Goal: Task Accomplishment & Management: Complete application form

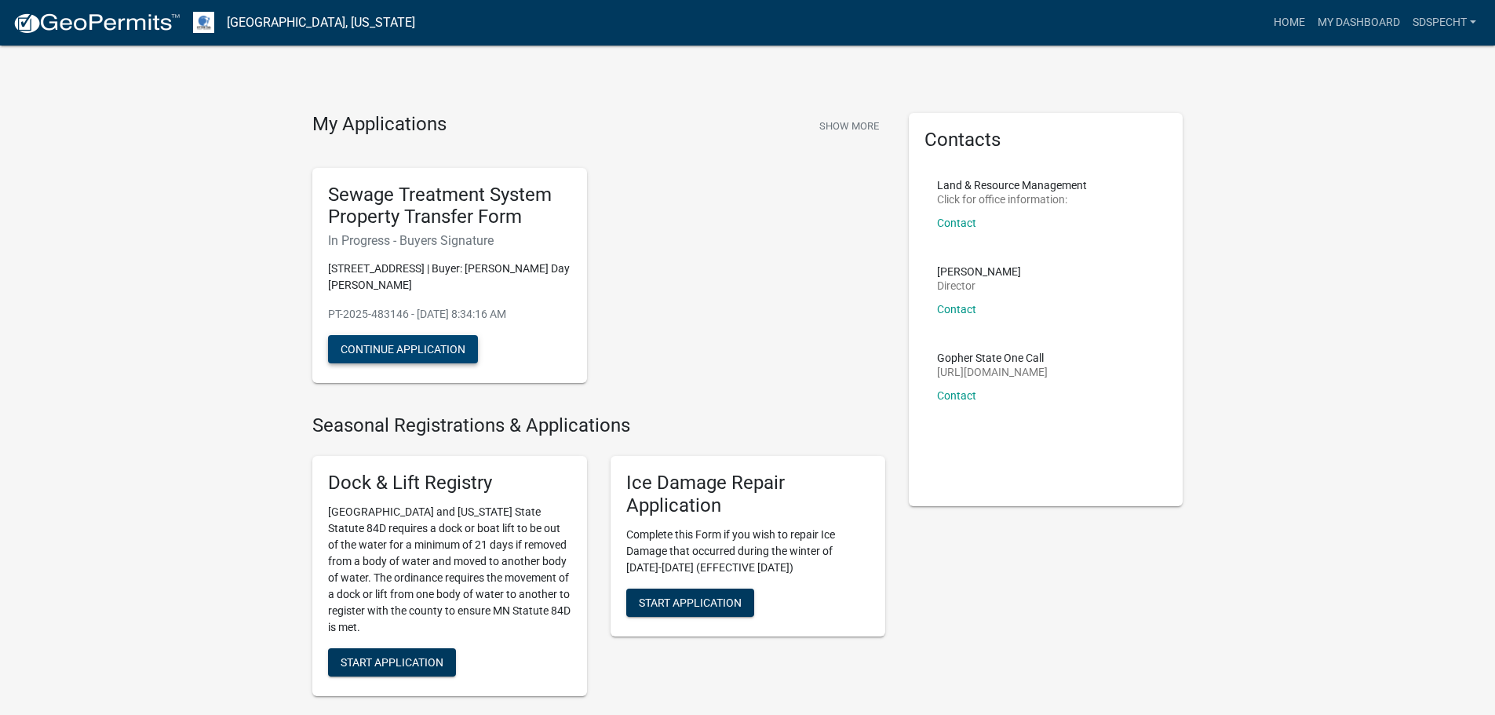
click at [413, 355] on button "Continue Application" at bounding box center [403, 349] width 150 height 28
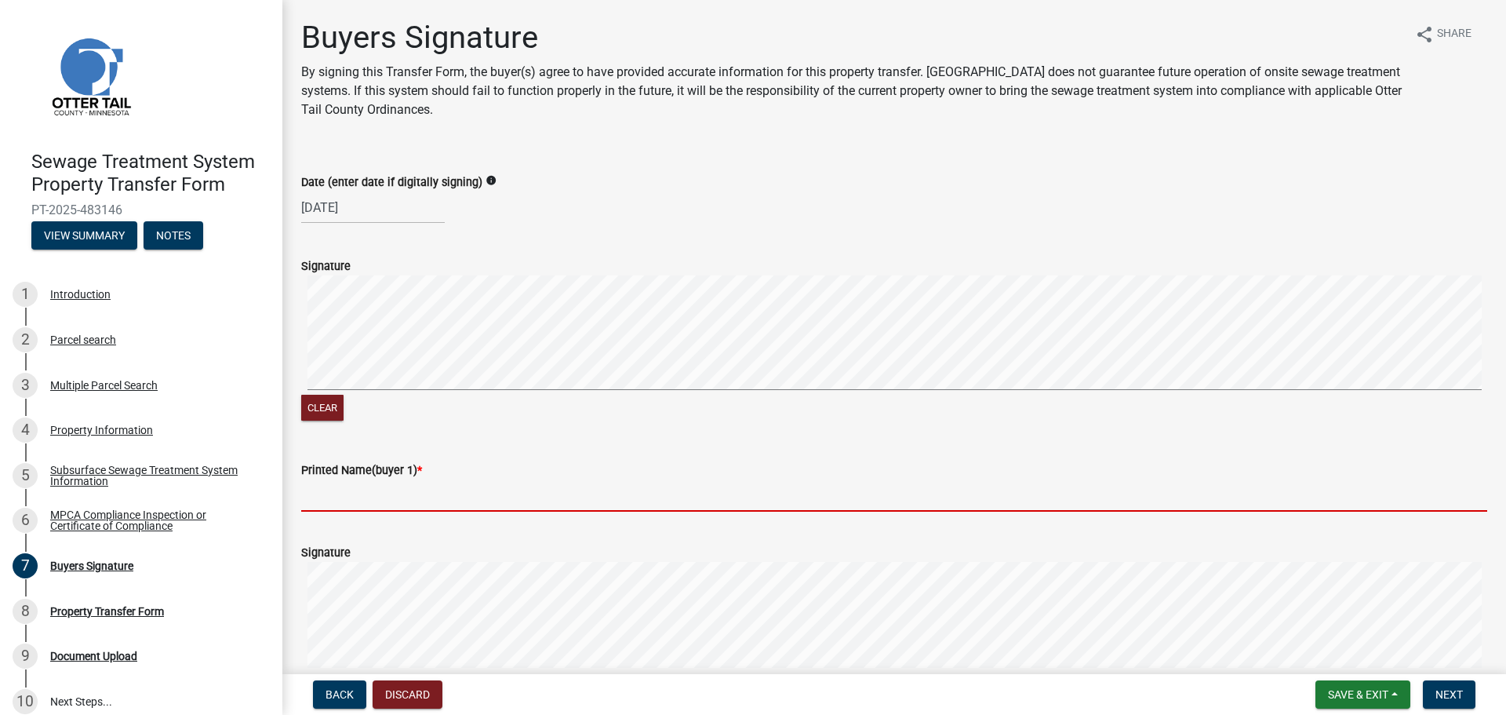
click at [382, 492] on input "Printed Name(buyer 1) *" at bounding box center [894, 495] width 1186 height 32
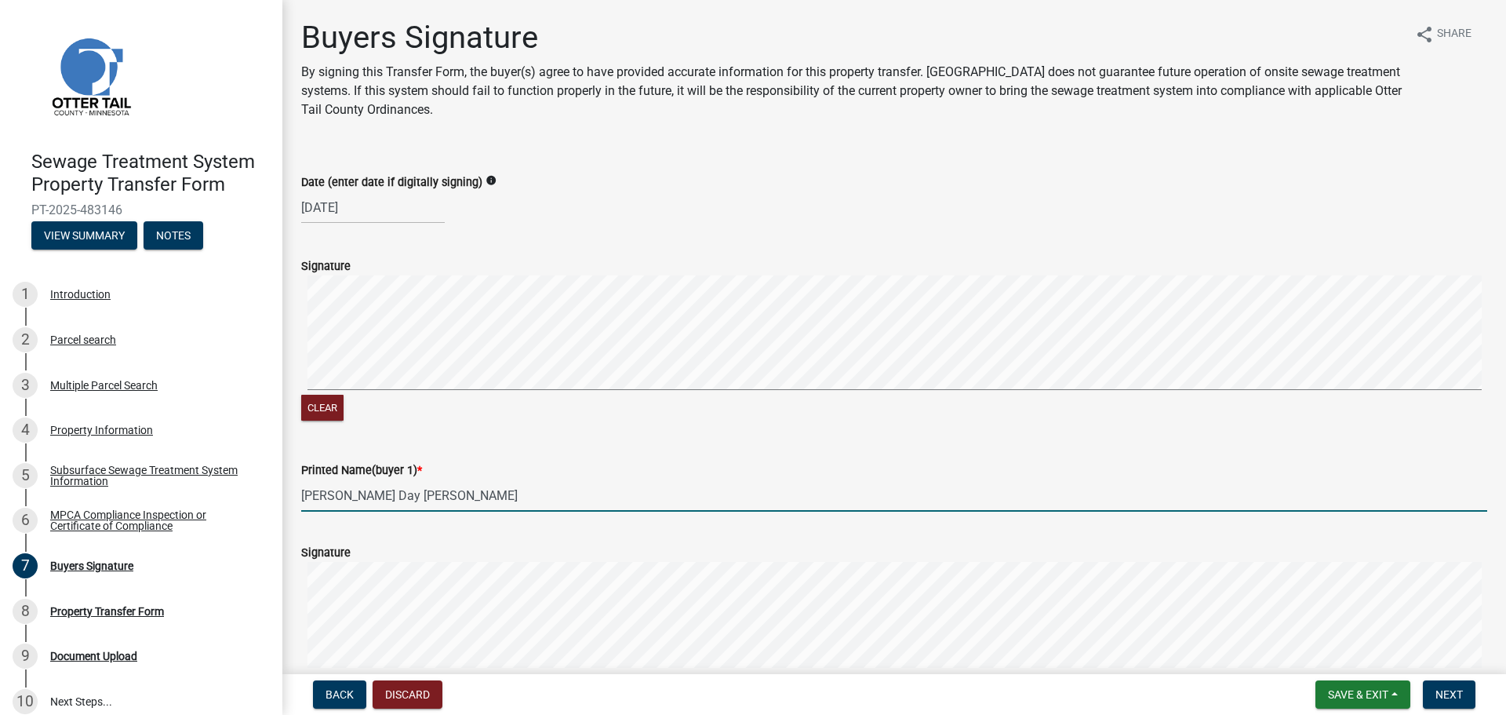
type input "Maureen Day Woods"
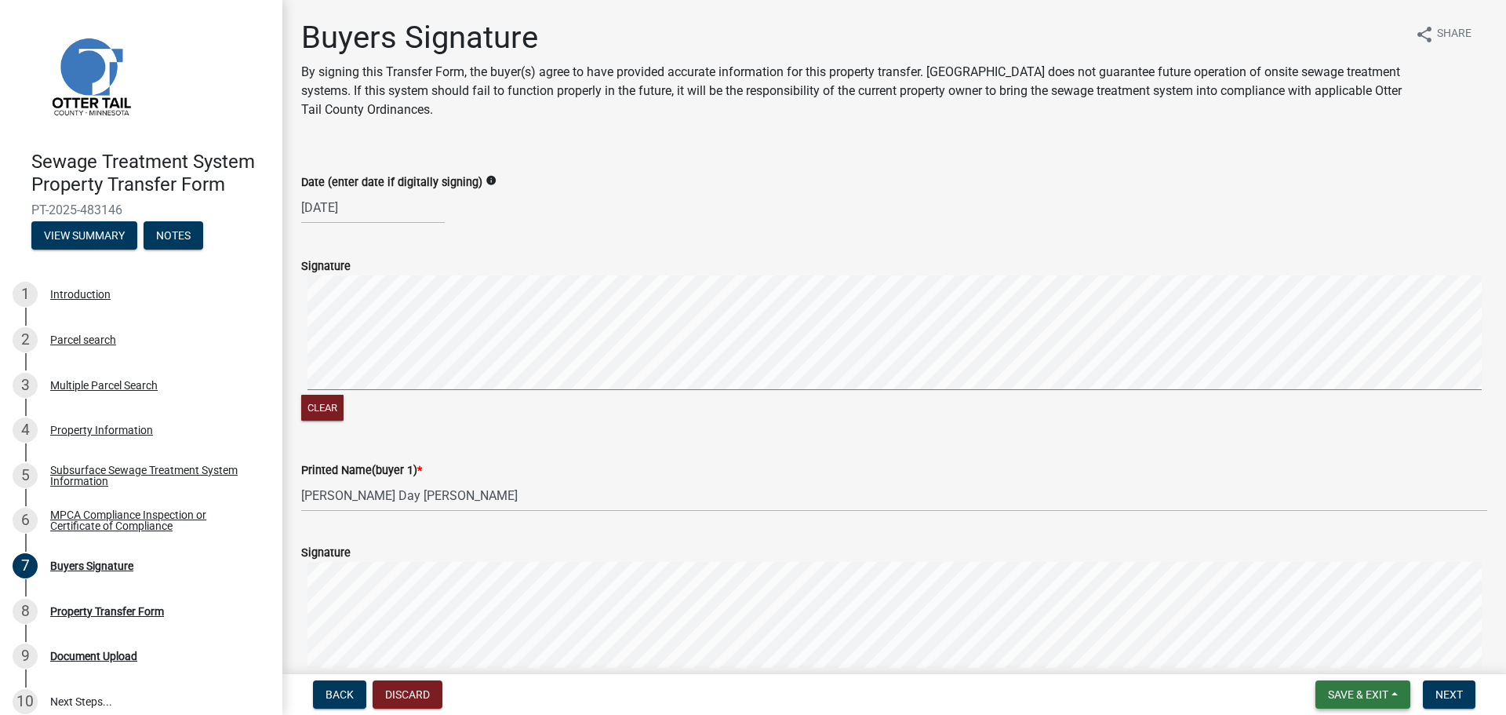
click at [1340, 700] on span "Save & Exit" at bounding box center [1358, 694] width 60 height 13
click at [1334, 650] on button "Save & Exit" at bounding box center [1348, 654] width 126 height 38
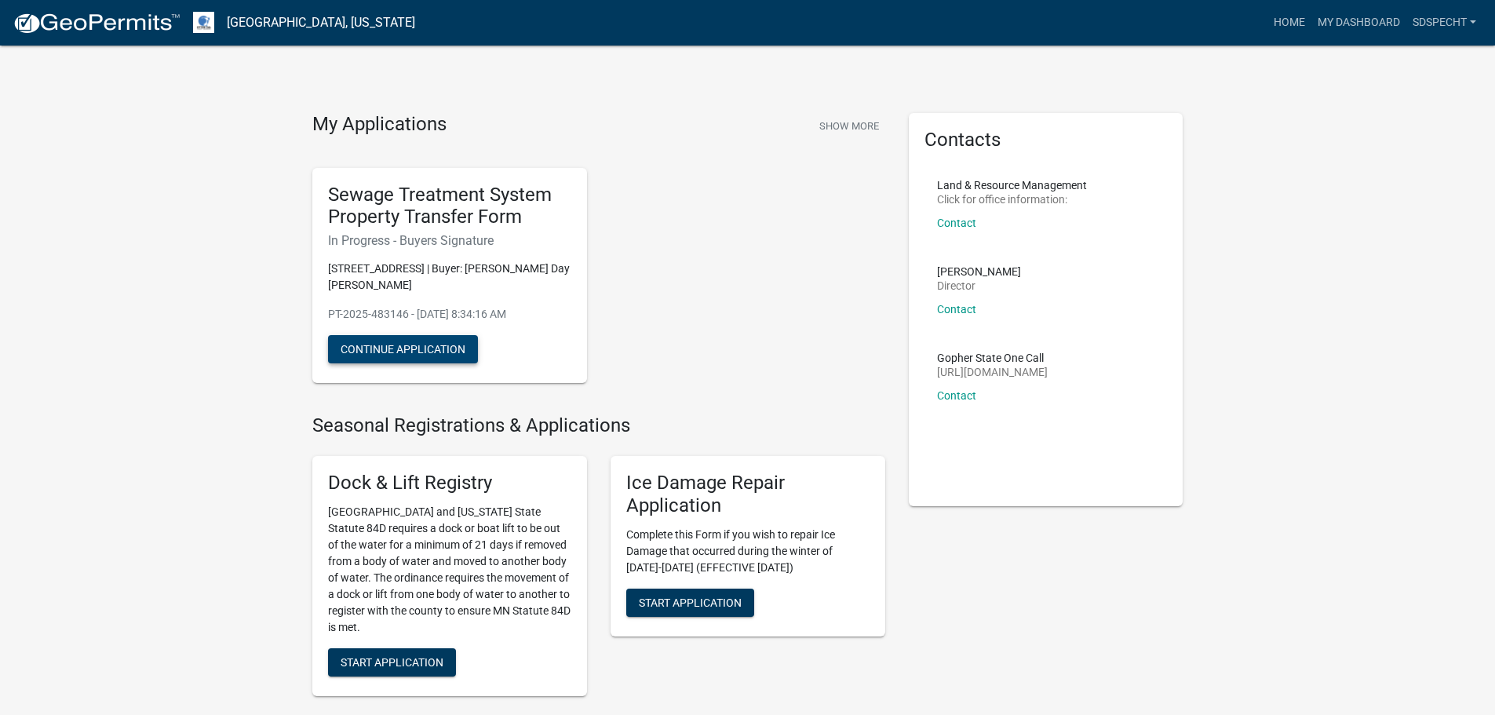
click at [431, 356] on button "Continue Application" at bounding box center [403, 349] width 150 height 28
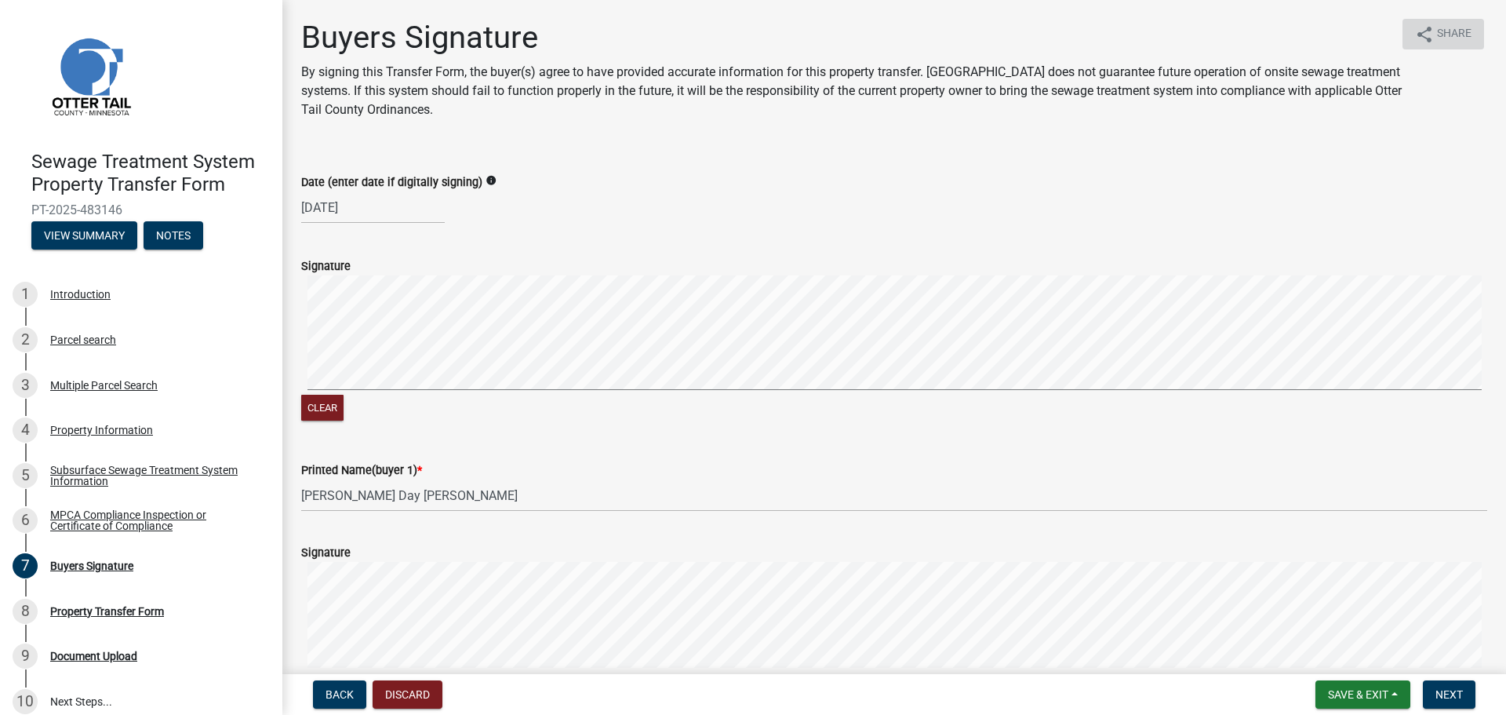
click at [1441, 26] on span "Share" at bounding box center [1454, 34] width 35 height 19
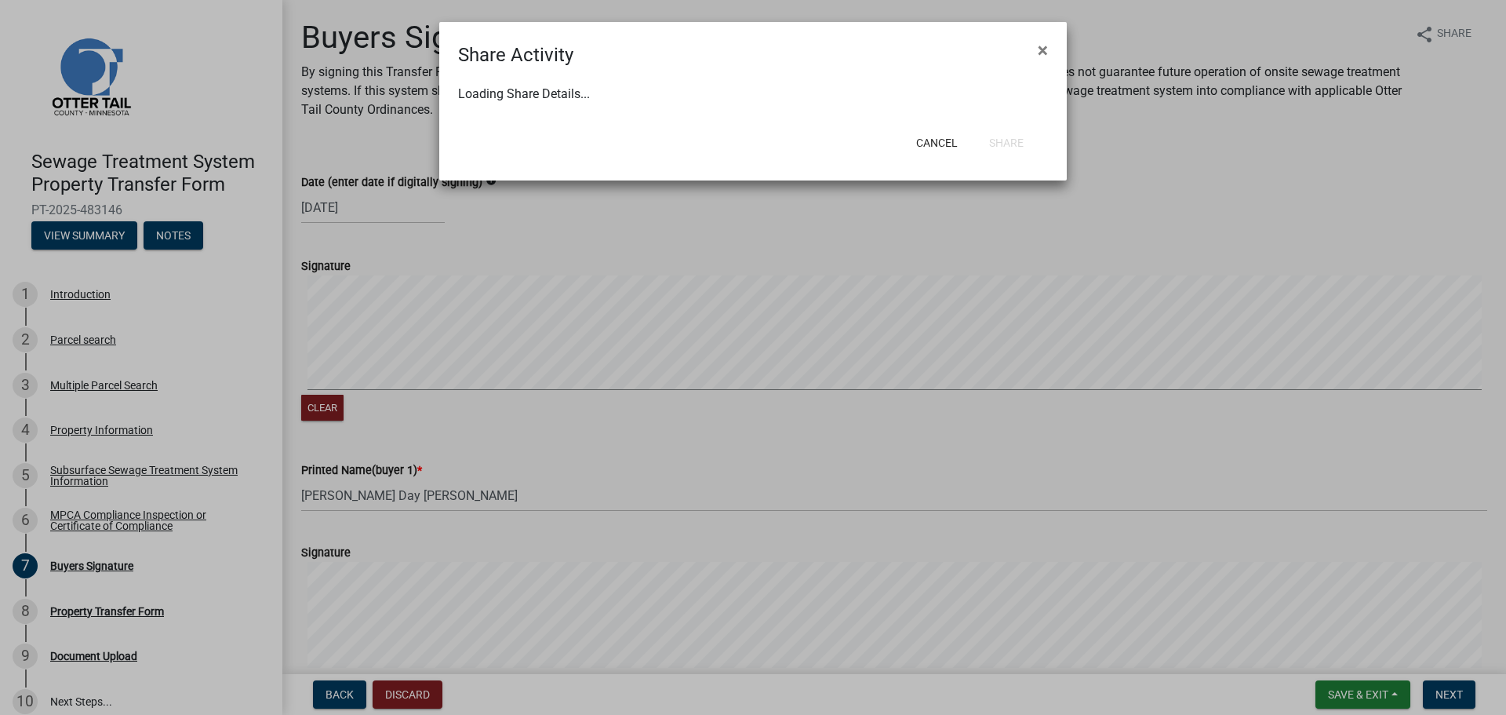
select select "1"
select select "0"
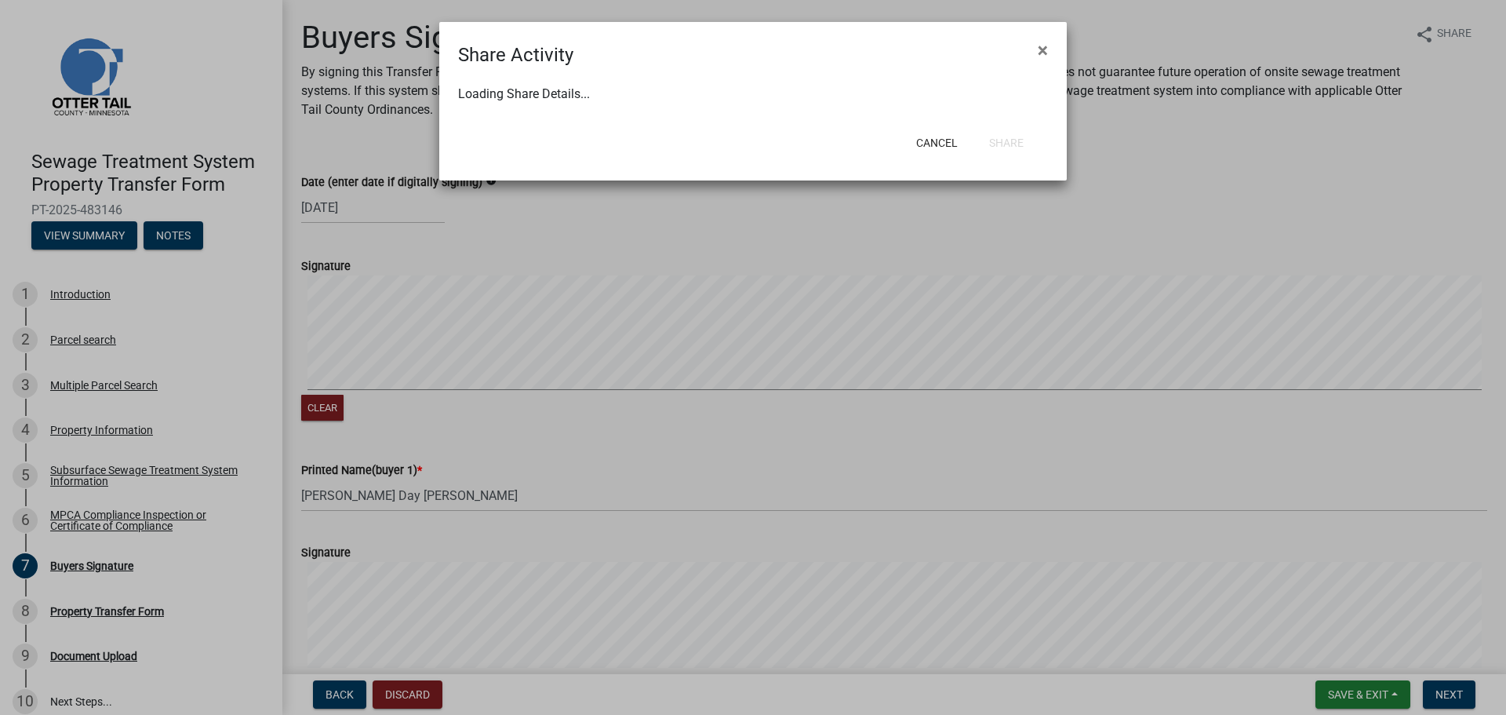
select select "0"
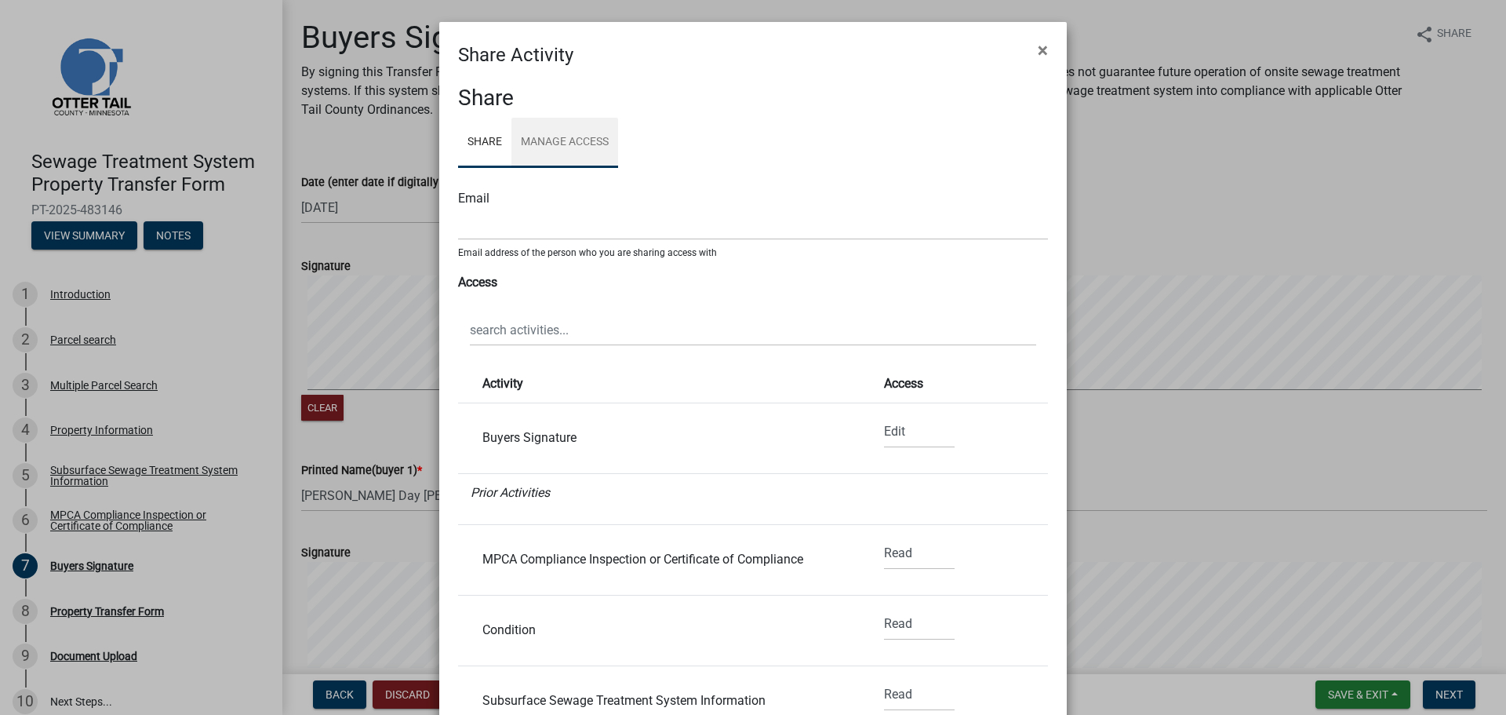
click at [530, 142] on link "Manage Access" at bounding box center [565, 143] width 107 height 50
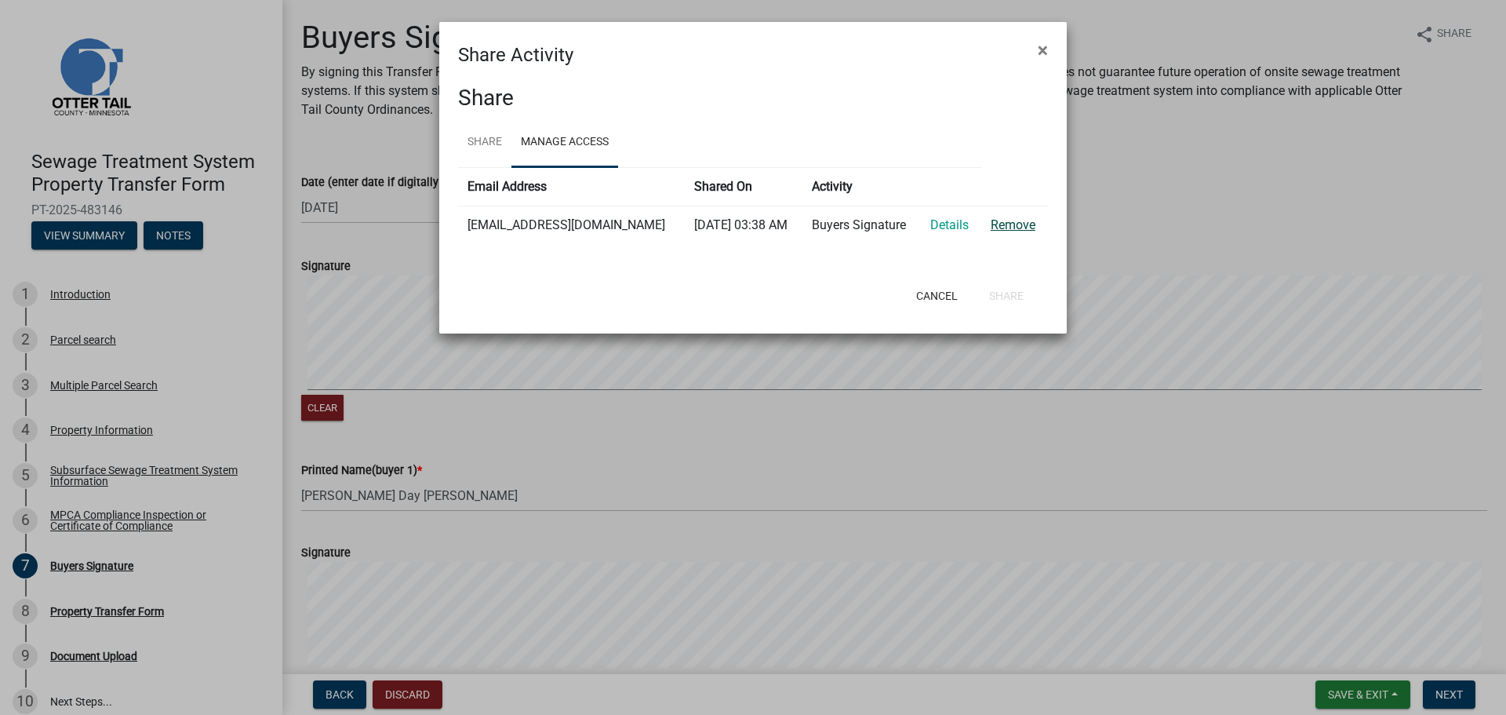
click at [1008, 222] on link "Remove" at bounding box center [1013, 224] width 45 height 15
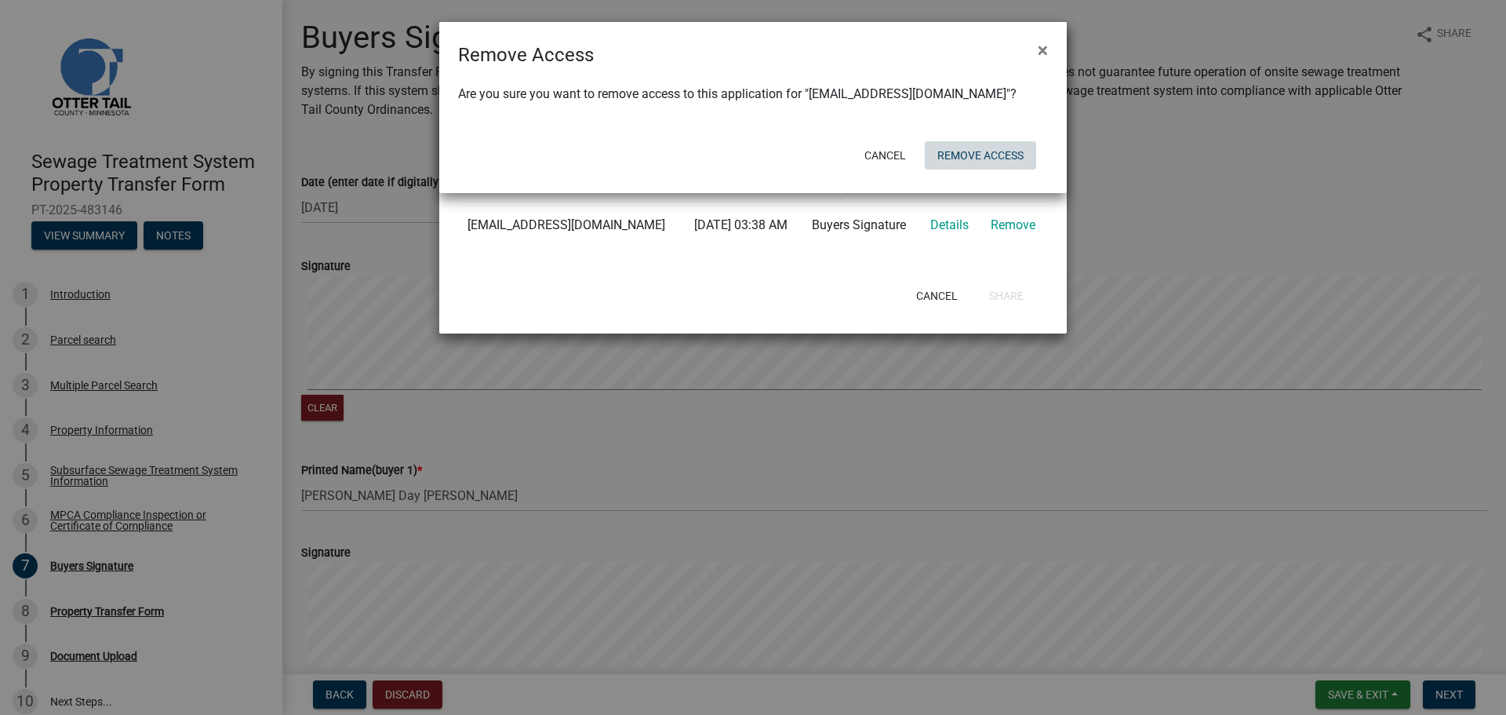
click at [971, 161] on button "Remove Access" at bounding box center [980, 155] width 111 height 28
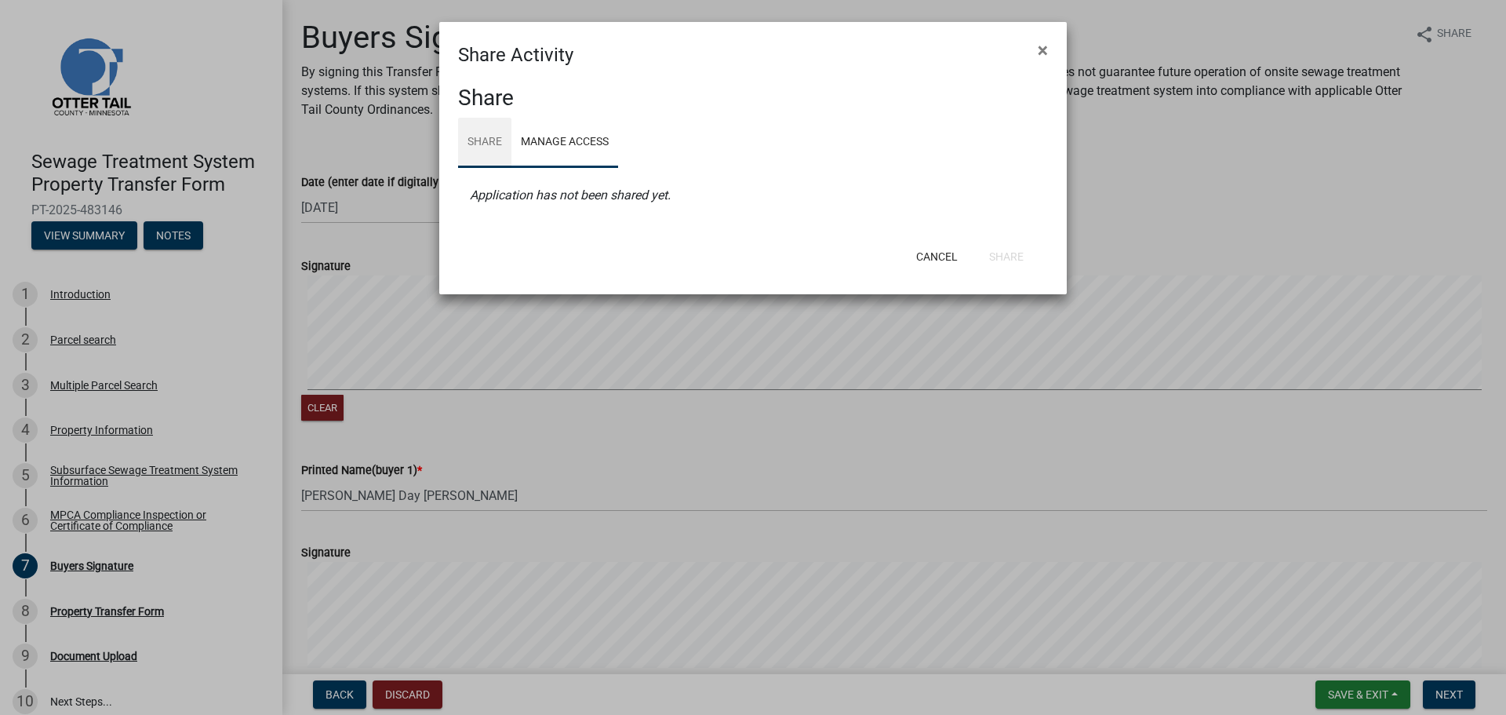
click at [488, 133] on link "Share" at bounding box center [484, 143] width 53 height 50
select select "1"
select select "0"
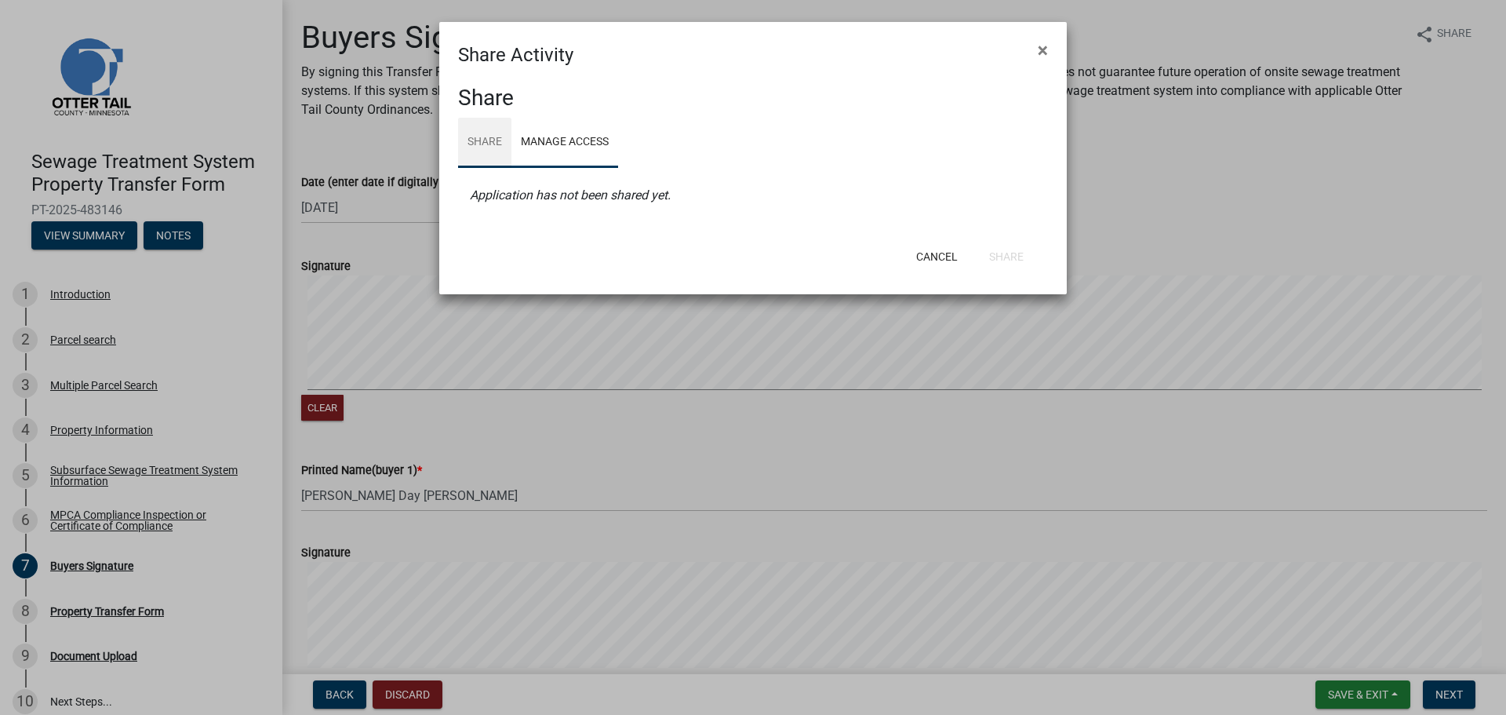
select select "0"
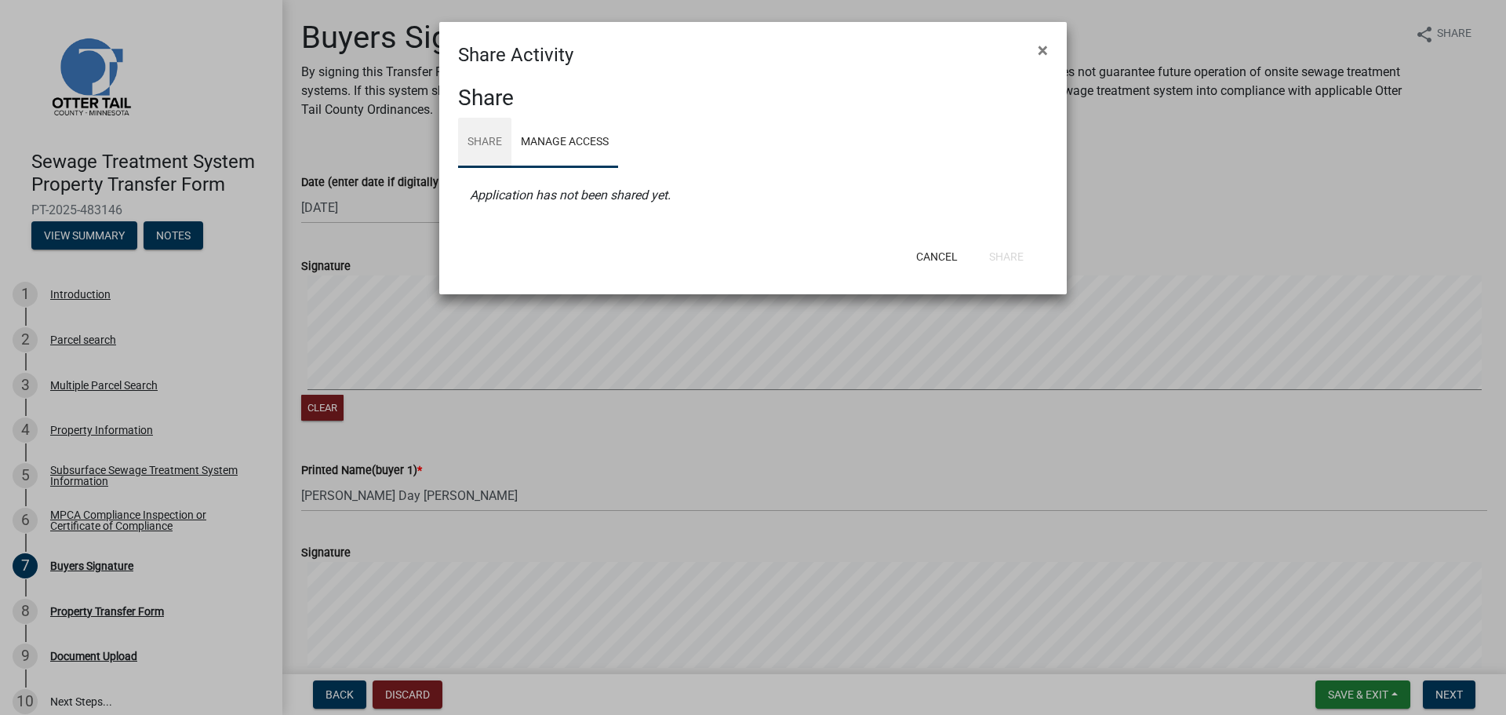
select select "0"
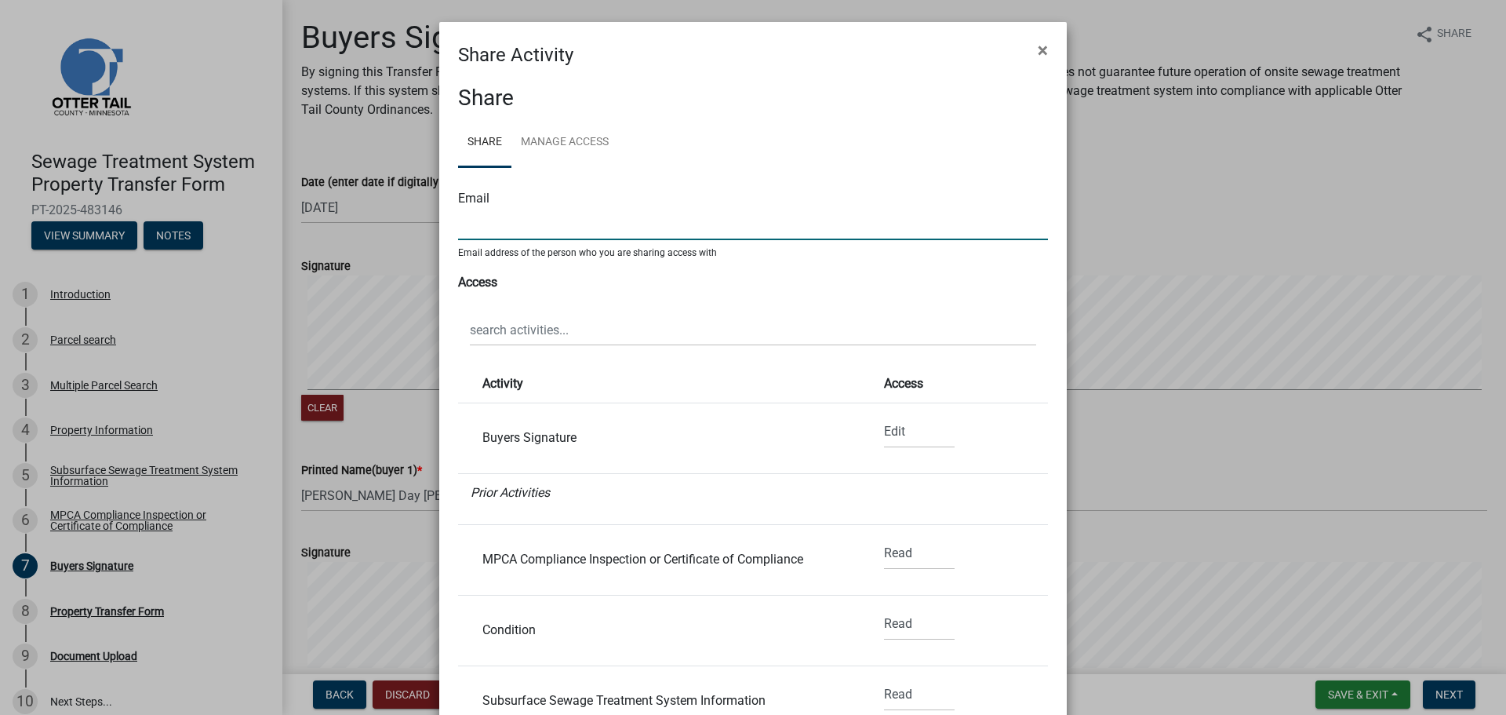
click at [498, 220] on input "text" at bounding box center [753, 224] width 590 height 32
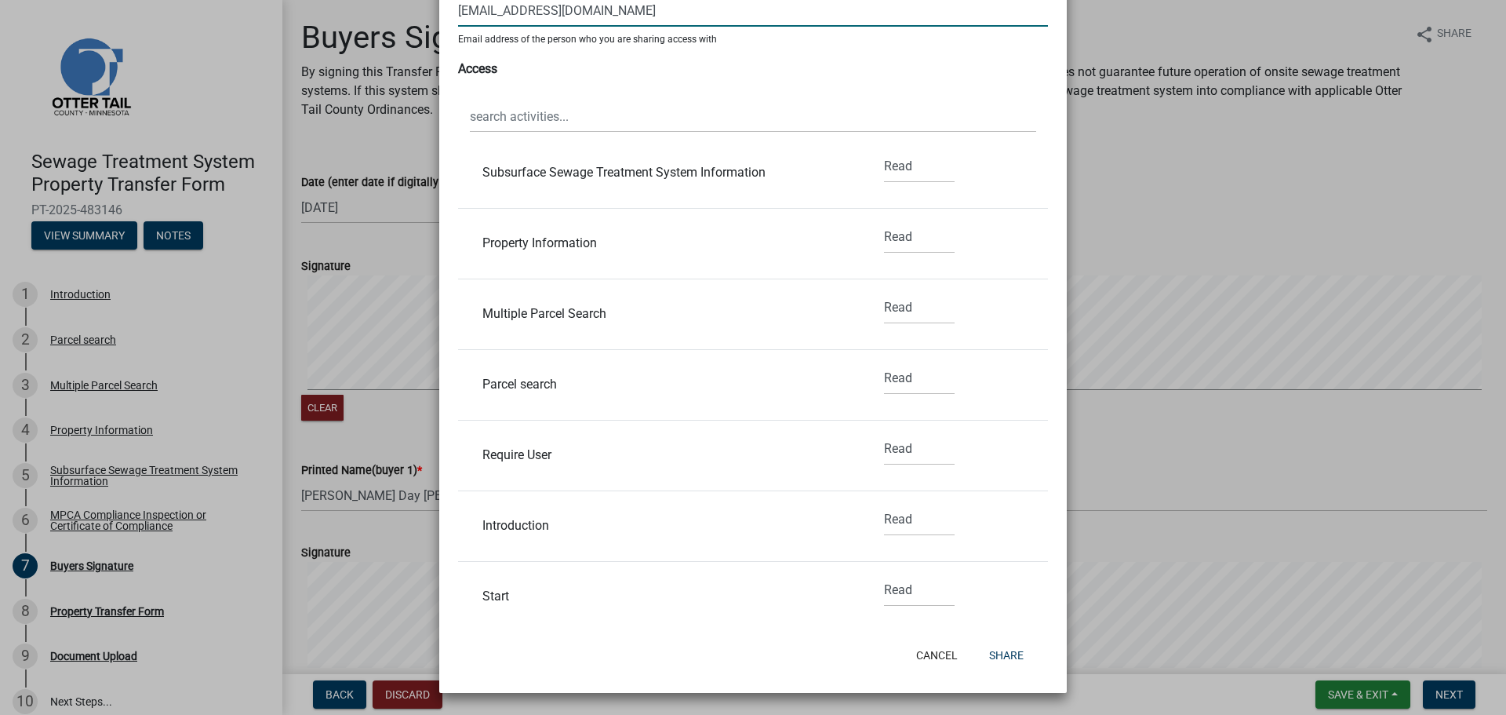
scroll to position [471, 0]
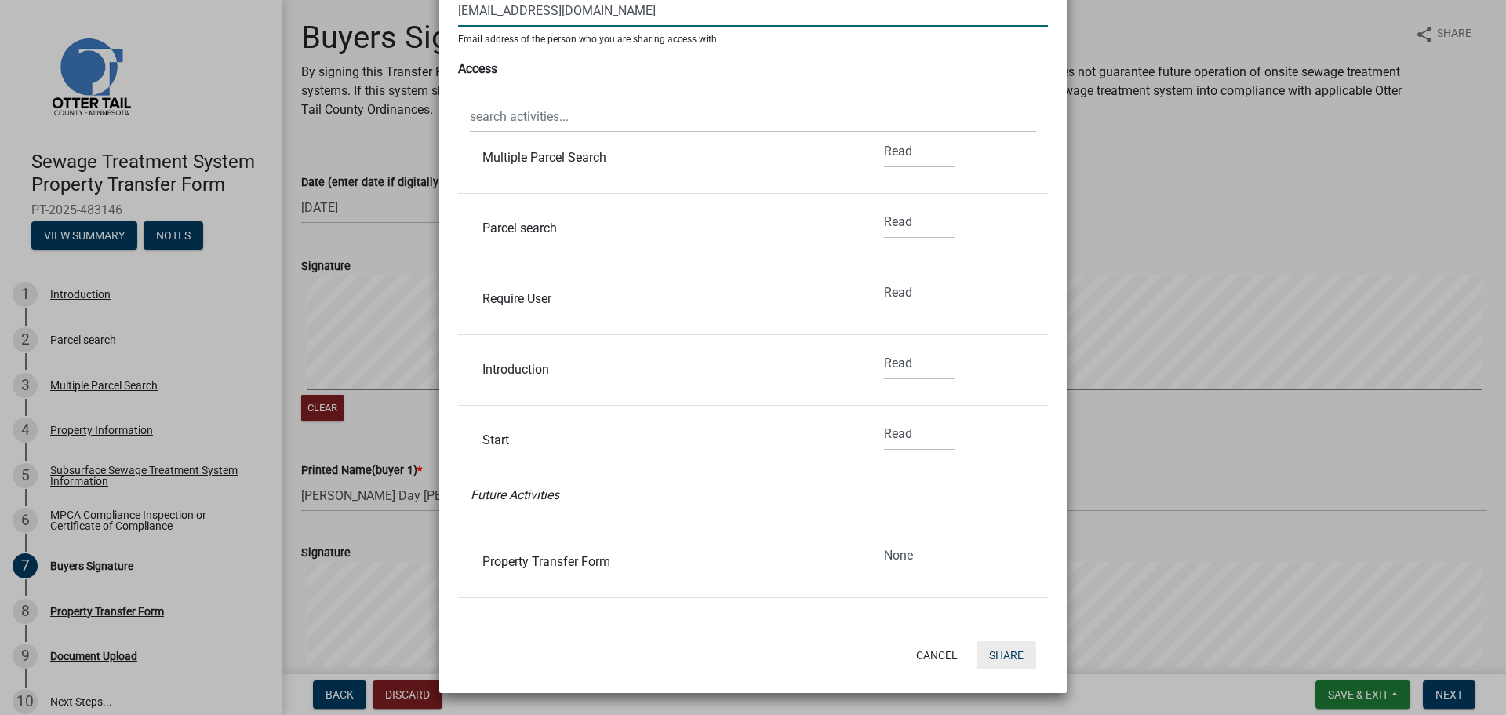
type input "[EMAIL_ADDRESS][DOMAIN_NAME]"
click at [997, 657] on button "Share" at bounding box center [1007, 655] width 60 height 28
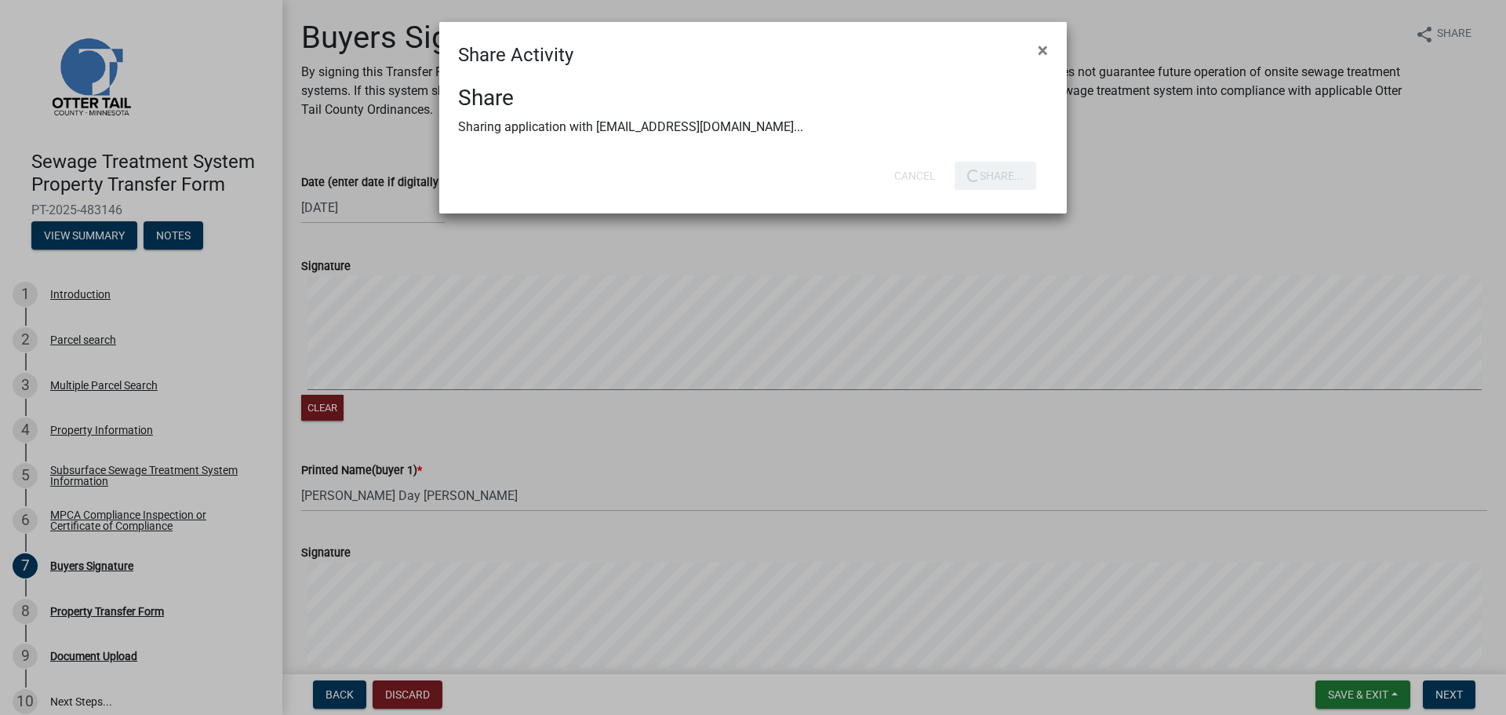
scroll to position [0, 0]
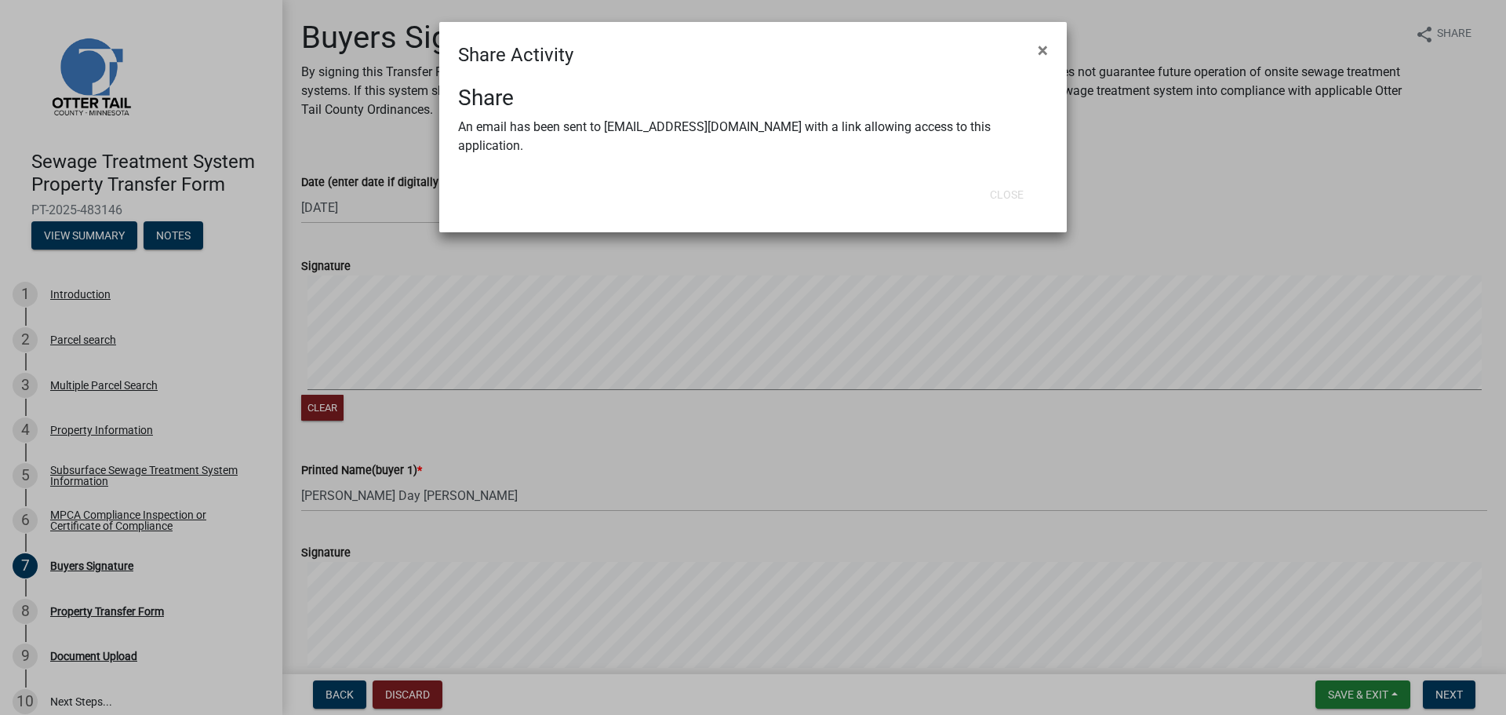
click at [767, 395] on ngb-modal-window "Share Activity × Share An email has been sent to marendaywoods@gmail.com with a…" at bounding box center [753, 357] width 1506 height 715
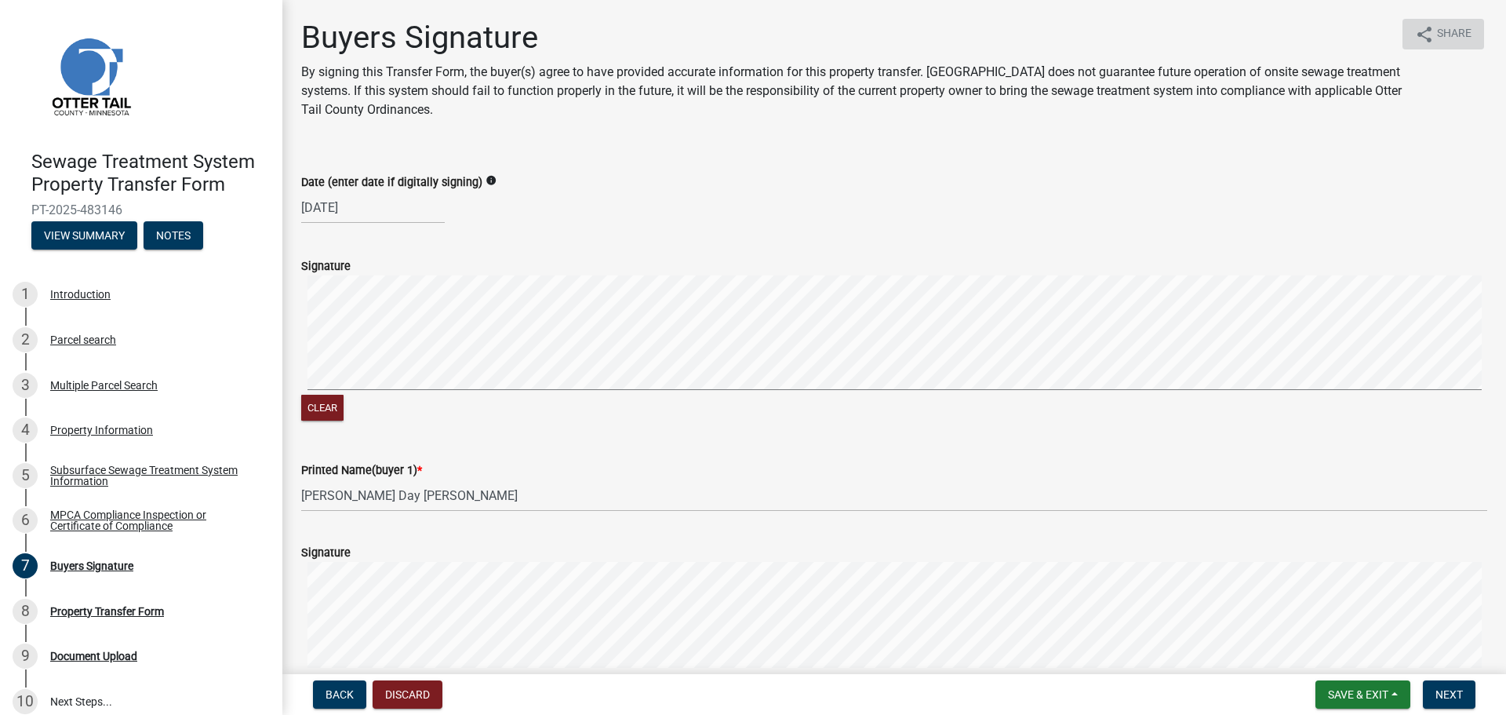
click at [1421, 42] on icon "share" at bounding box center [1424, 34] width 19 height 19
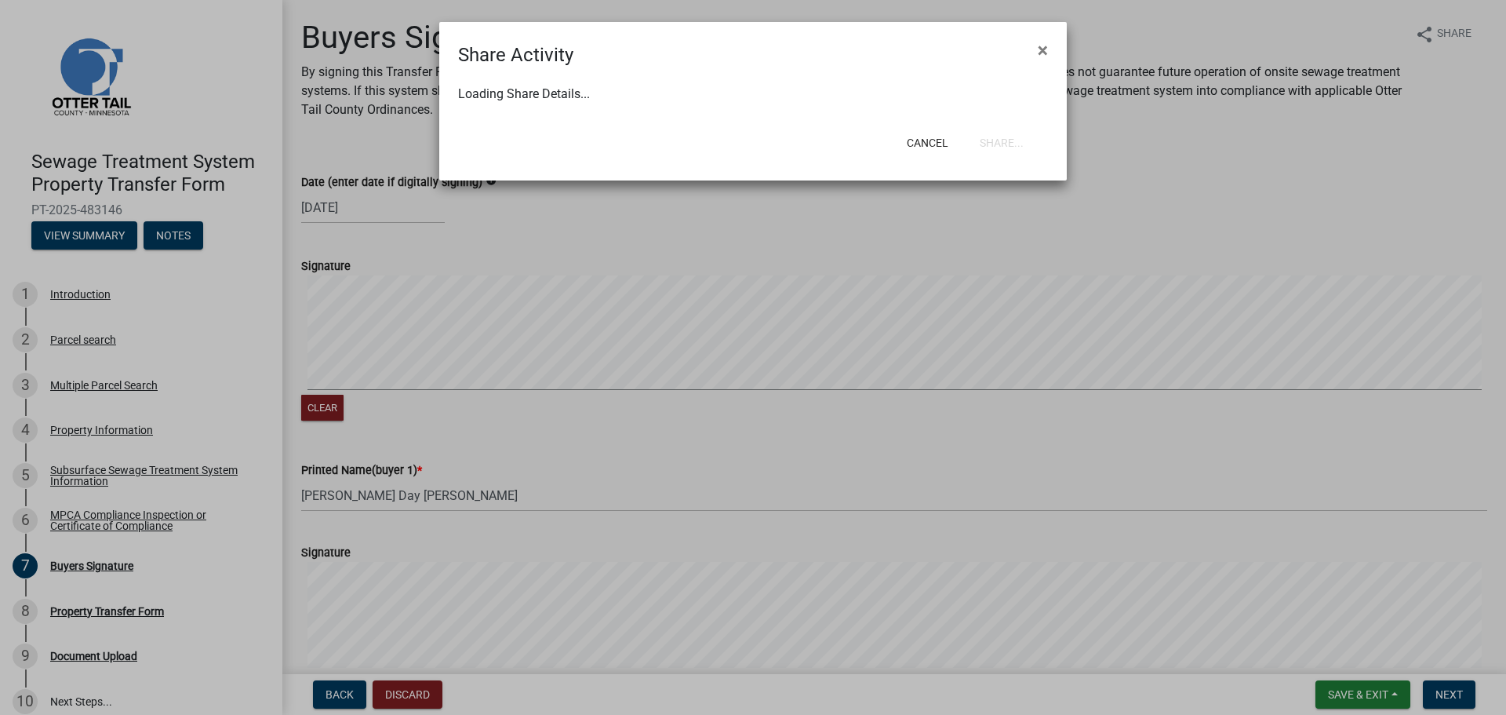
select select "1"
select select "0"
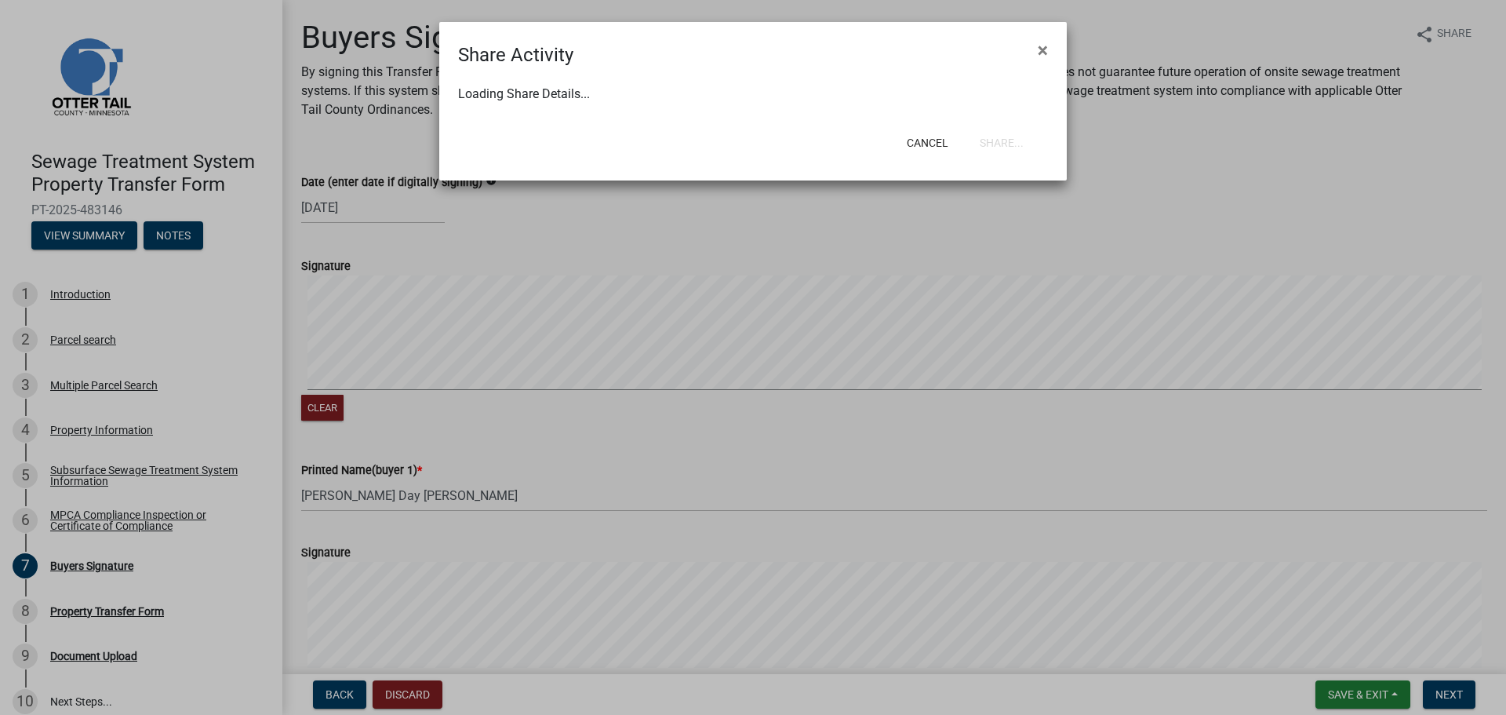
select select "0"
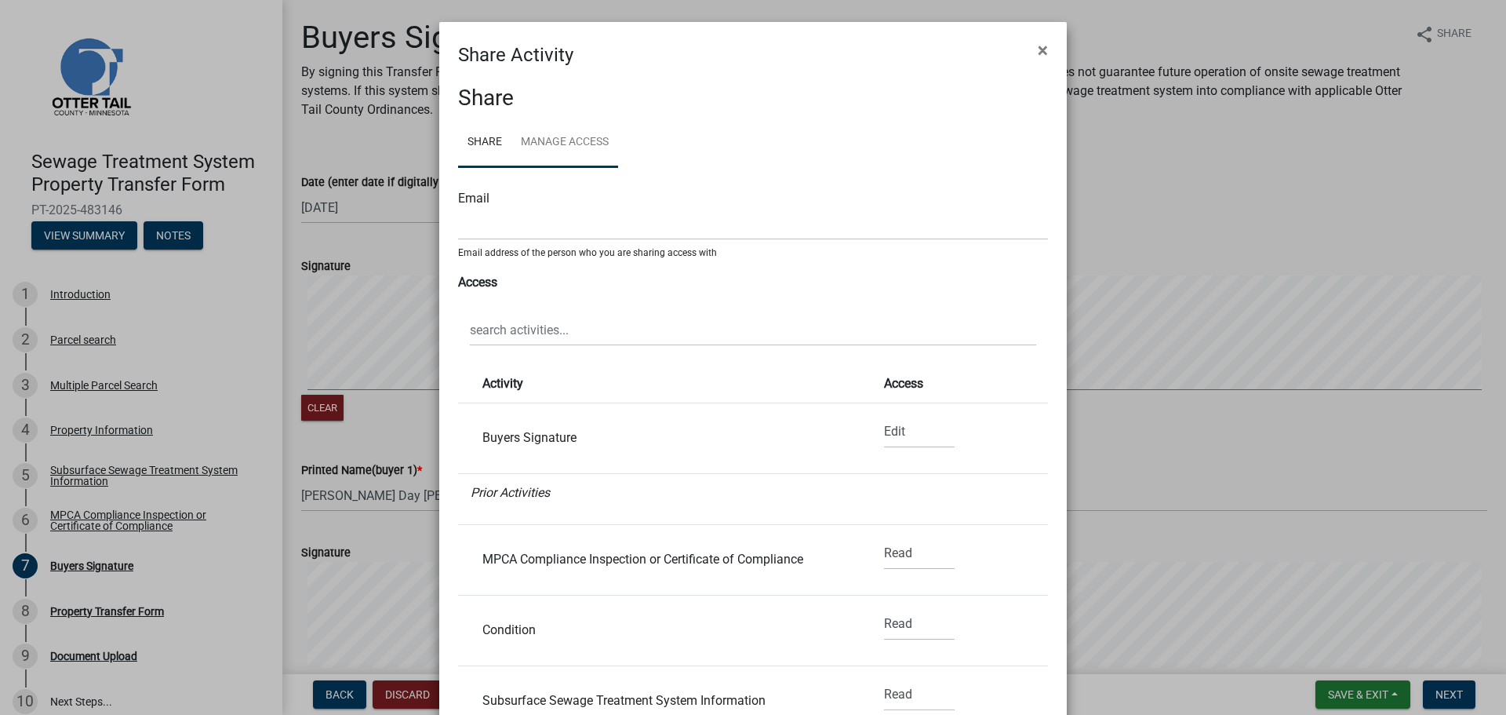
click at [563, 133] on link "Manage Access" at bounding box center [565, 143] width 107 height 50
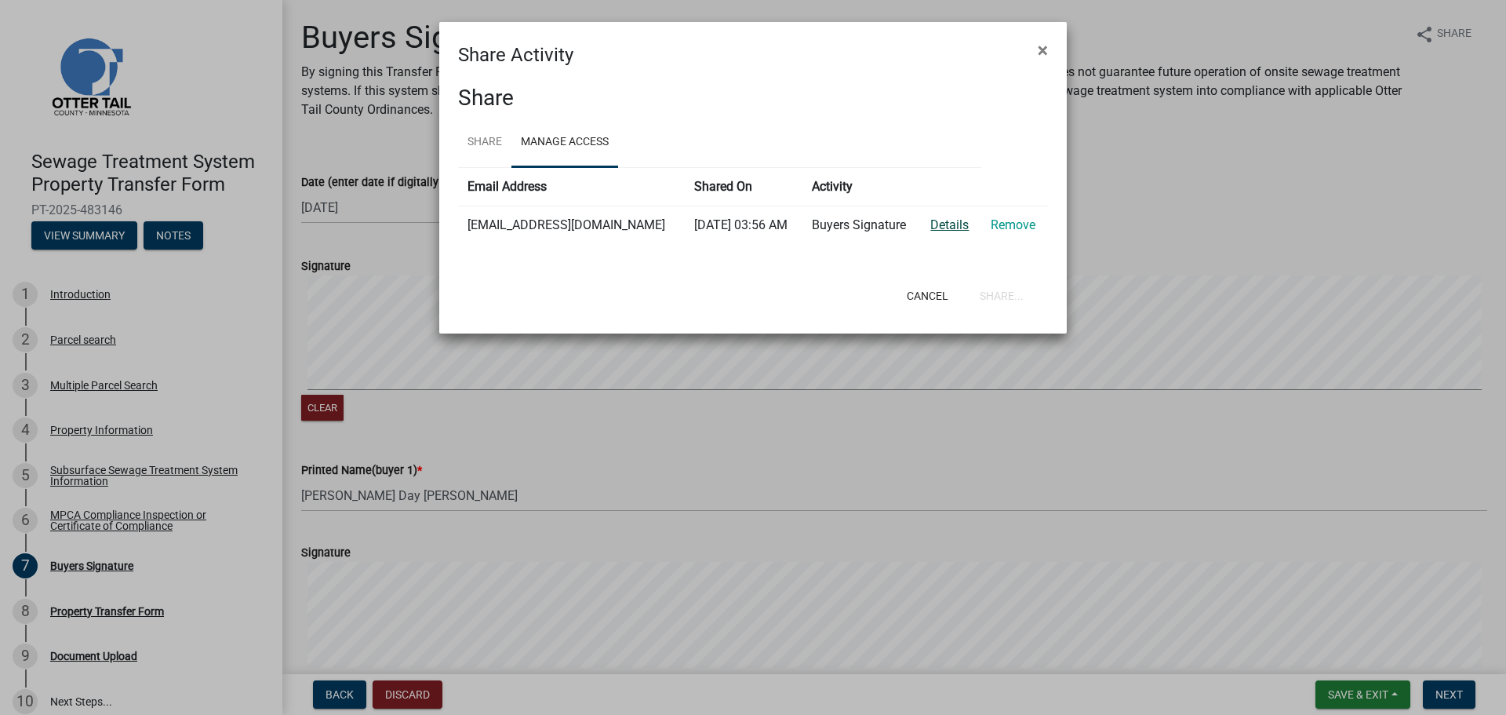
click at [950, 223] on link "Details" at bounding box center [949, 224] width 38 height 15
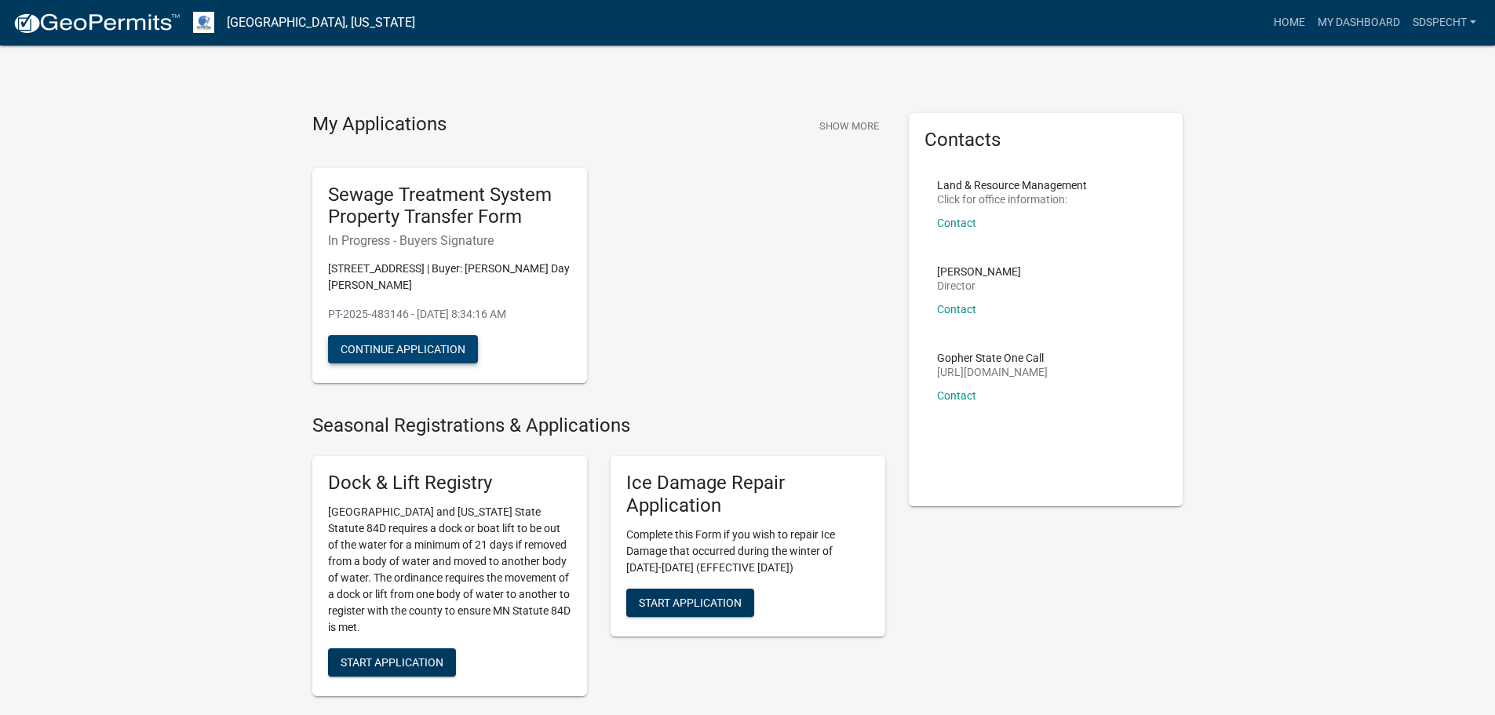
click at [413, 354] on button "Continue Application" at bounding box center [403, 349] width 150 height 28
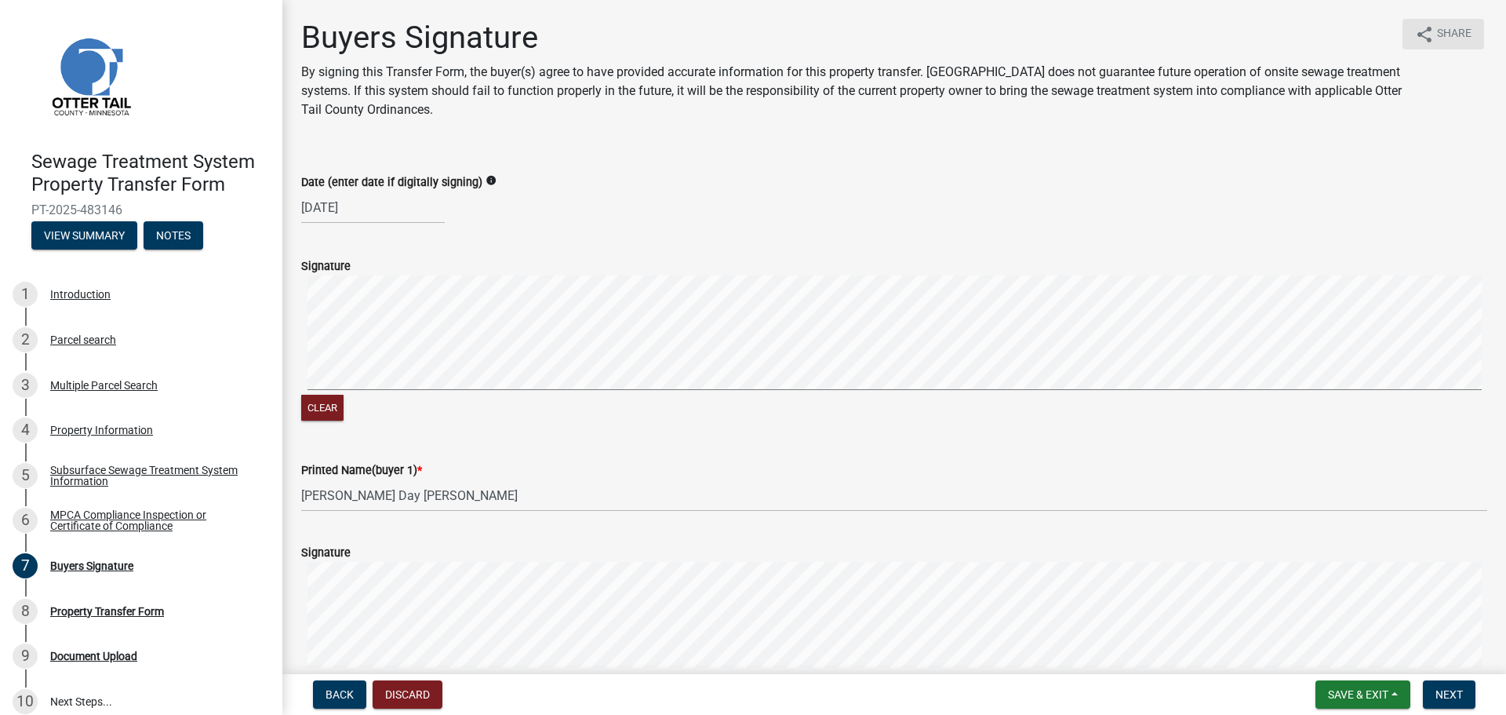
click at [1438, 30] on span "Share" at bounding box center [1454, 34] width 35 height 19
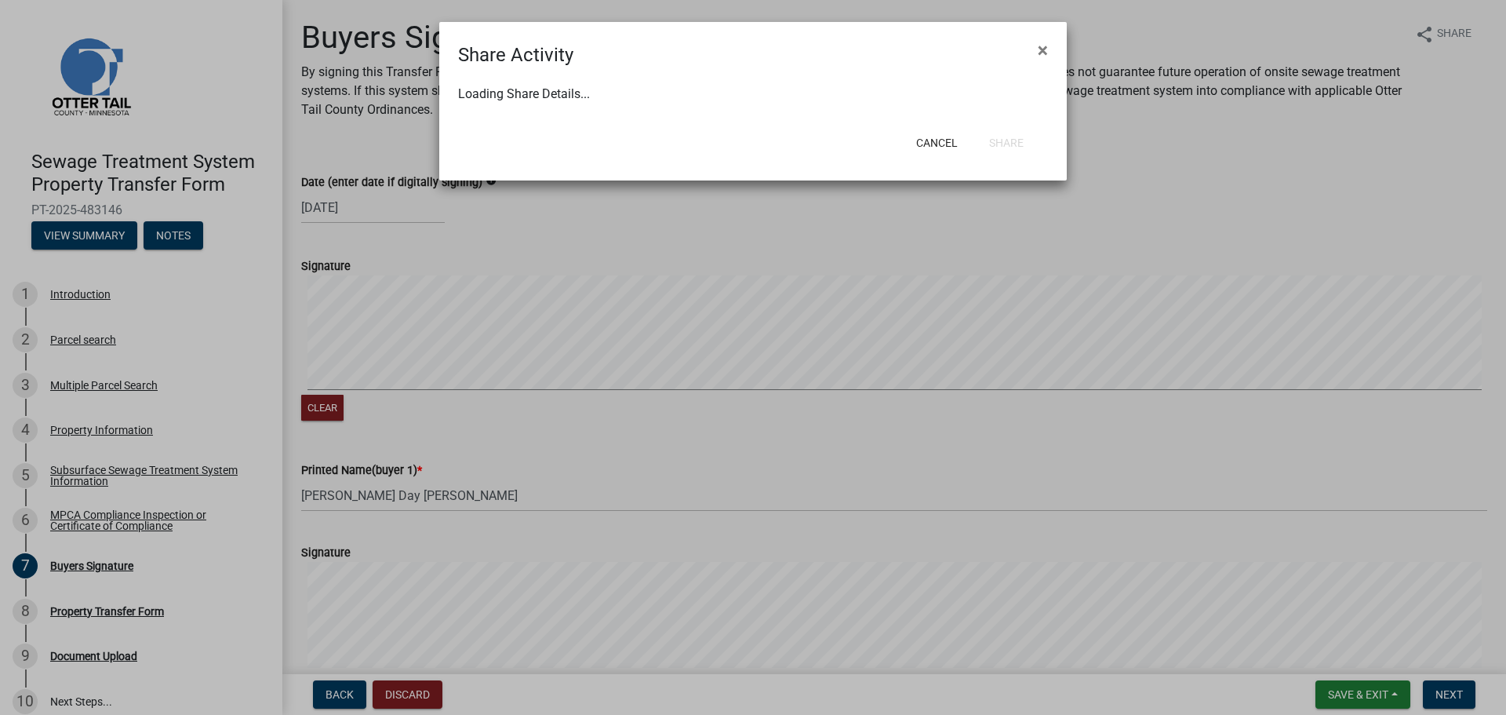
select select "1"
select select "0"
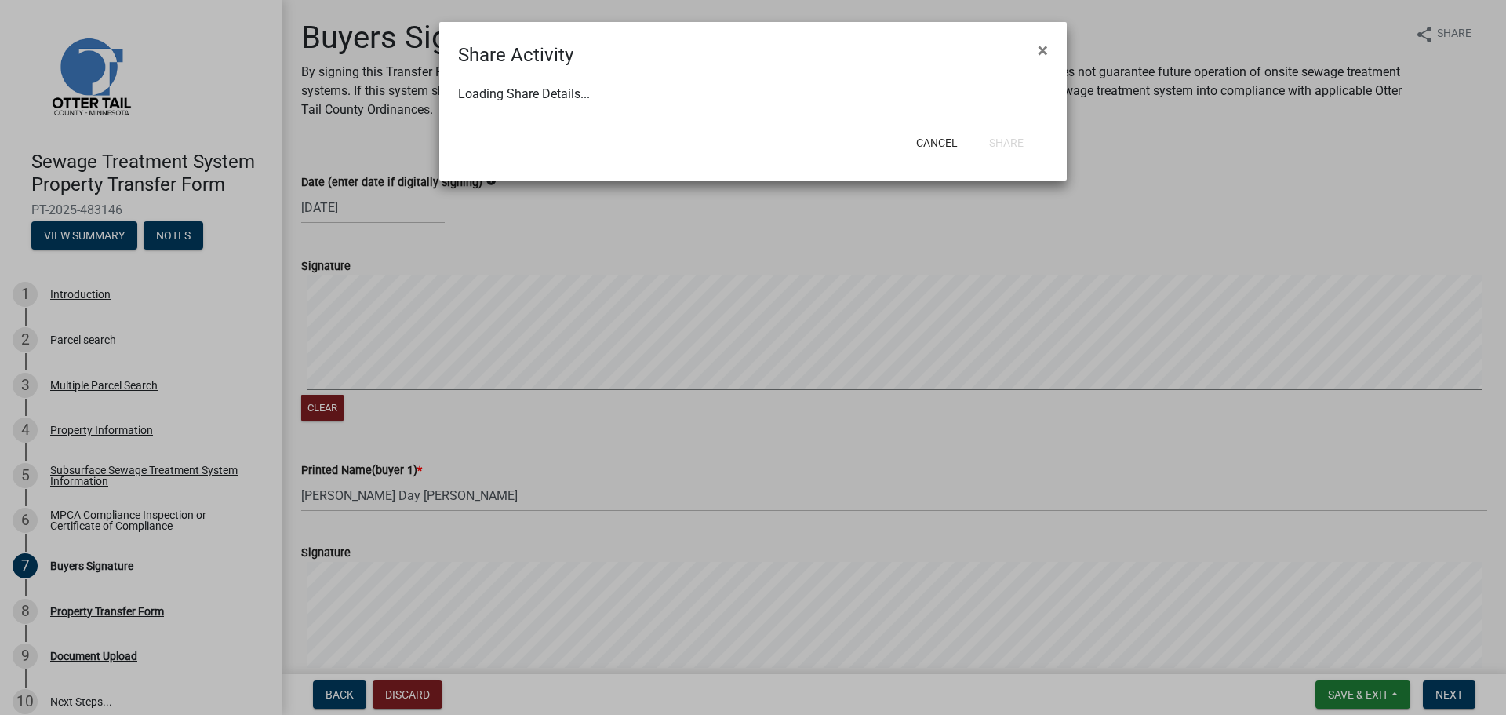
select select "0"
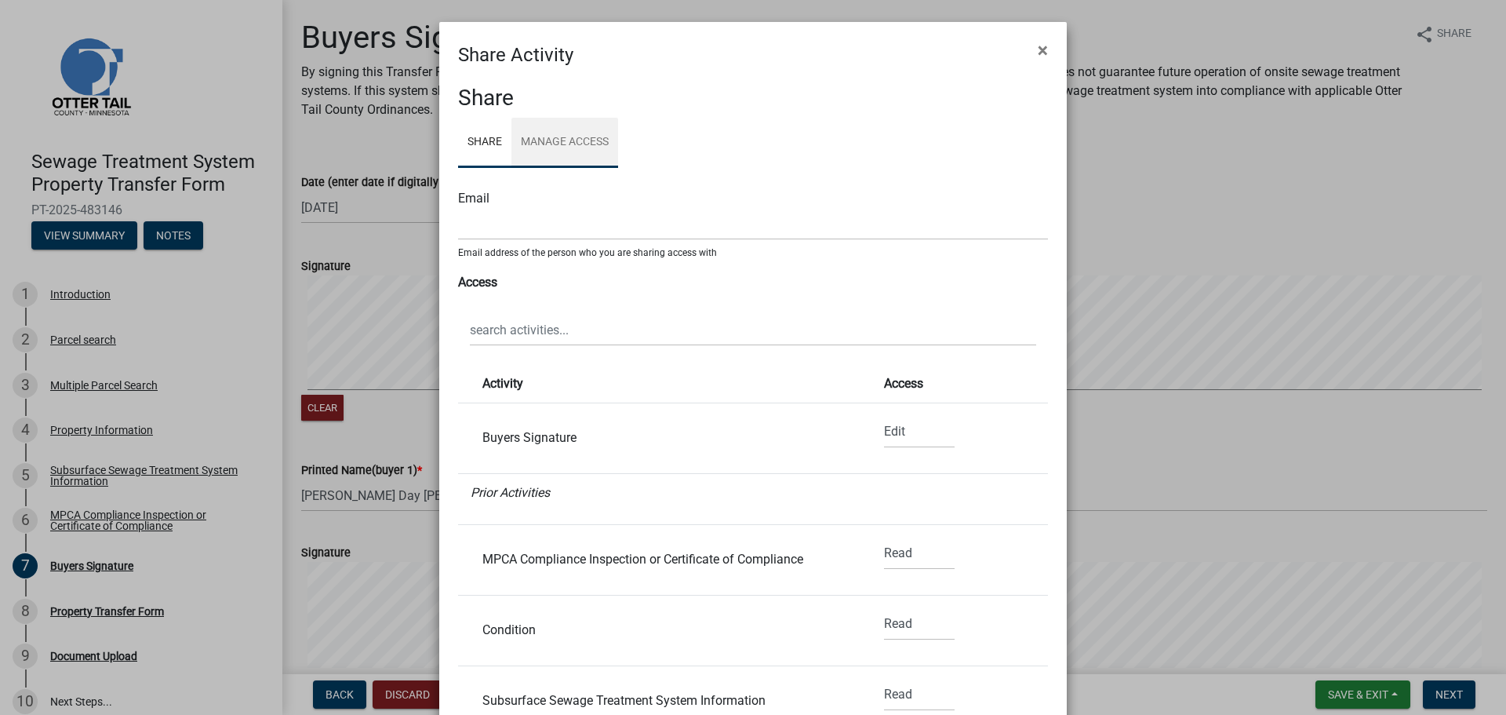
click at [549, 151] on link "Manage Access" at bounding box center [565, 143] width 107 height 50
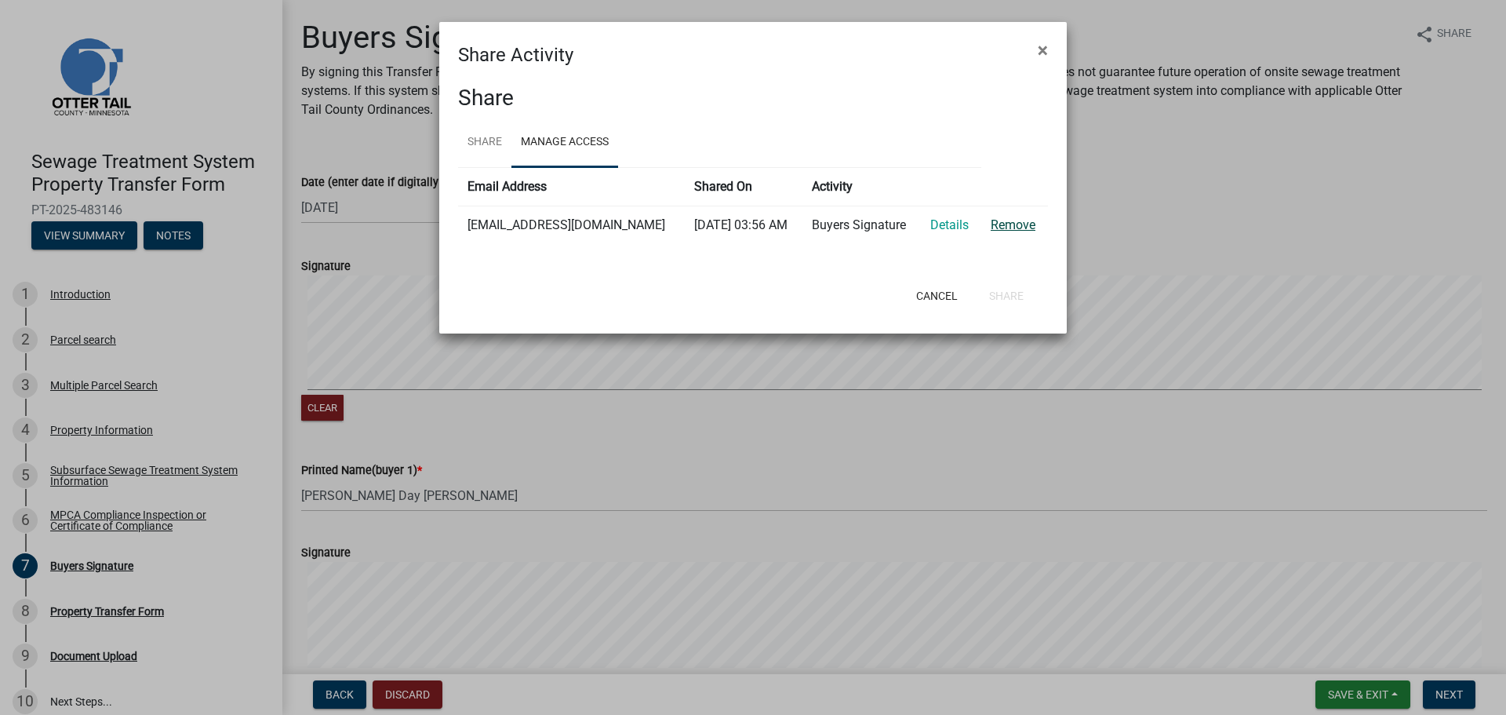
click at [992, 225] on link "Remove" at bounding box center [1013, 224] width 45 height 15
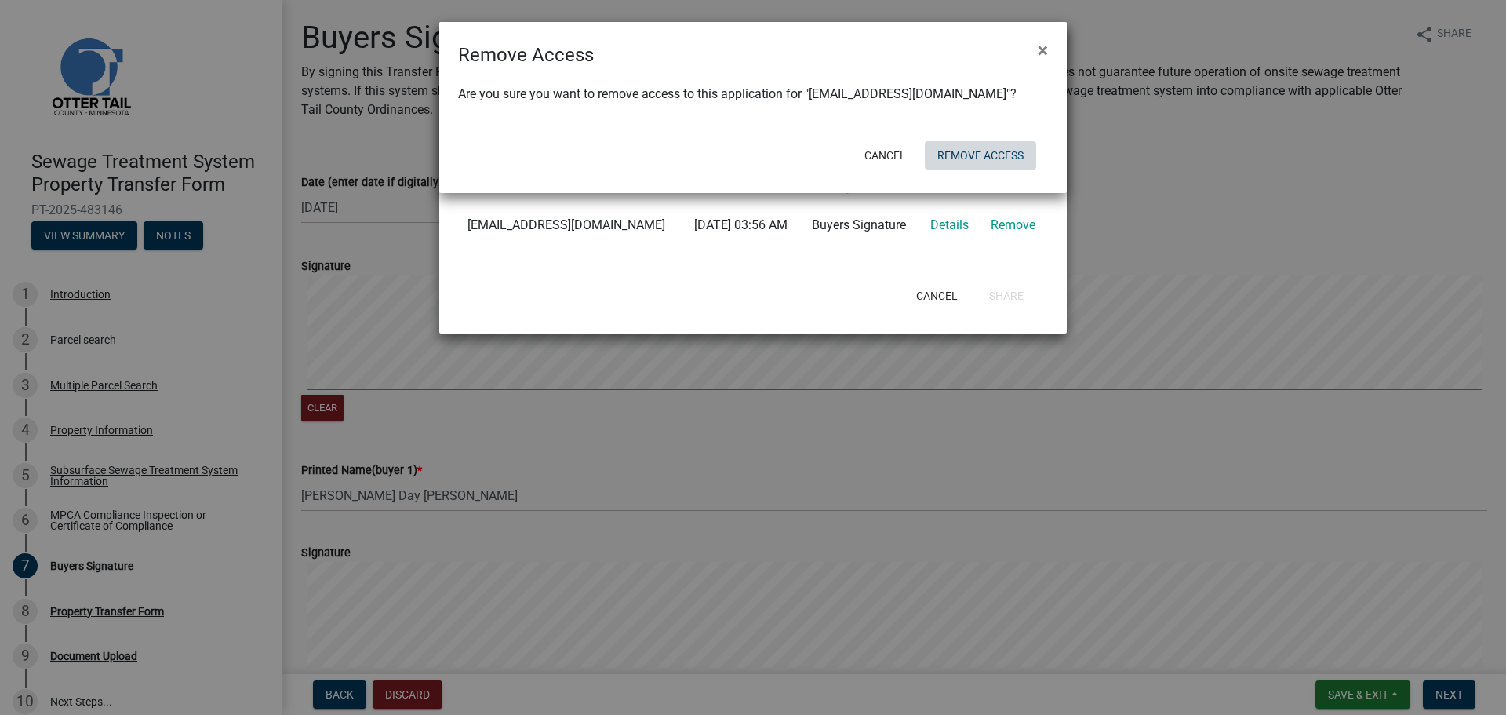
click at [951, 156] on button "Remove Access" at bounding box center [980, 155] width 111 height 28
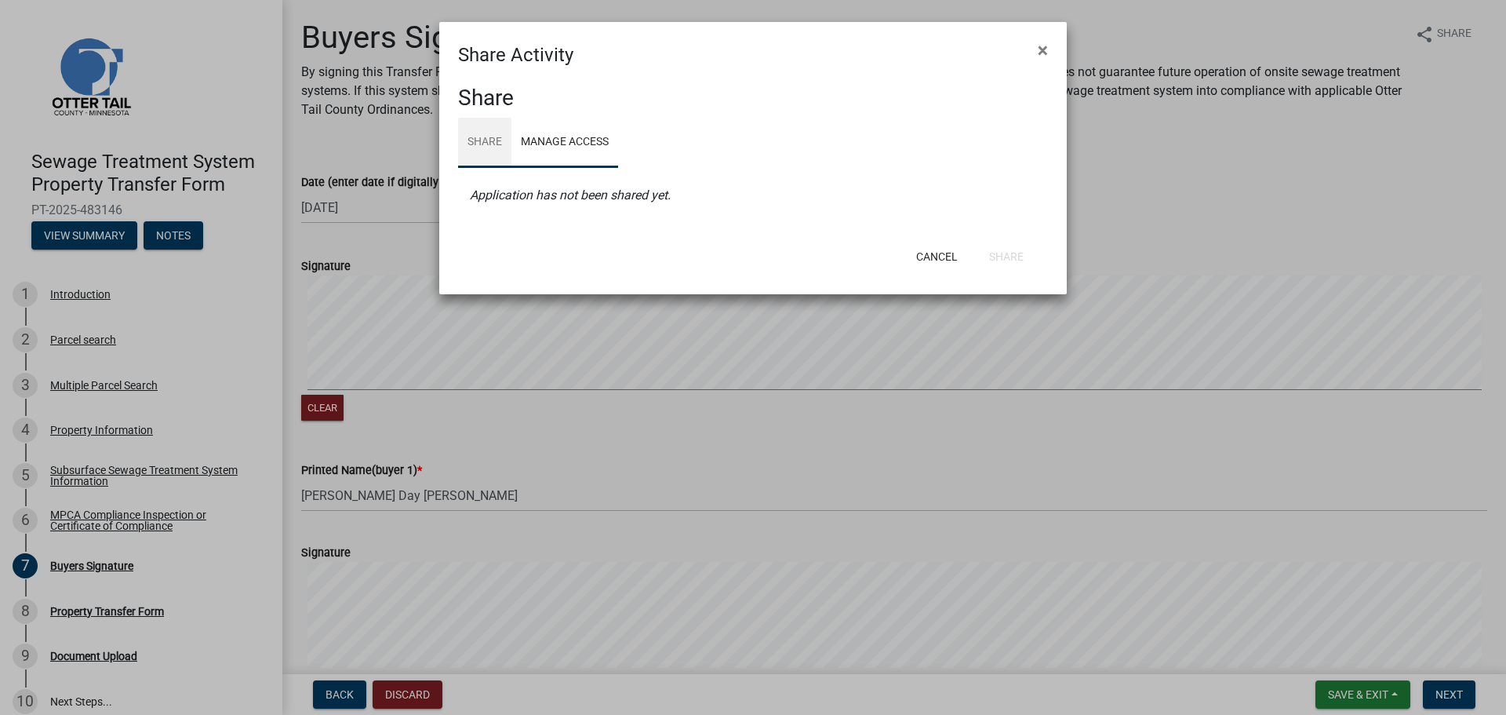
drag, startPoint x: 495, startPoint y: 144, endPoint x: 529, endPoint y: 162, distance: 38.6
click at [495, 143] on link "Share" at bounding box center [484, 143] width 53 height 50
select select "1"
select select "0"
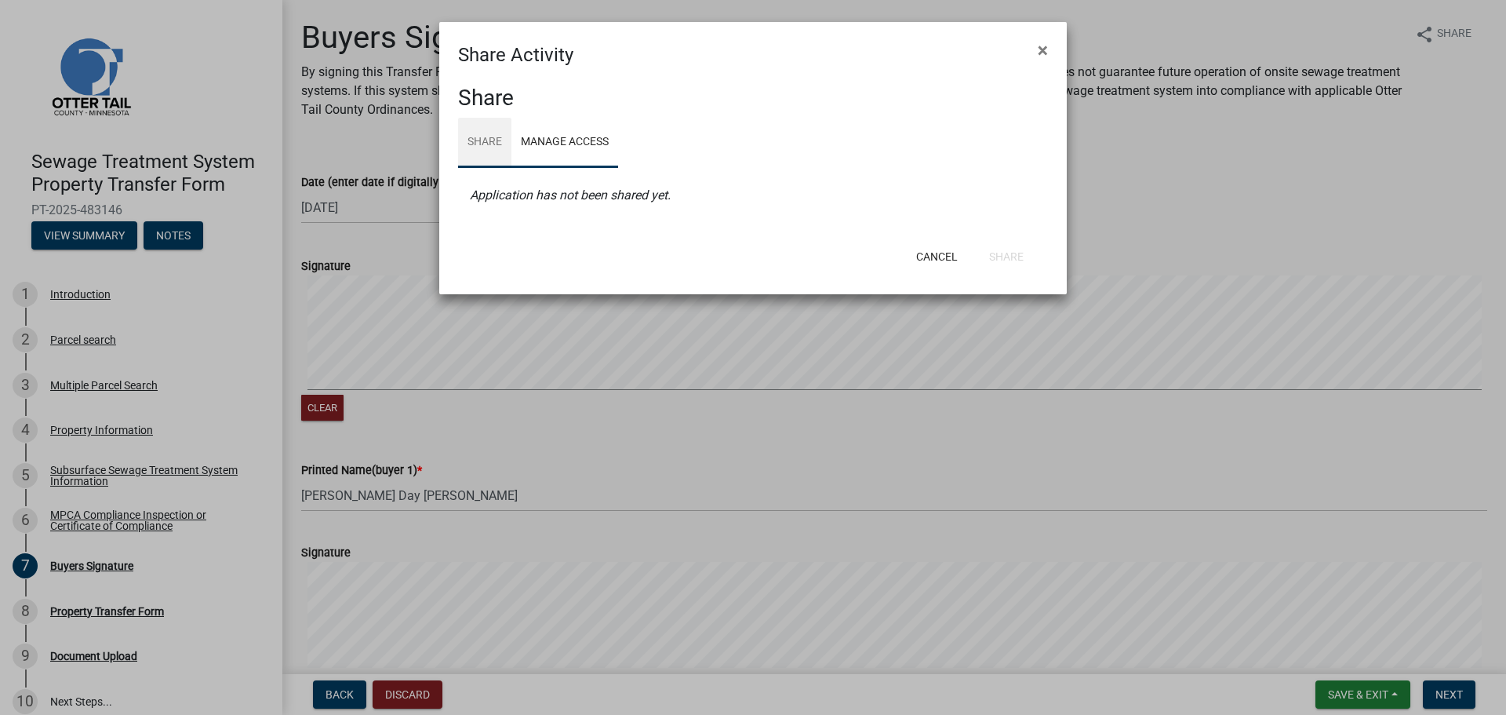
select select "0"
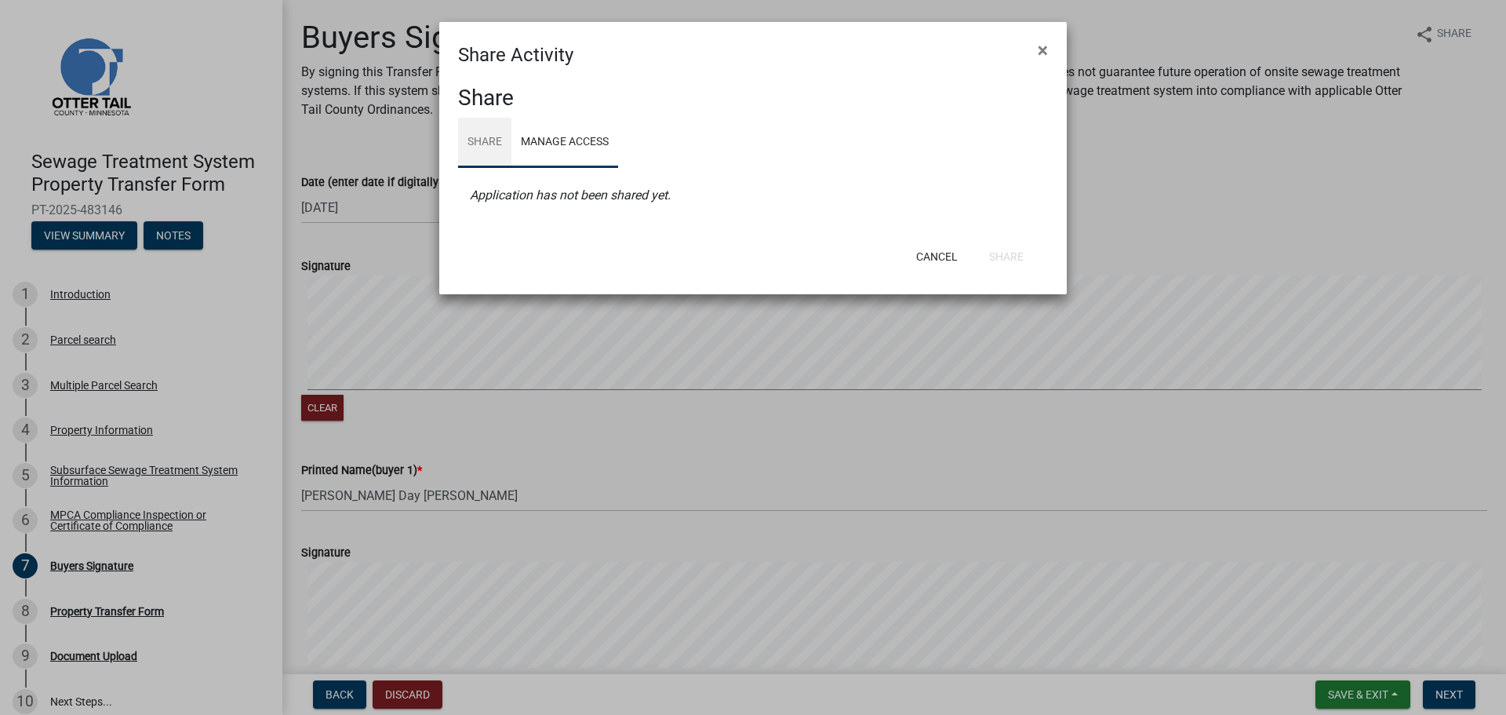
select select "0"
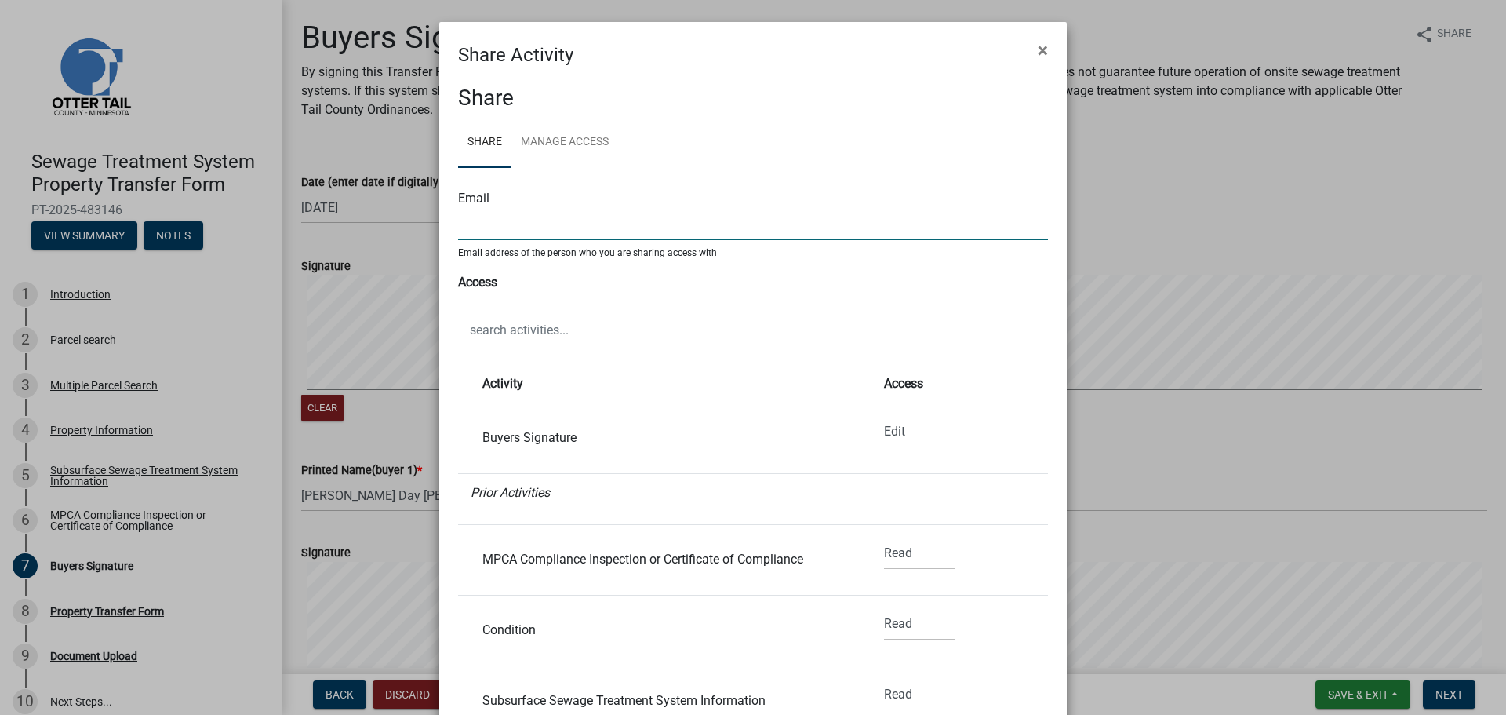
click at [479, 238] on input "text" at bounding box center [753, 224] width 590 height 32
type input "marendaywoods@gmail.com"
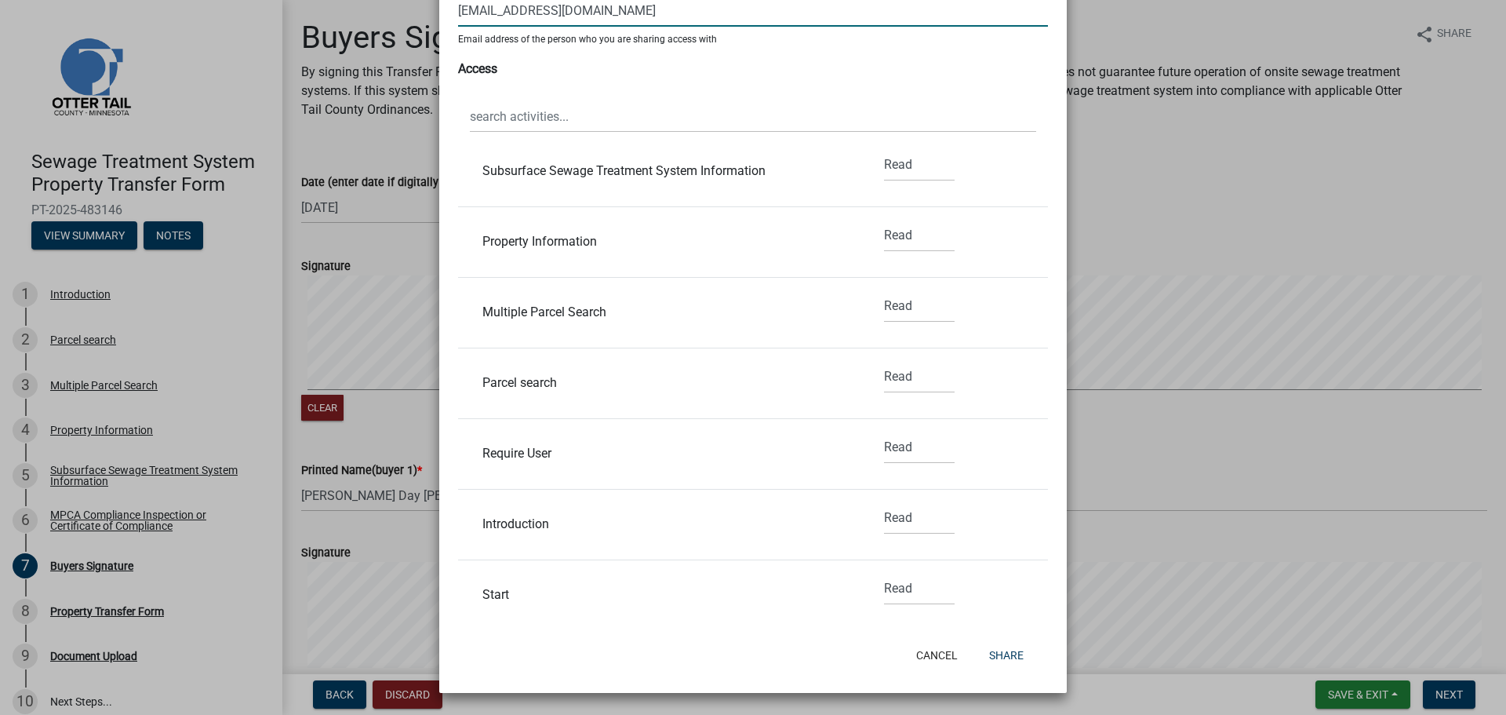
scroll to position [471, 0]
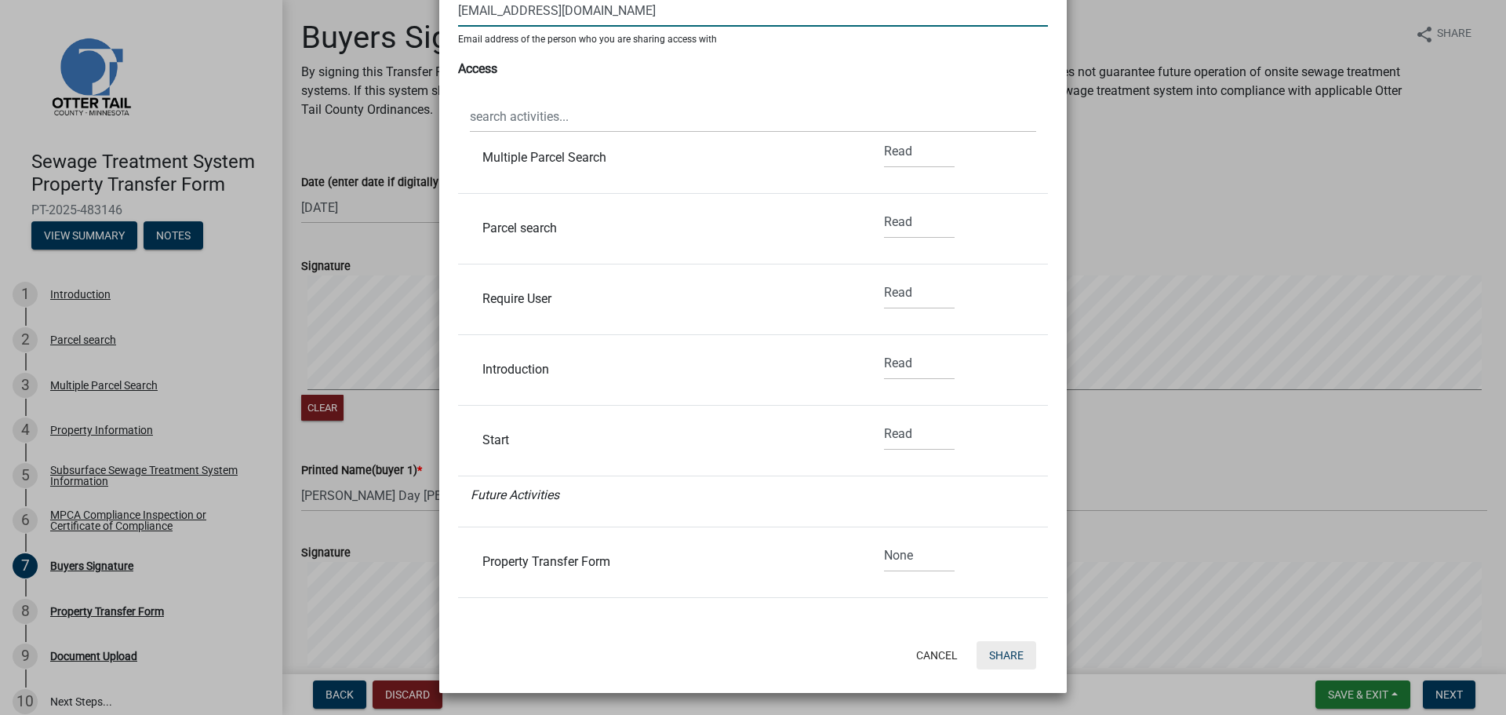
click at [996, 657] on button "Share" at bounding box center [1007, 655] width 60 height 28
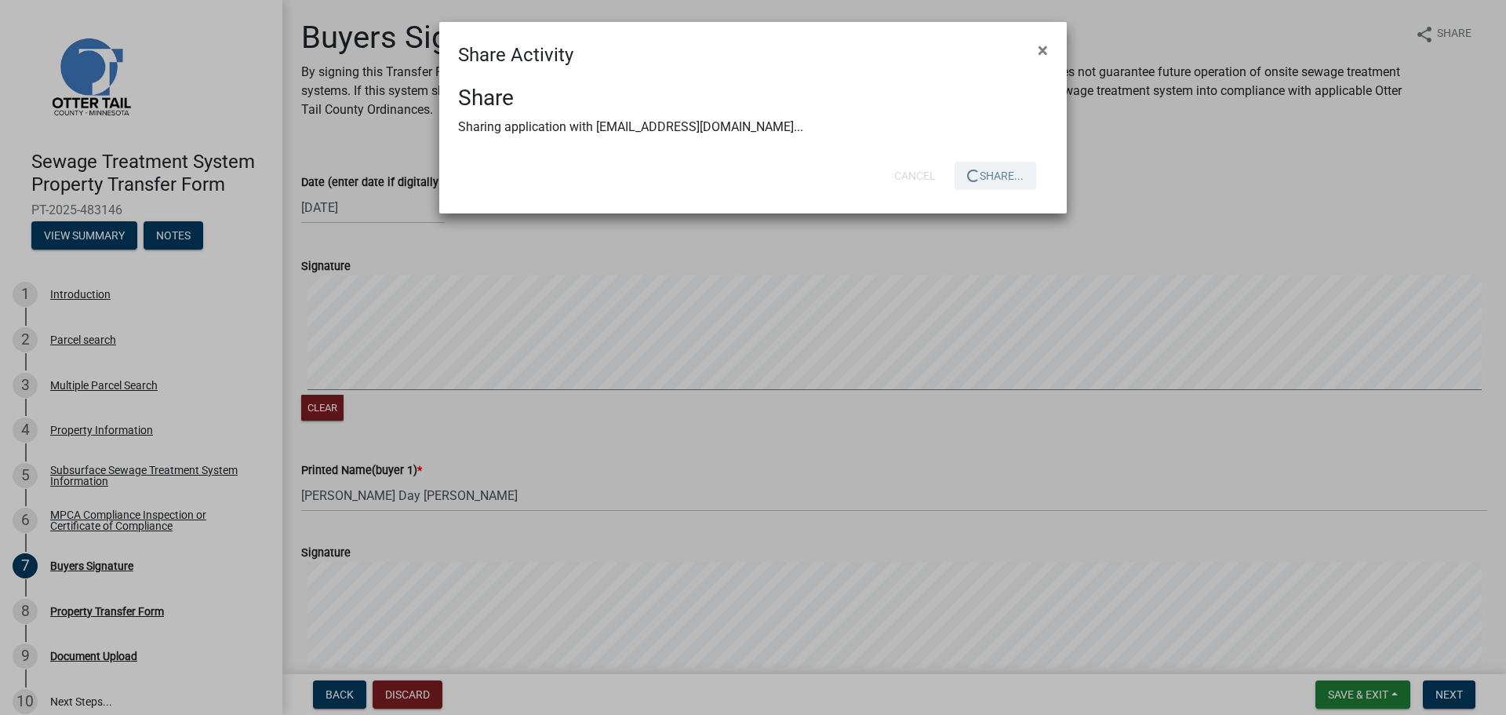
scroll to position [0, 0]
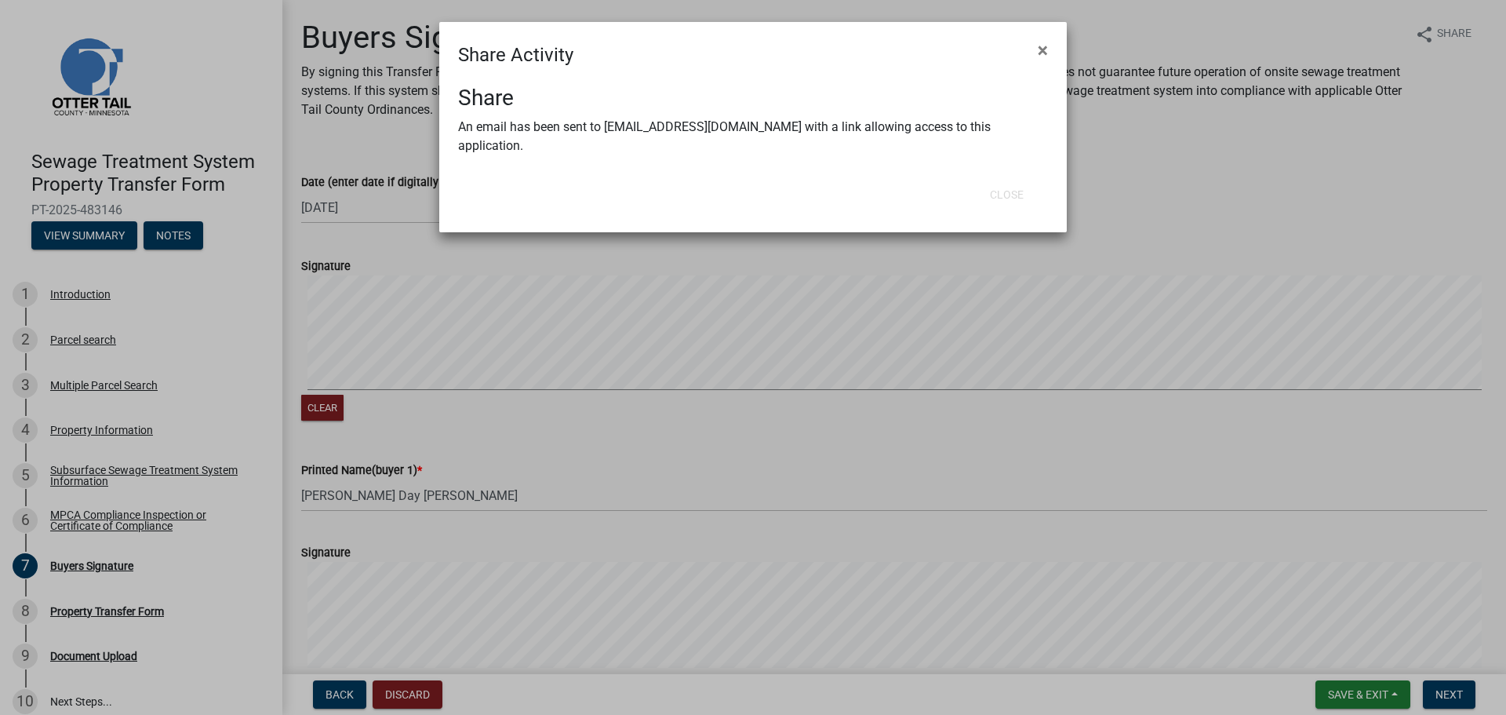
click at [530, 49] on h4 "Share Activity" at bounding box center [515, 55] width 115 height 28
click at [619, 140] on div "Share An email has been sent to marendaywoods@gmail.com with a link allowing ac…" at bounding box center [753, 121] width 628 height 105
drag, startPoint x: 705, startPoint y: 317, endPoint x: 417, endPoint y: 118, distance: 350.2
click at [705, 314] on ngb-modal-window "Share Activity × Share An email has been sent to marendaywoods@gmail.com with a…" at bounding box center [753, 357] width 1506 height 715
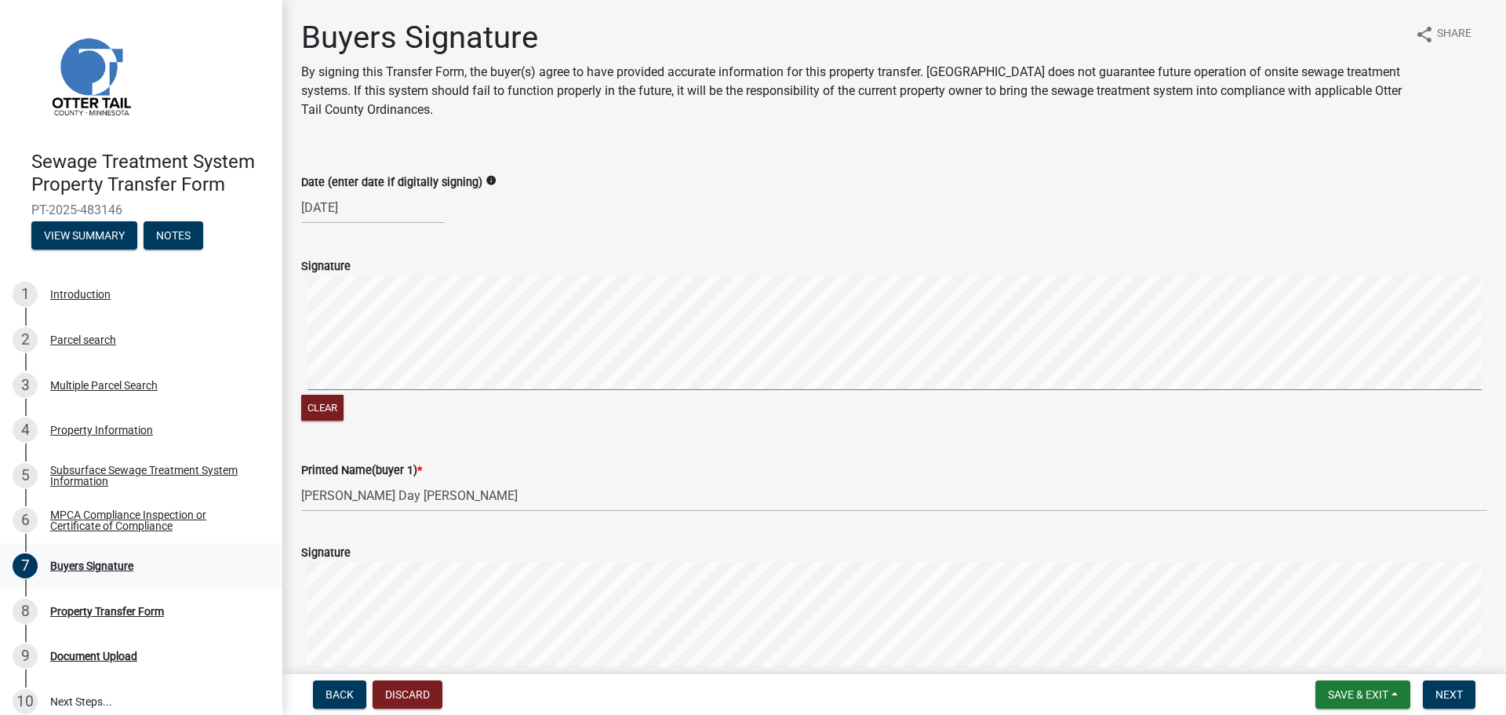
click at [122, 566] on div "Buyers Signature" at bounding box center [91, 565] width 83 height 11
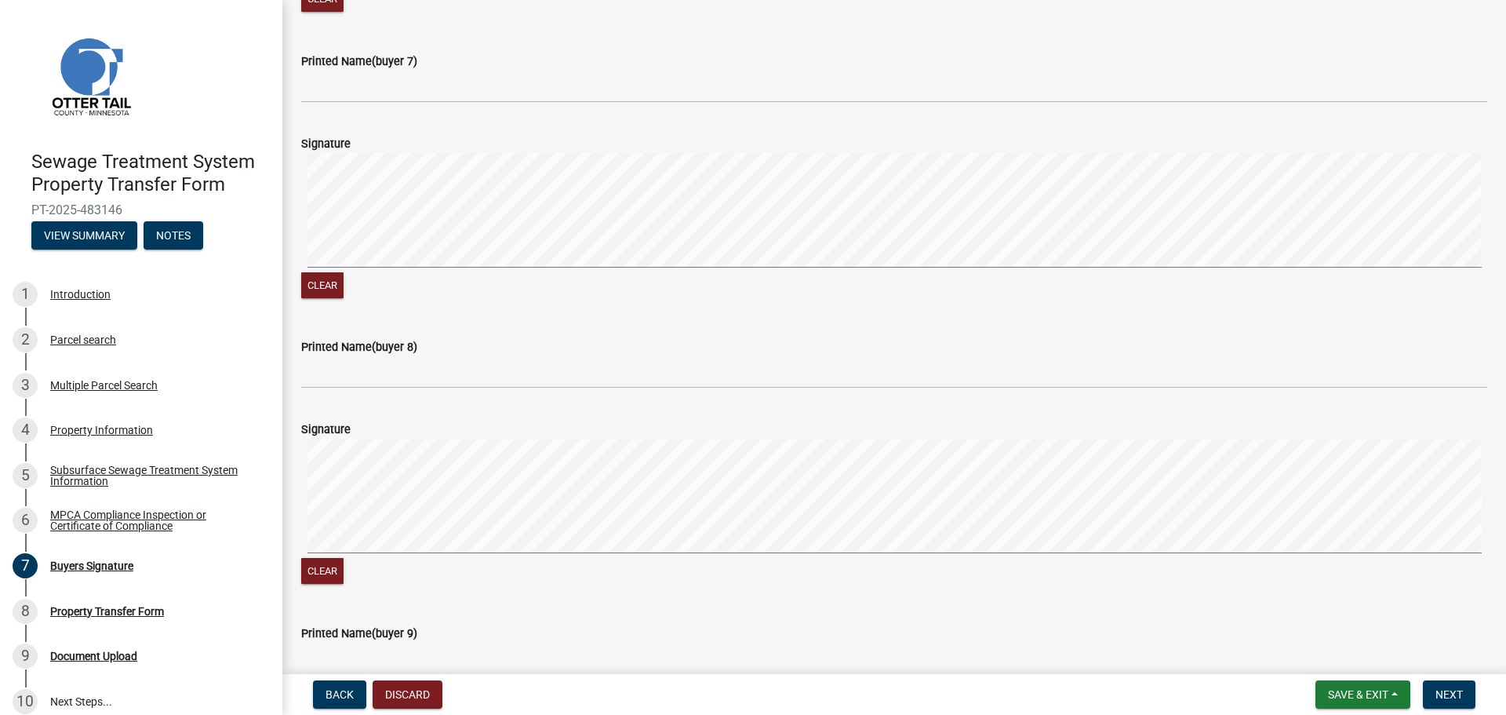
scroll to position [2491, 0]
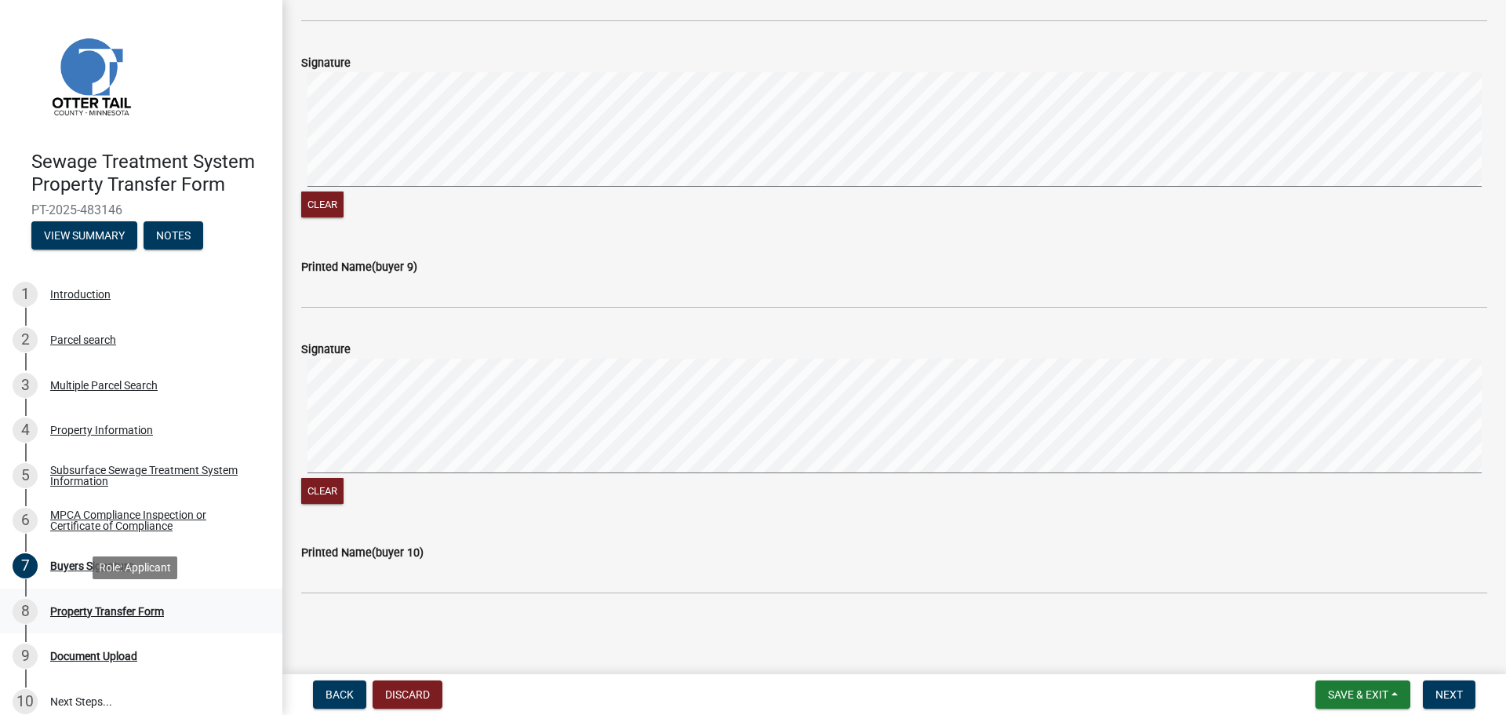
click at [90, 610] on div "Property Transfer Form" at bounding box center [107, 611] width 114 height 11
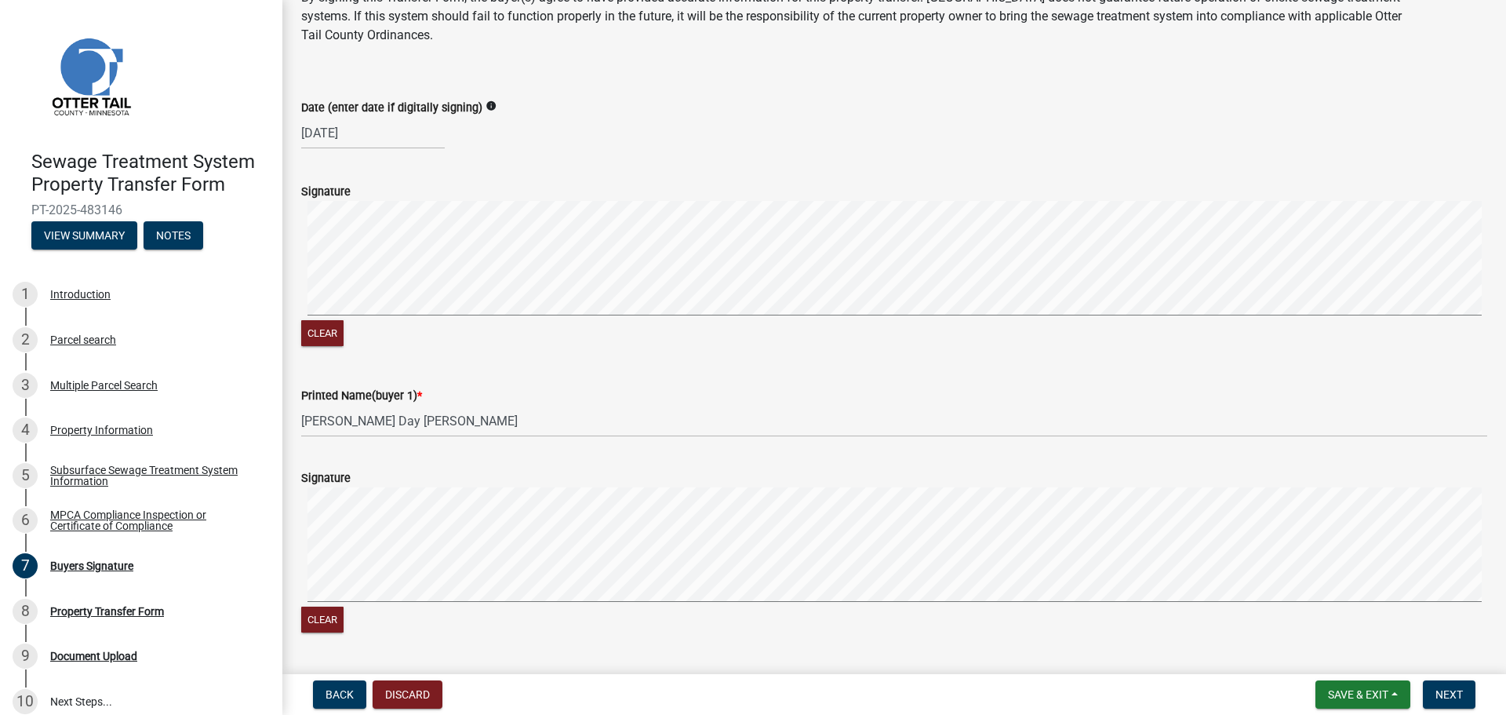
scroll to position [0, 0]
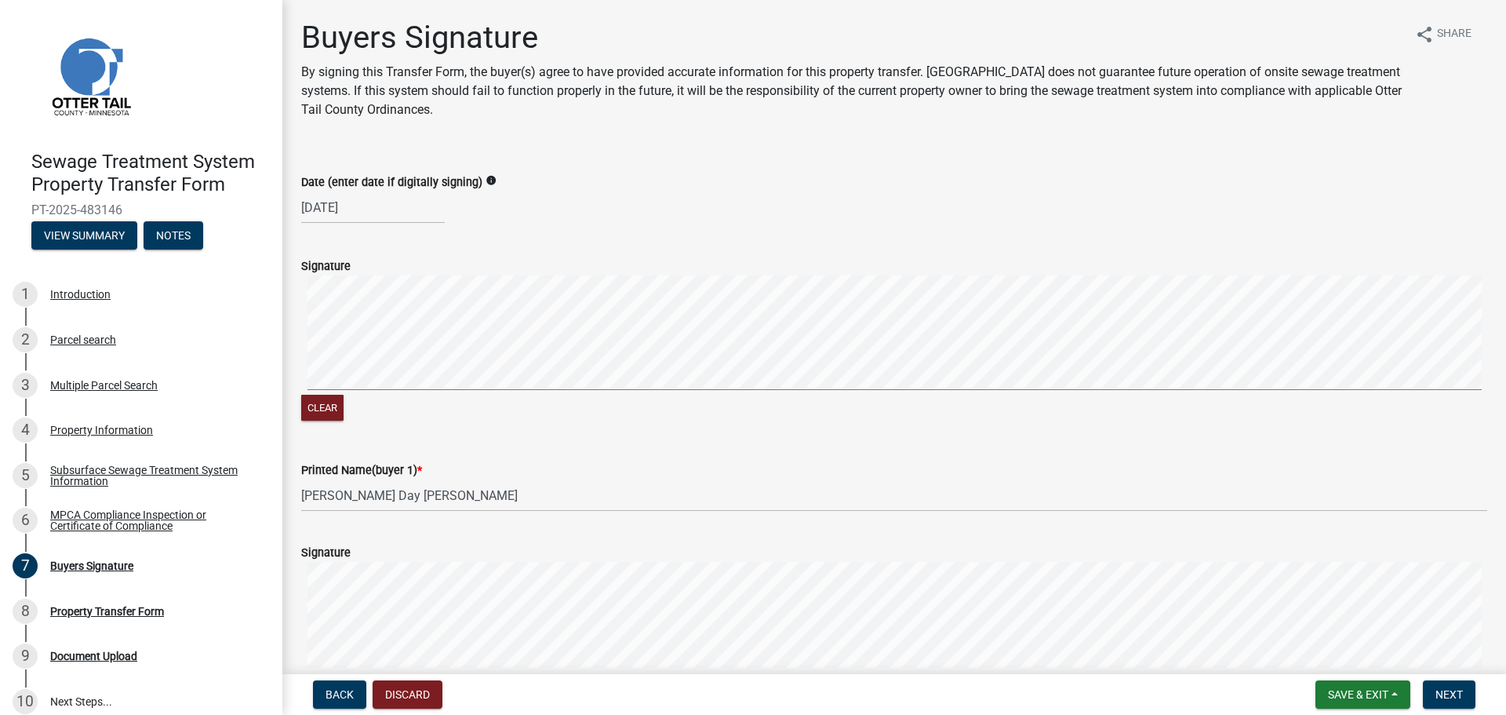
click at [486, 177] on icon "info" at bounding box center [491, 180] width 11 height 11
click at [119, 515] on div "MPCA Compliance Inspection or Certificate of Compliance" at bounding box center [153, 520] width 207 height 22
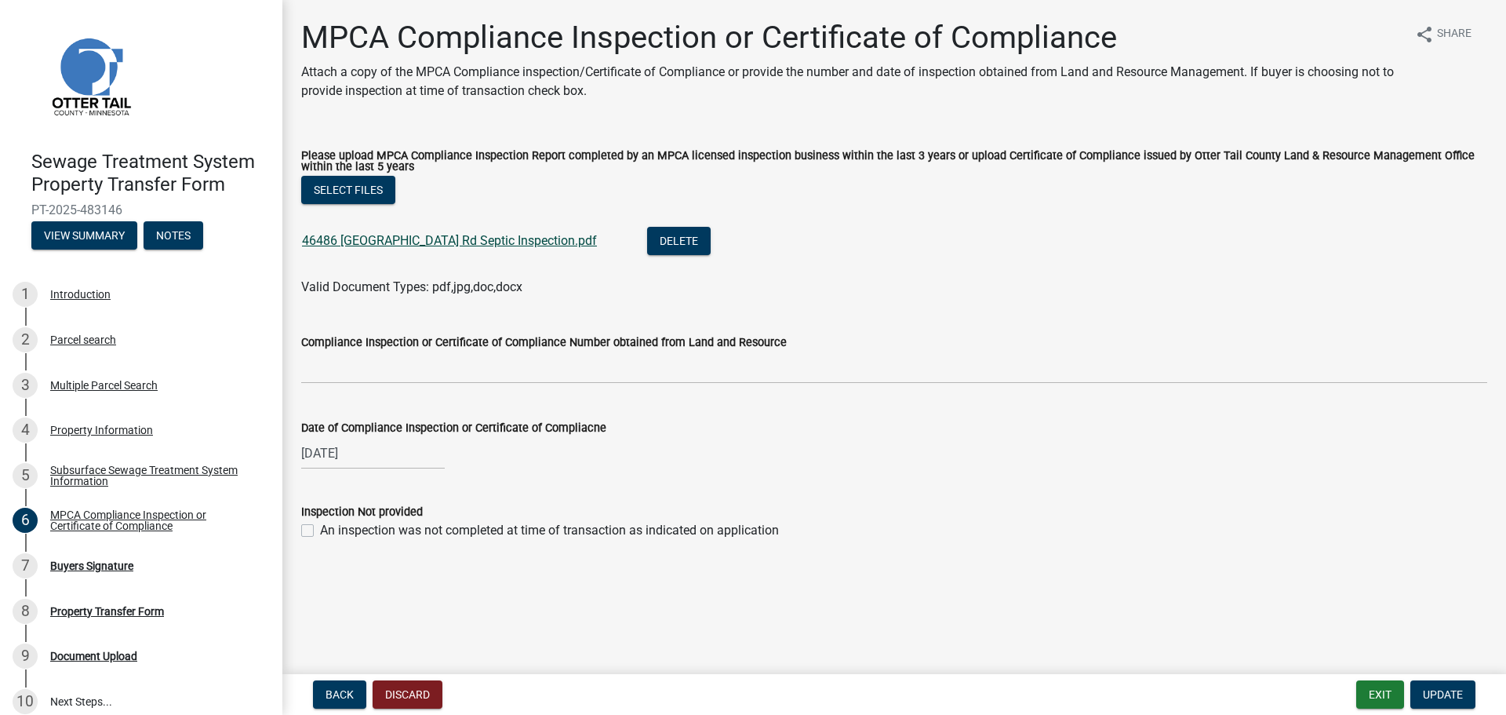
click at [479, 237] on link "46486 Poss Beach Rd Septic Inspection.pdf" at bounding box center [449, 240] width 295 height 15
click at [82, 297] on div "Introduction" at bounding box center [80, 294] width 60 height 11
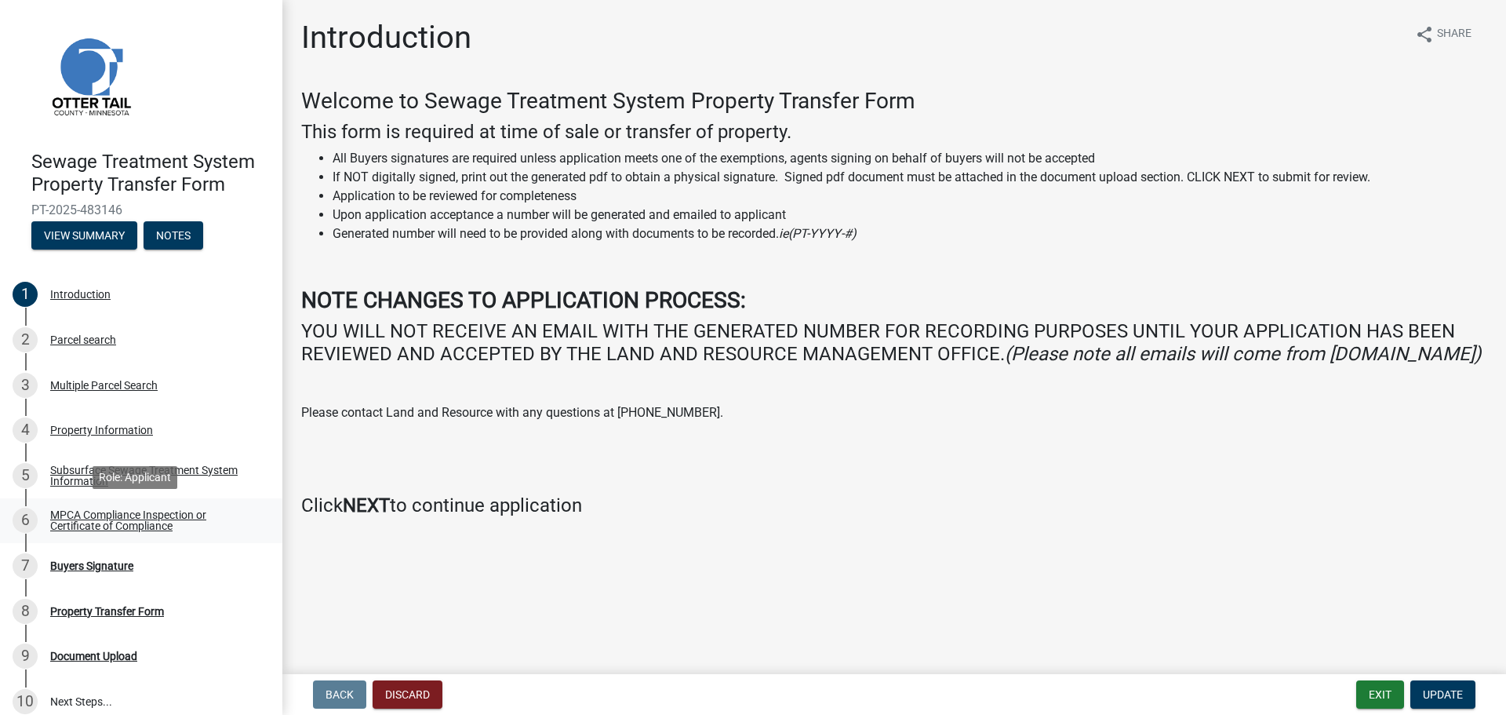
click at [110, 518] on div "MPCA Compliance Inspection or Certificate of Compliance" at bounding box center [153, 520] width 207 height 22
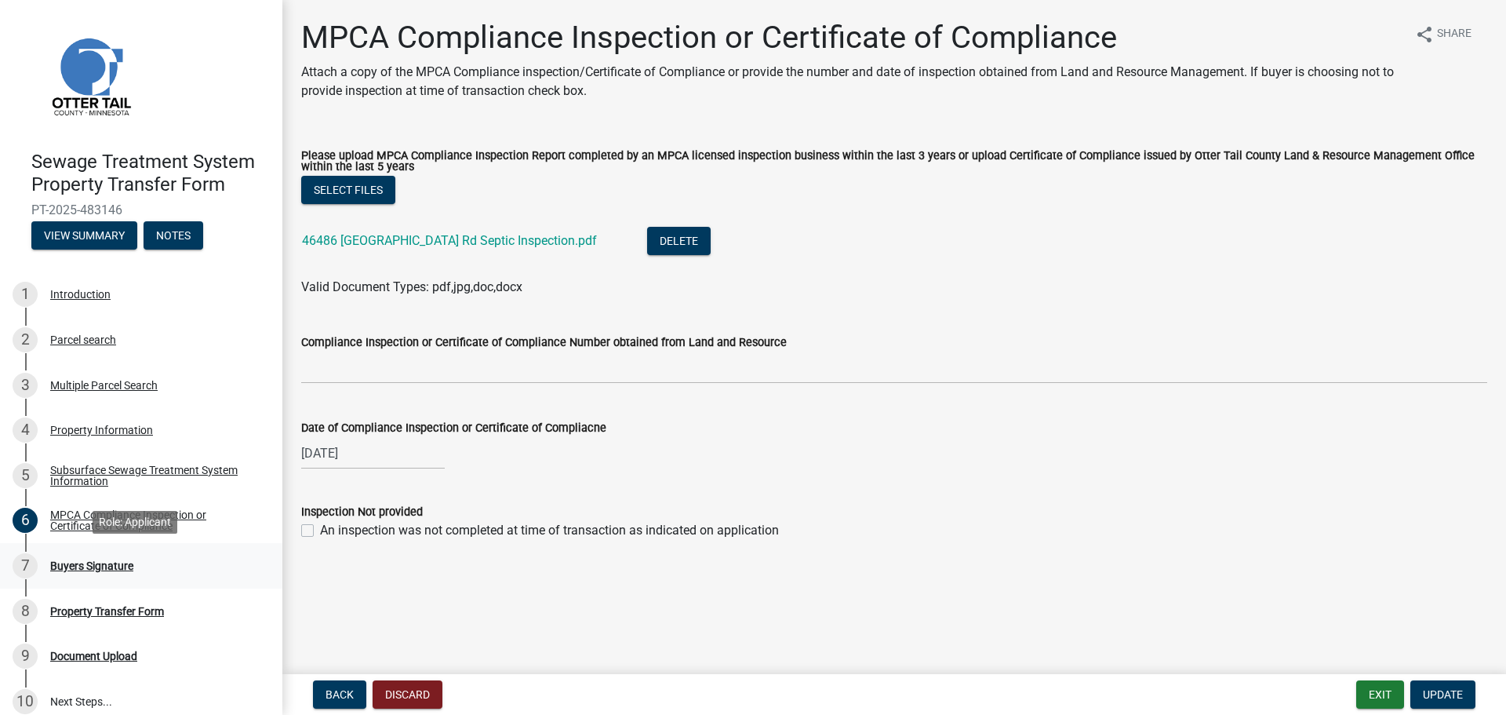
click at [129, 565] on div "Buyers Signature" at bounding box center [91, 565] width 83 height 11
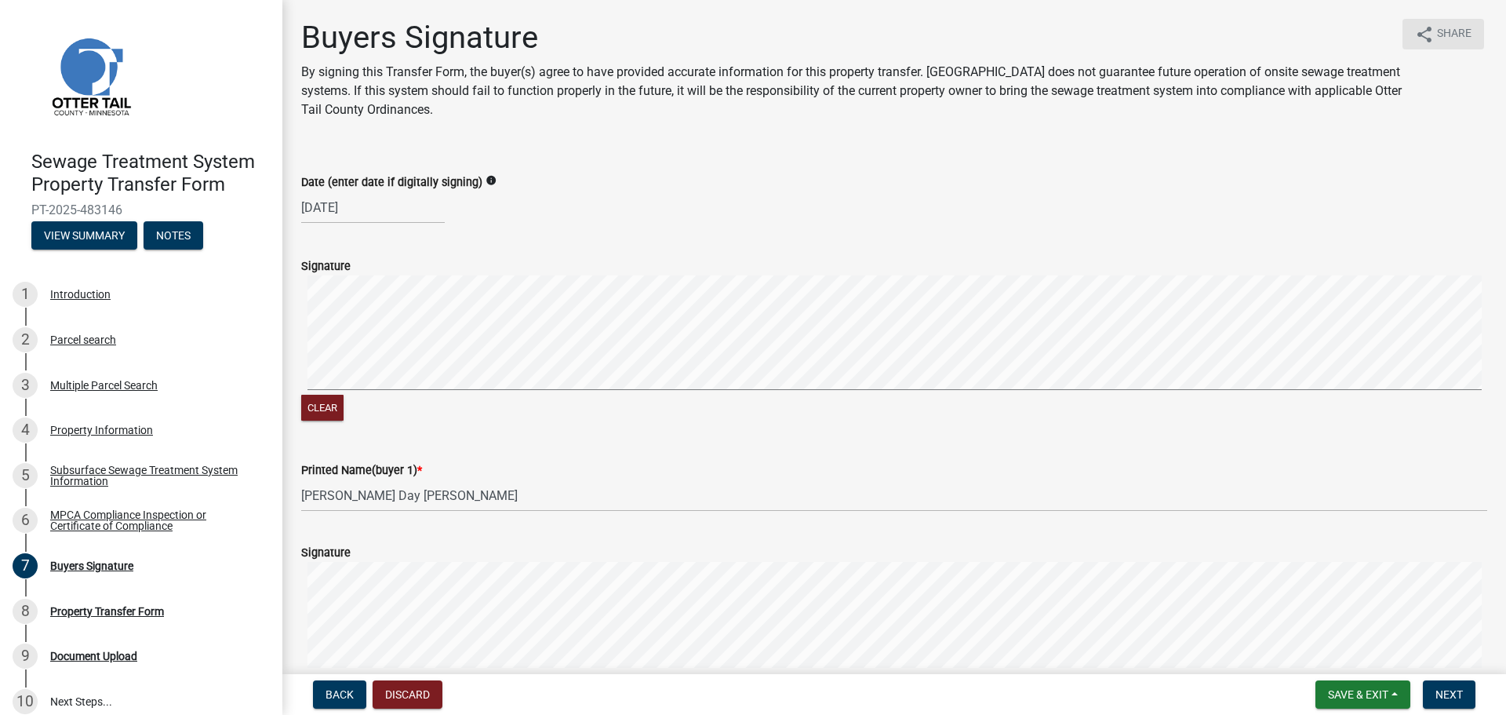
click at [1437, 33] on span "Share" at bounding box center [1454, 34] width 35 height 19
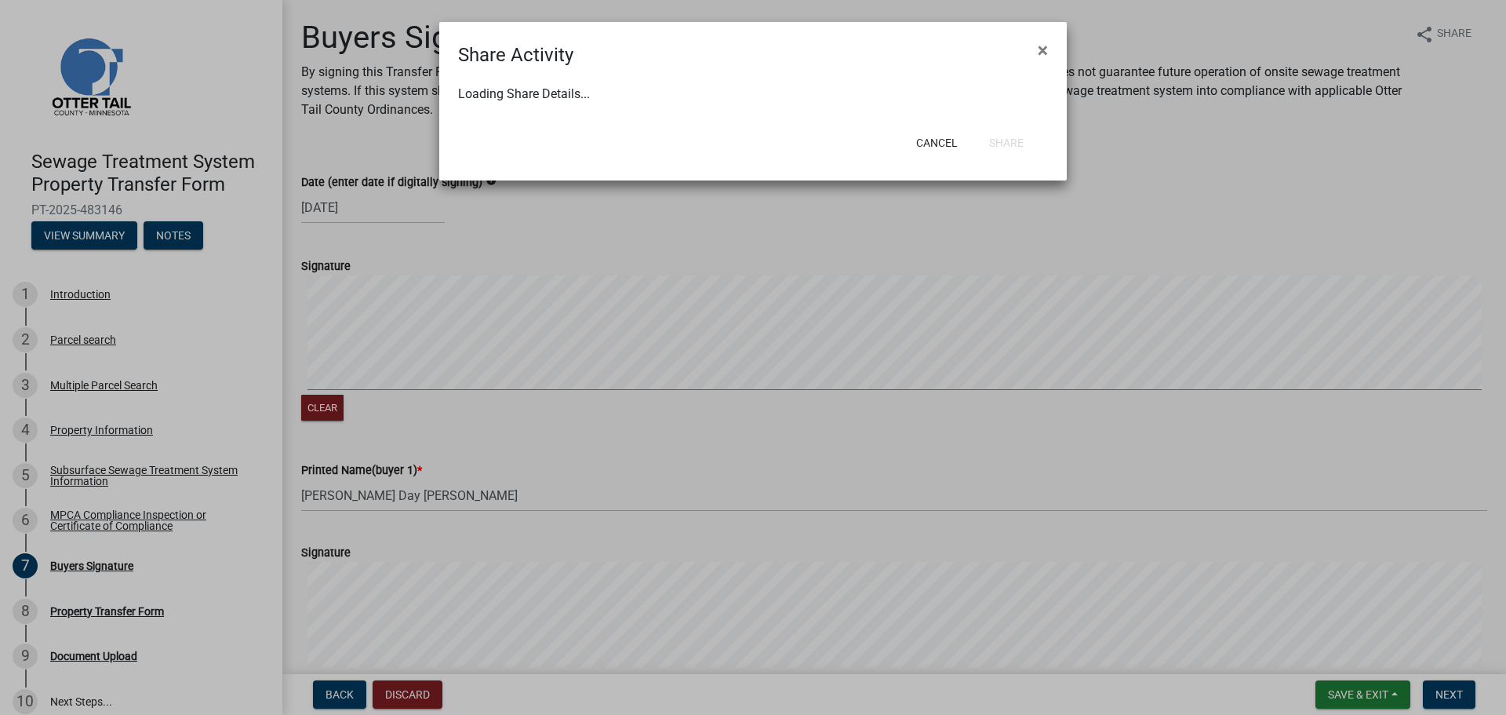
select select "1"
select select "0"
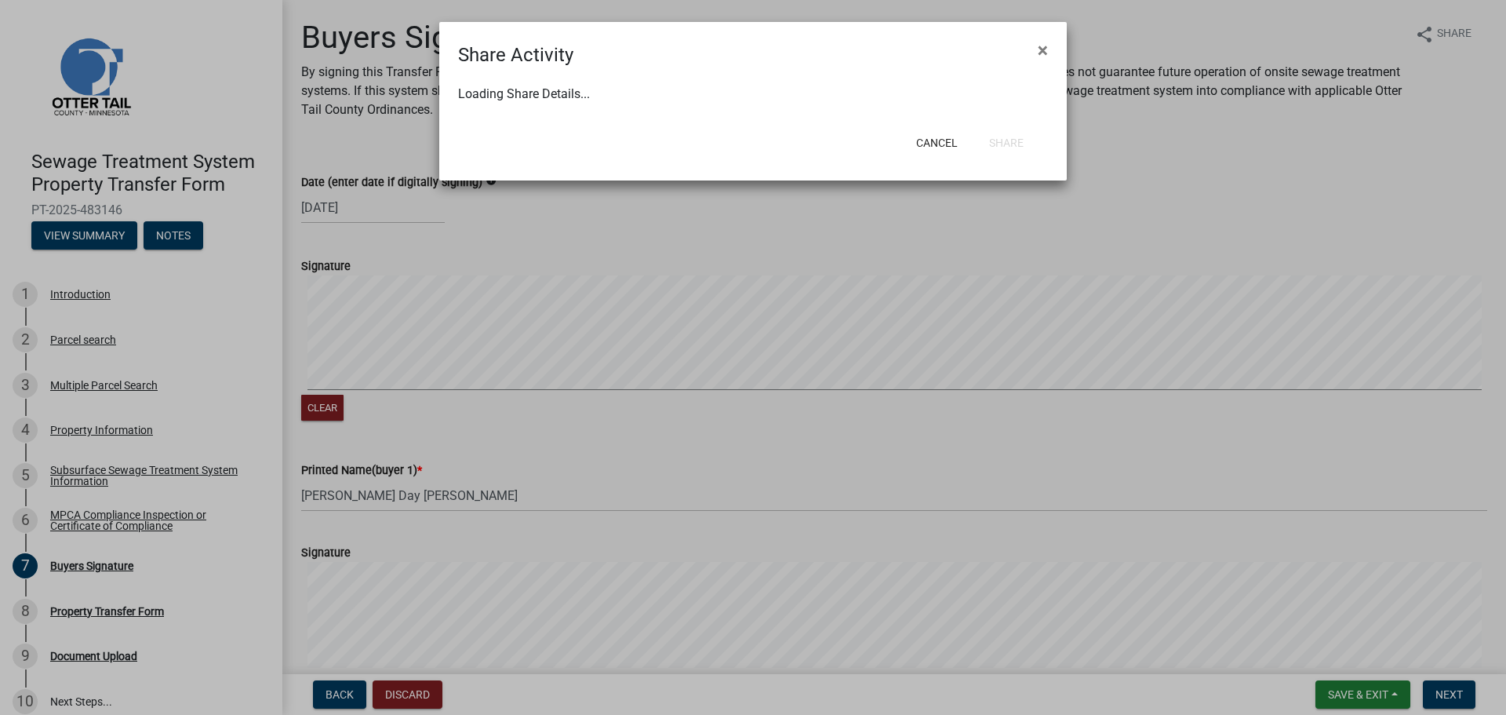
select select "0"
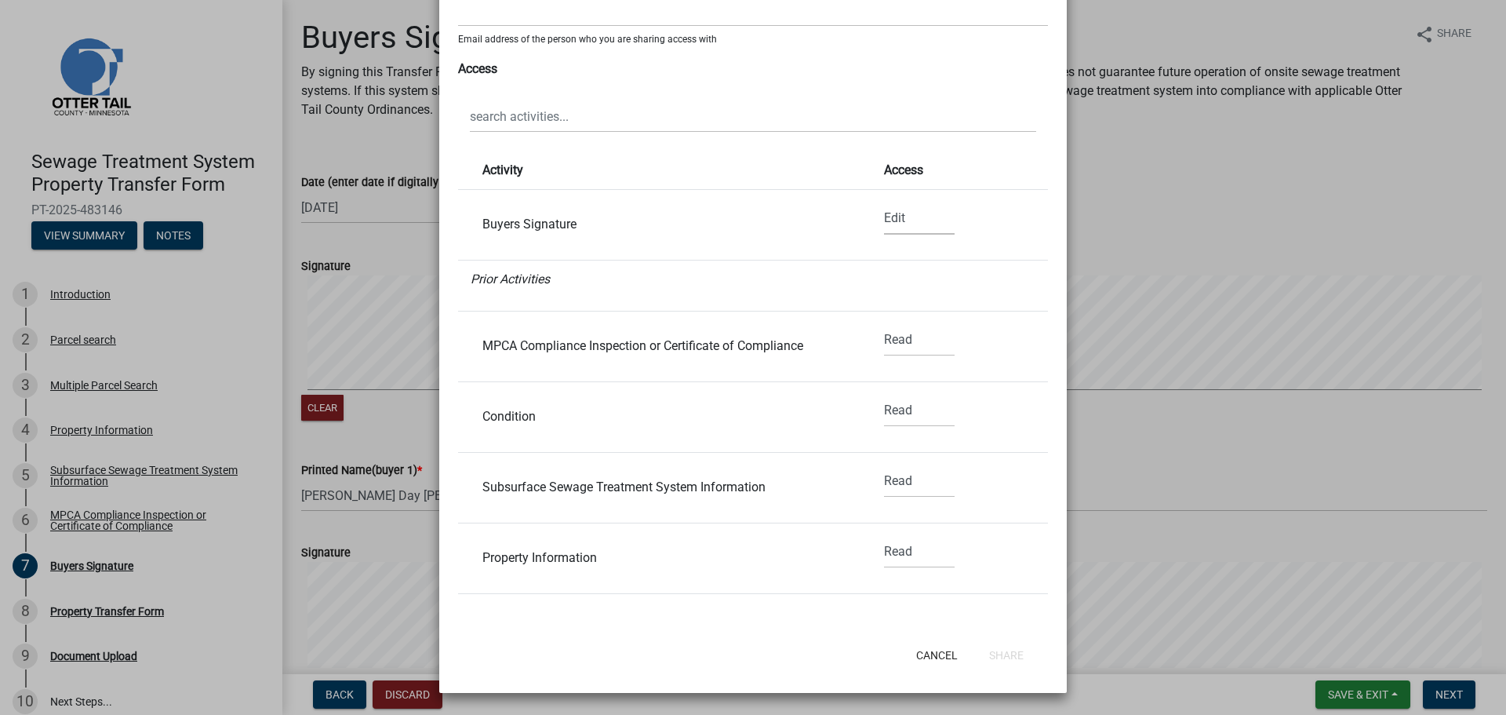
click at [884, 217] on select "None Read Edit" at bounding box center [919, 218] width 71 height 32
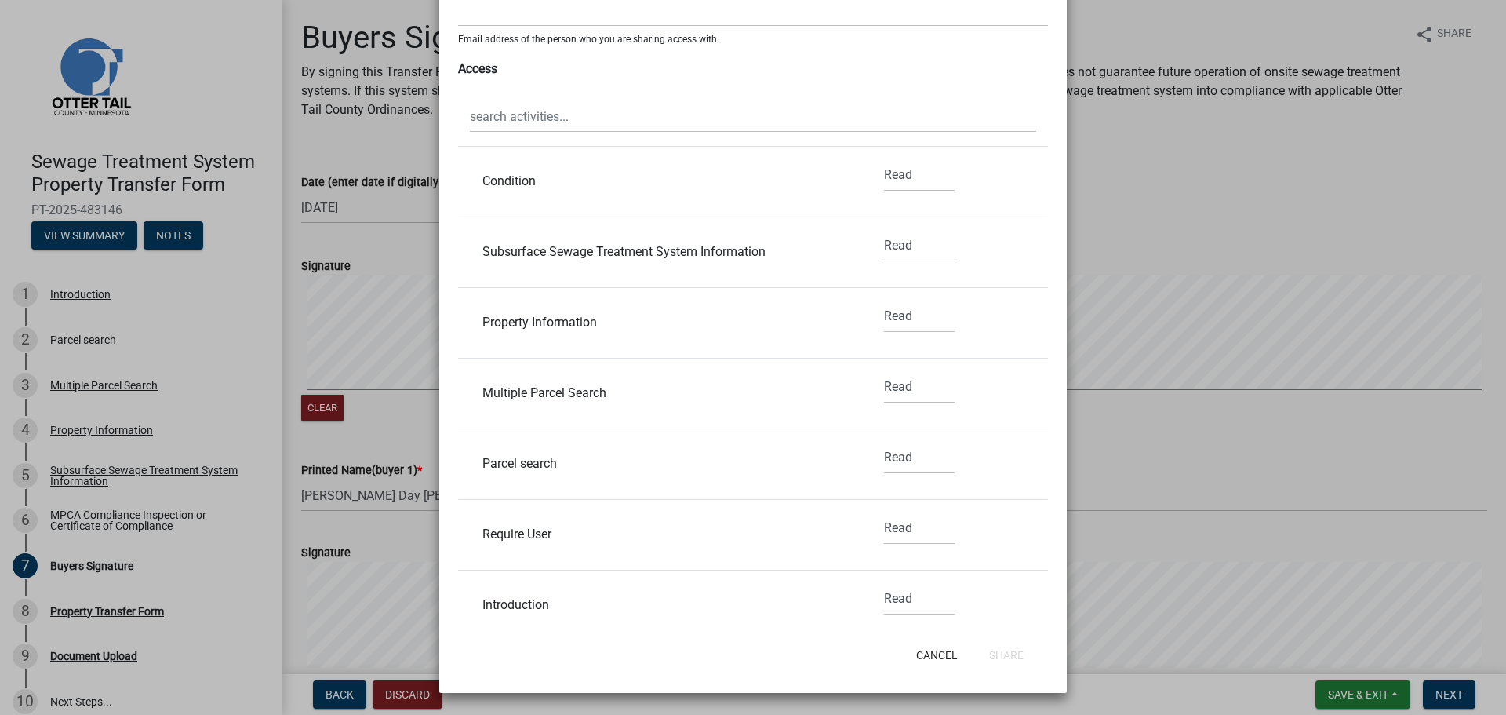
scroll to position [314, 0]
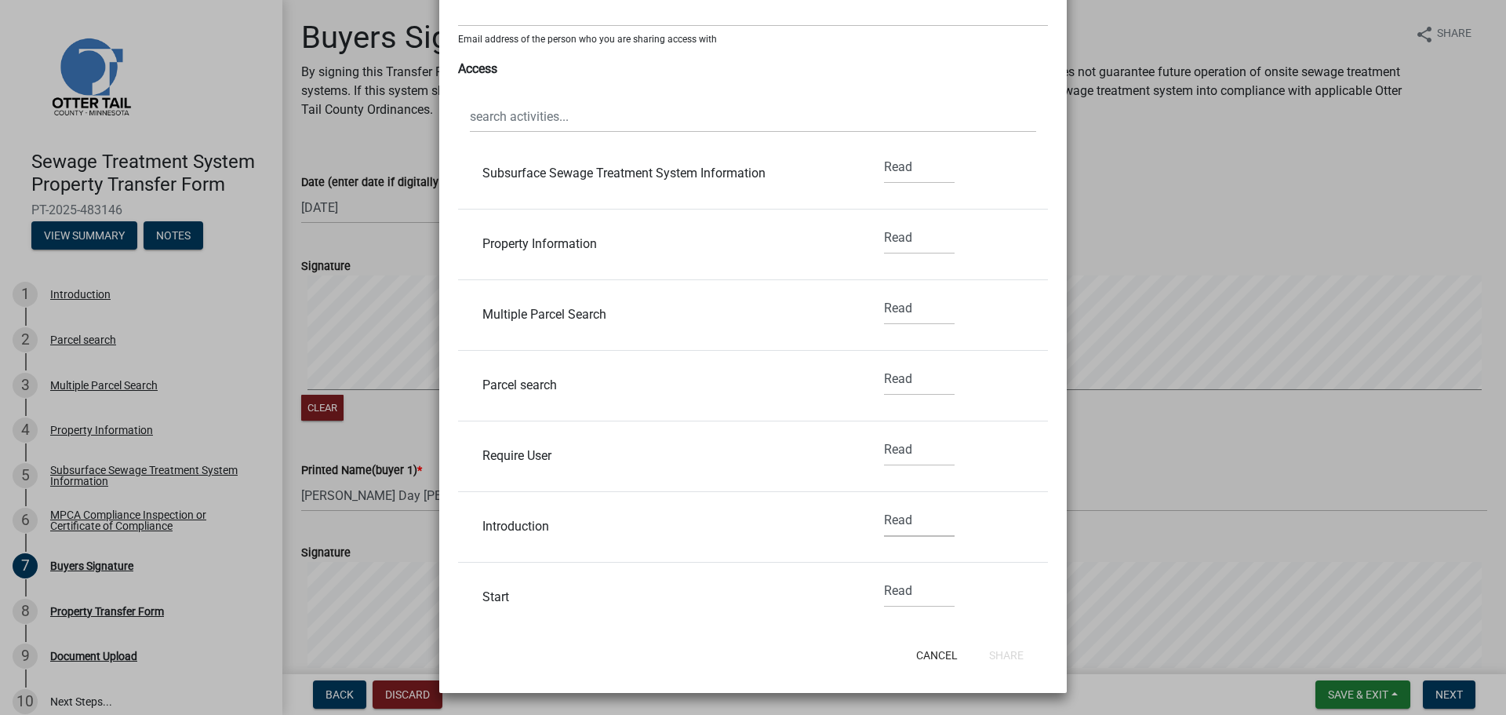
click at [891, 515] on select "None Read Edit" at bounding box center [919, 520] width 71 height 32
click at [804, 582] on li "Start None Read Edit" at bounding box center [753, 598] width 590 height 71
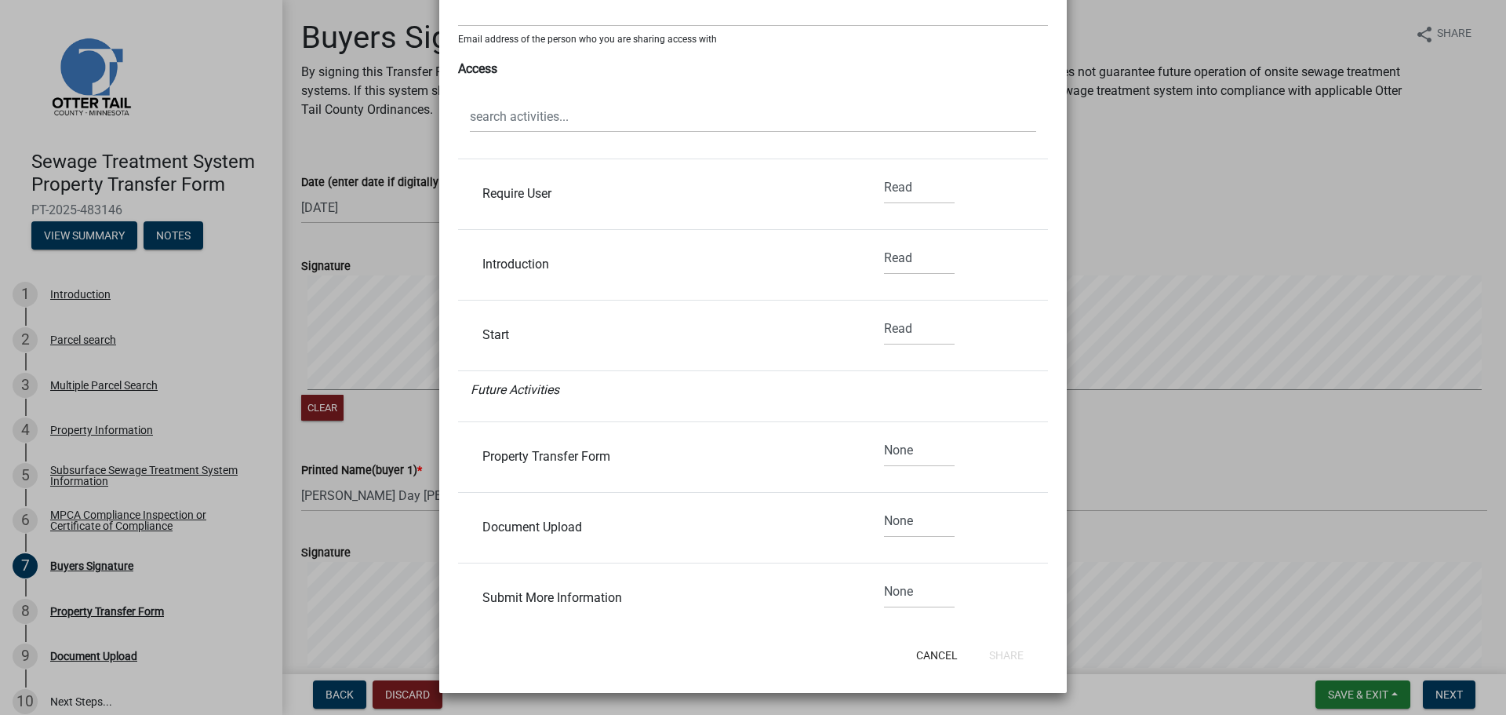
scroll to position [600, 0]
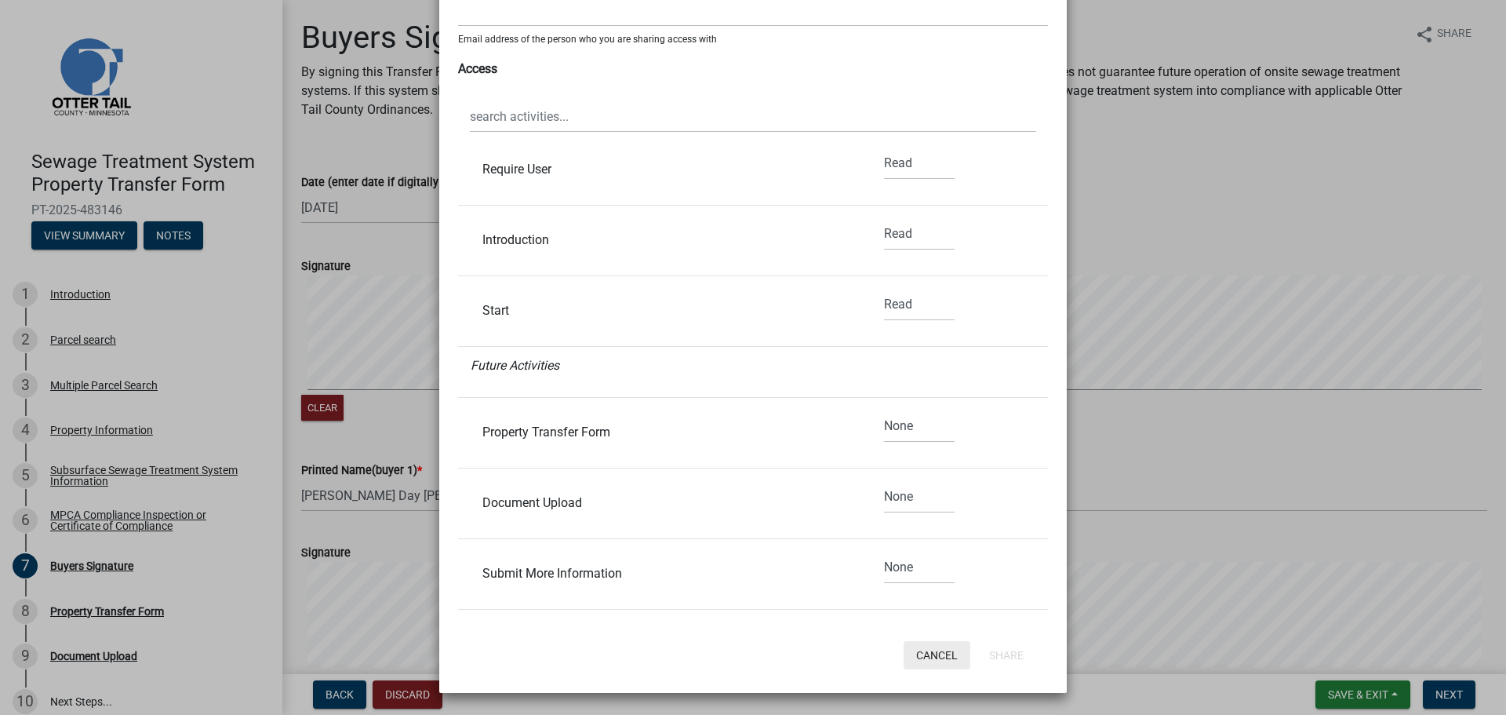
click at [931, 657] on button "Cancel" at bounding box center [937, 655] width 67 height 28
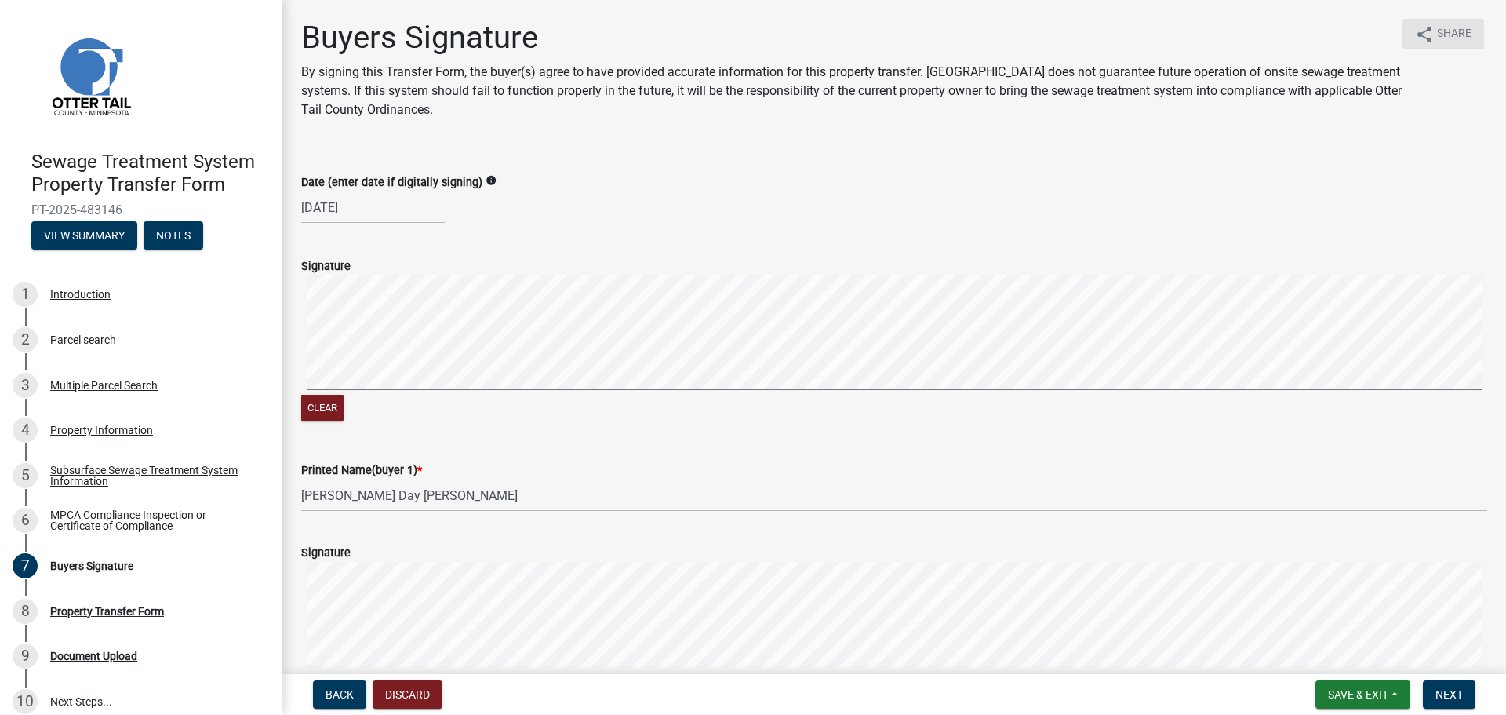
scroll to position [0, 0]
click at [69, 226] on button "View Summary" at bounding box center [84, 235] width 106 height 28
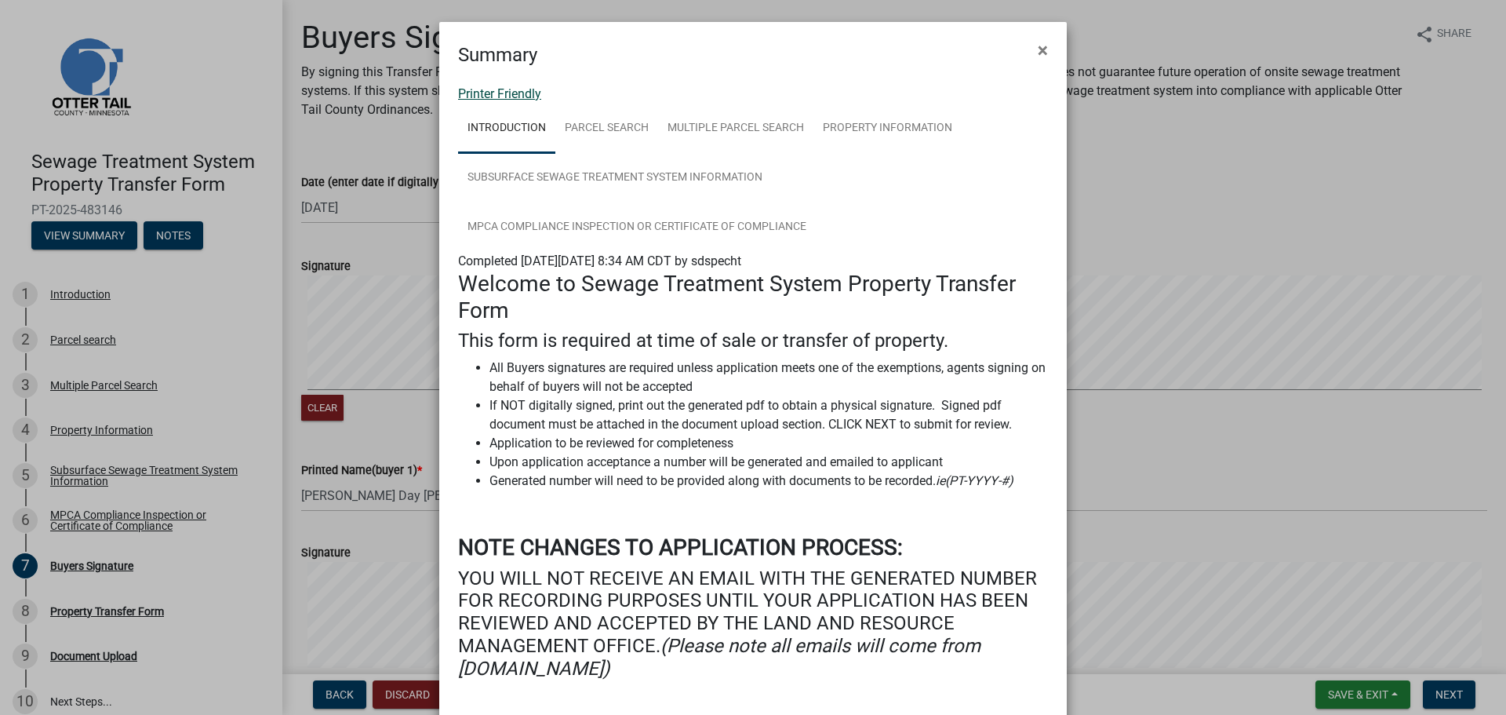
click at [506, 96] on link "Printer Friendly" at bounding box center [499, 93] width 83 height 15
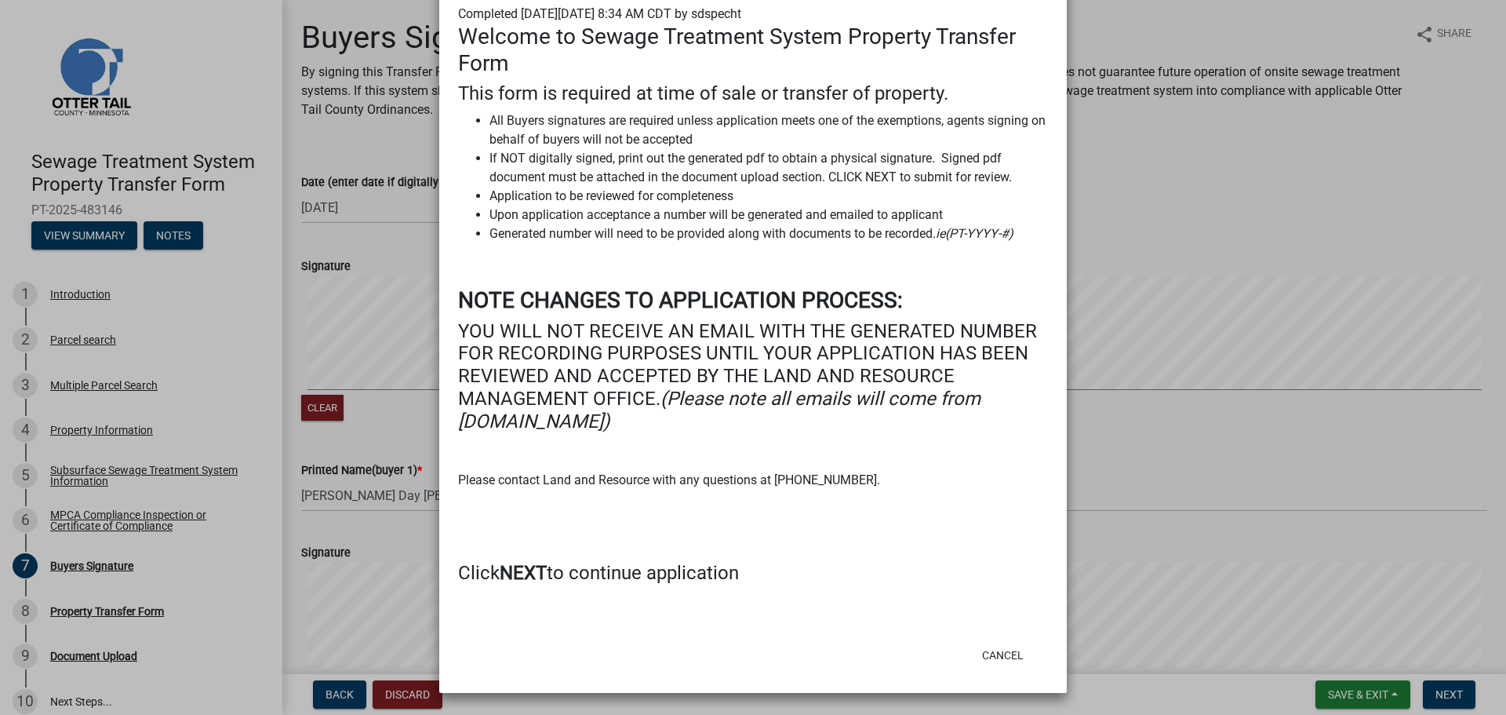
click at [603, 585] on h4 "Click NEXT to continue application" at bounding box center [753, 573] width 590 height 23
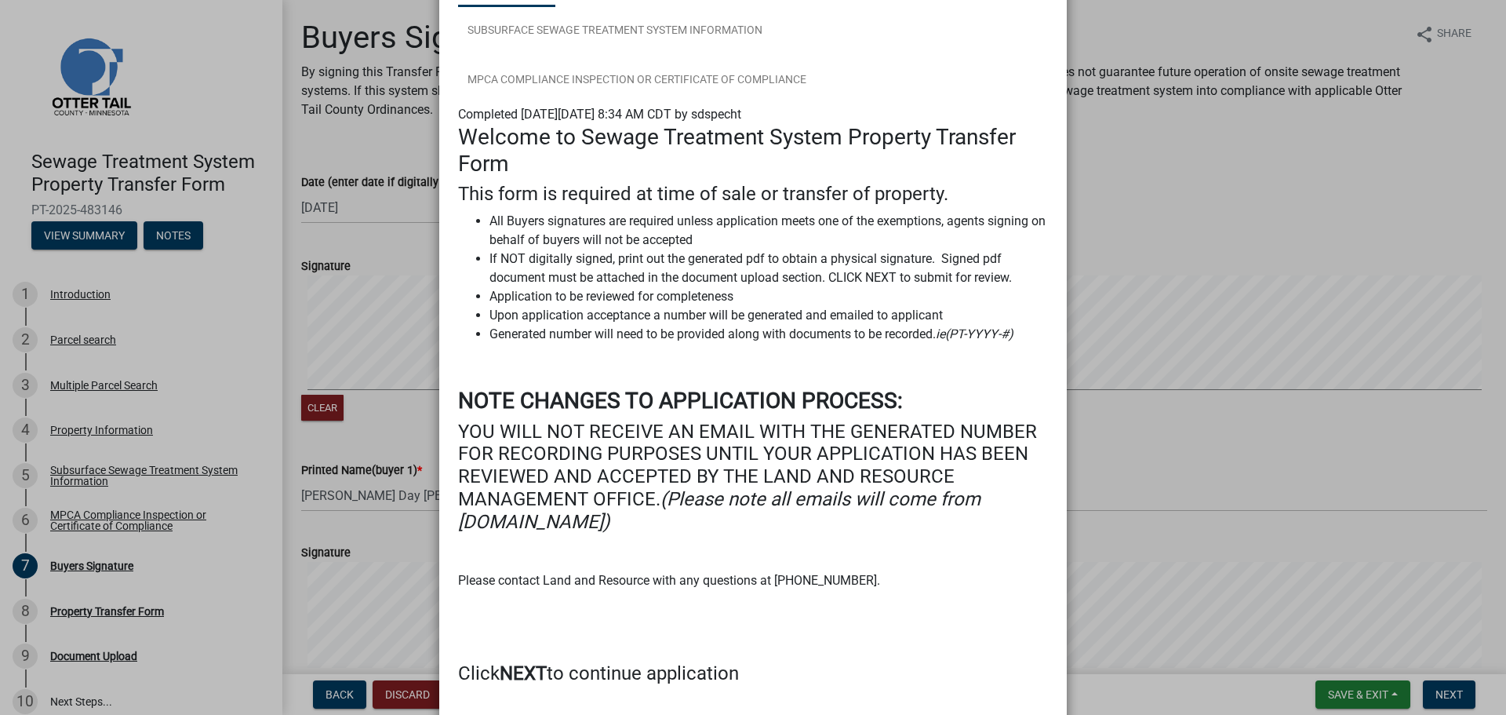
scroll to position [0, 0]
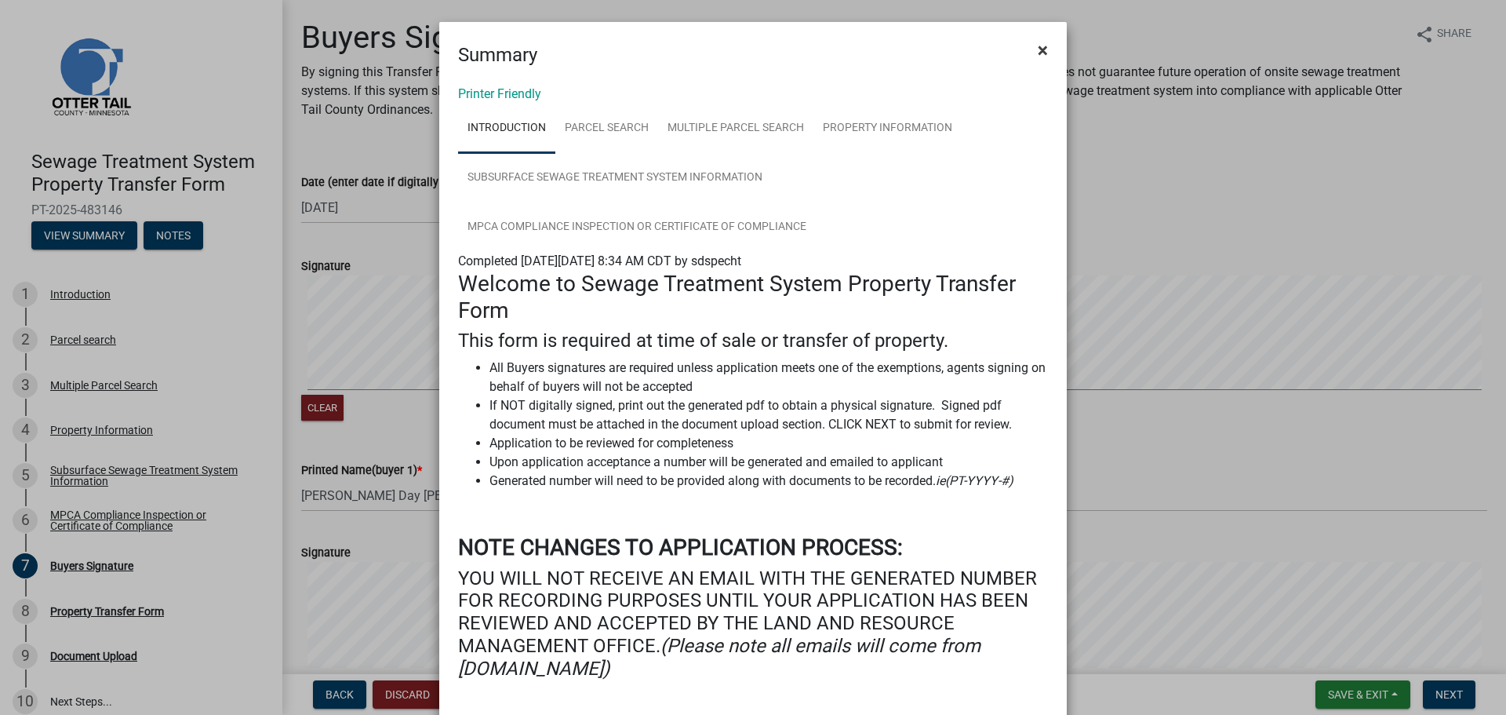
click at [1043, 51] on button "×" at bounding box center [1042, 50] width 35 height 44
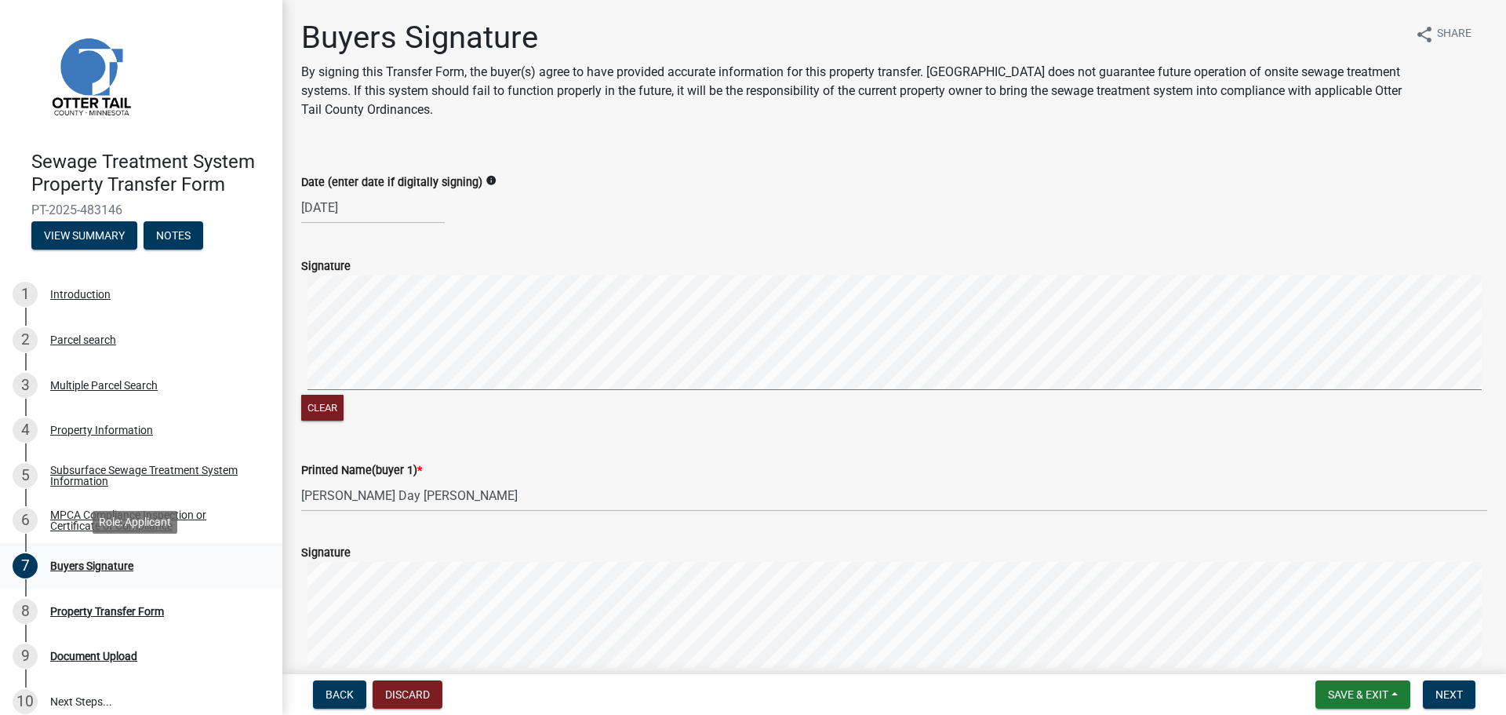
click at [86, 558] on div "7 Buyers Signature" at bounding box center [135, 565] width 245 height 25
click at [1400, 697] on button "Save & Exit" at bounding box center [1363, 694] width 95 height 28
click at [1397, 698] on button "Save & Exit" at bounding box center [1363, 694] width 95 height 28
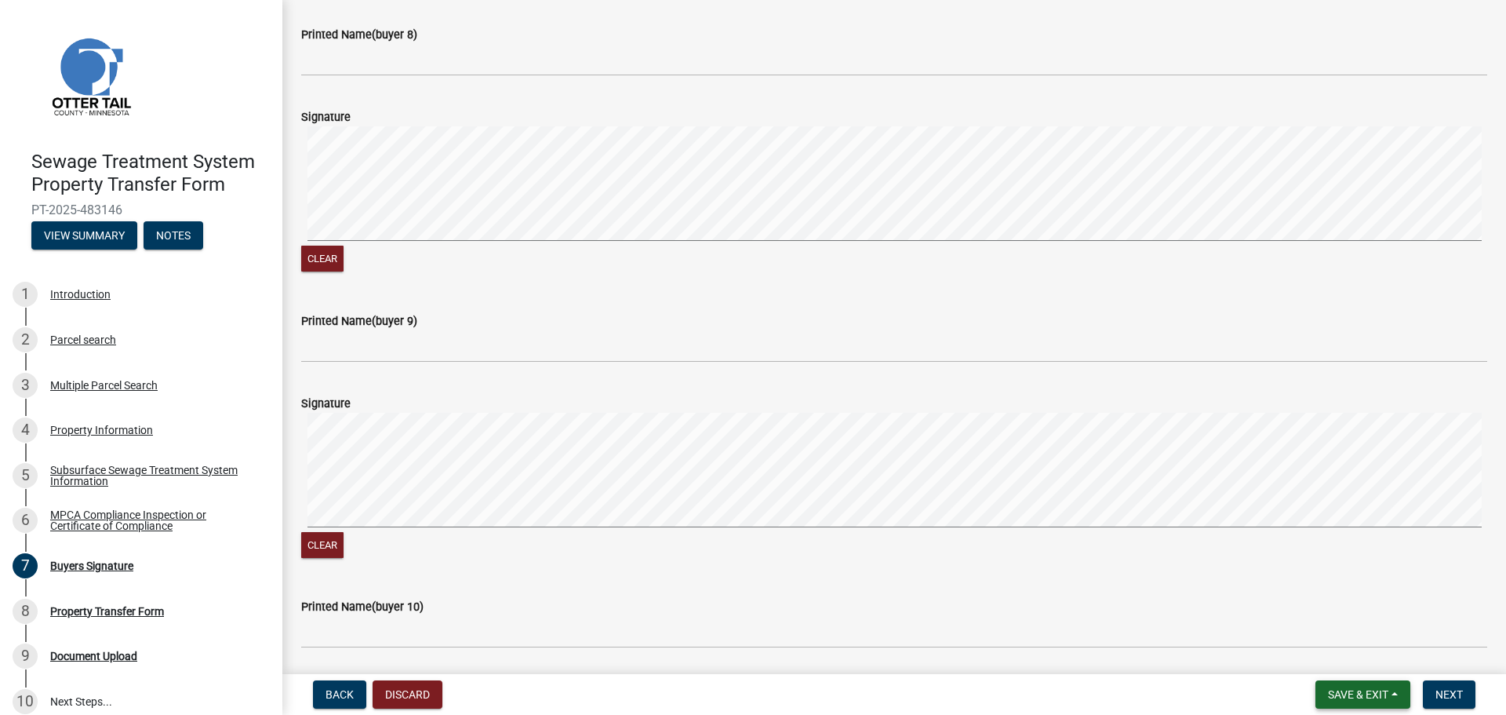
scroll to position [2491, 0]
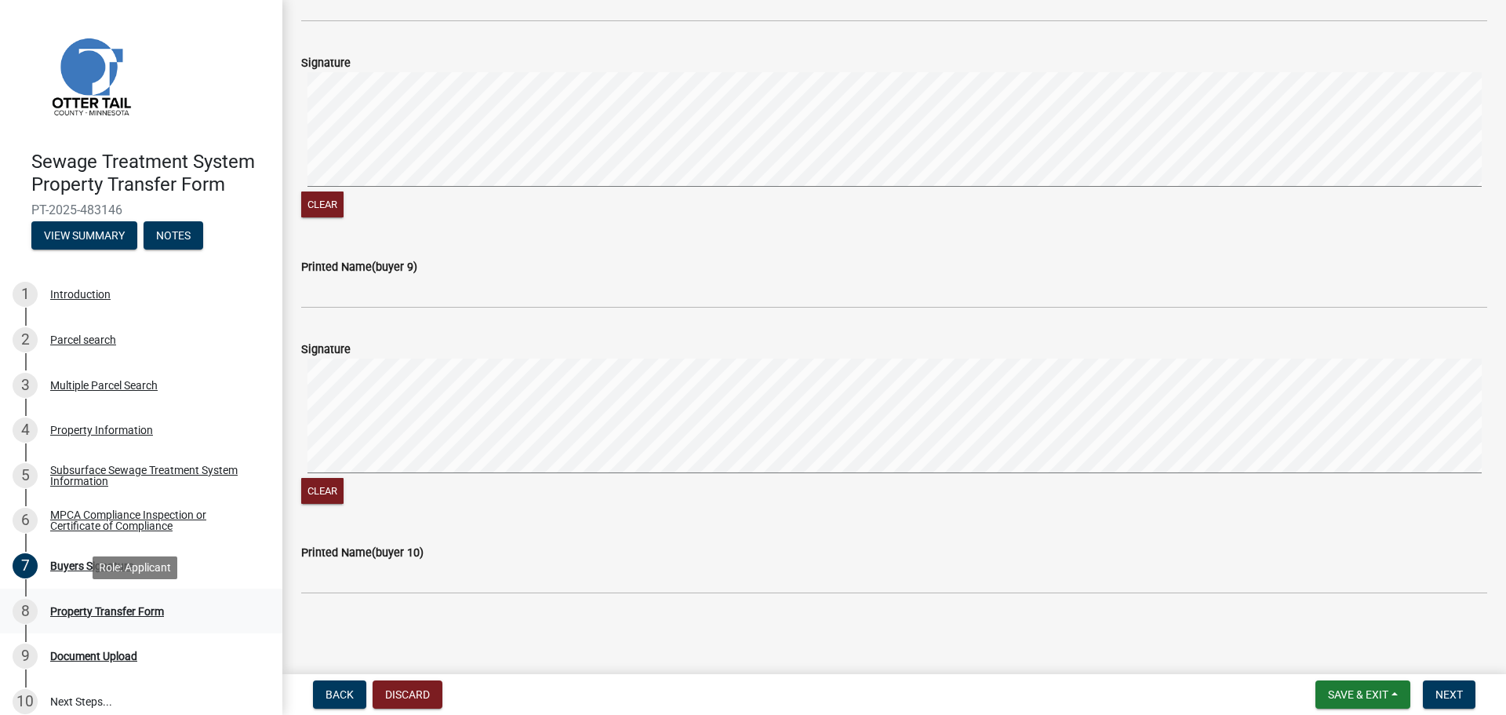
click at [133, 607] on div "Property Transfer Form" at bounding box center [107, 611] width 114 height 11
click at [80, 653] on div "Document Upload" at bounding box center [93, 655] width 87 height 11
click at [69, 296] on div "Introduction" at bounding box center [80, 294] width 60 height 11
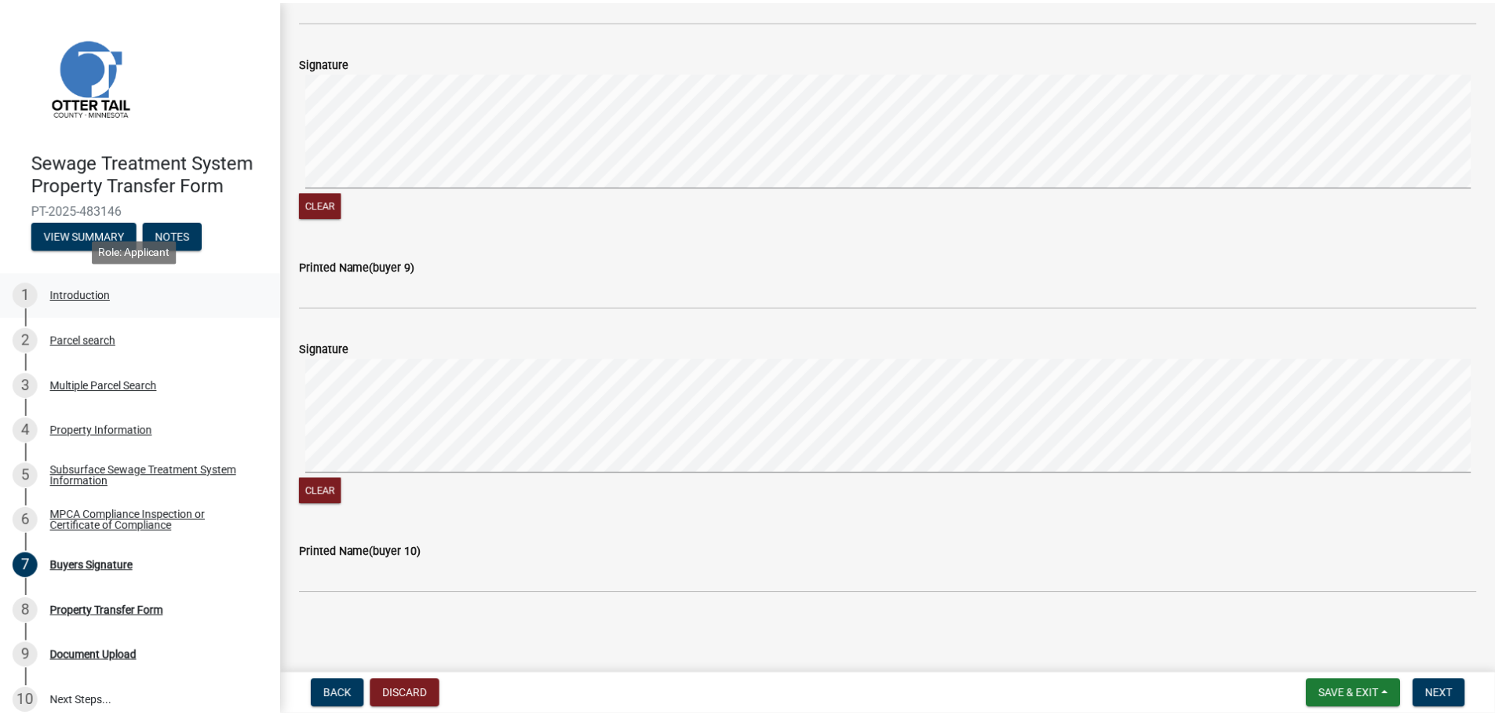
scroll to position [0, 0]
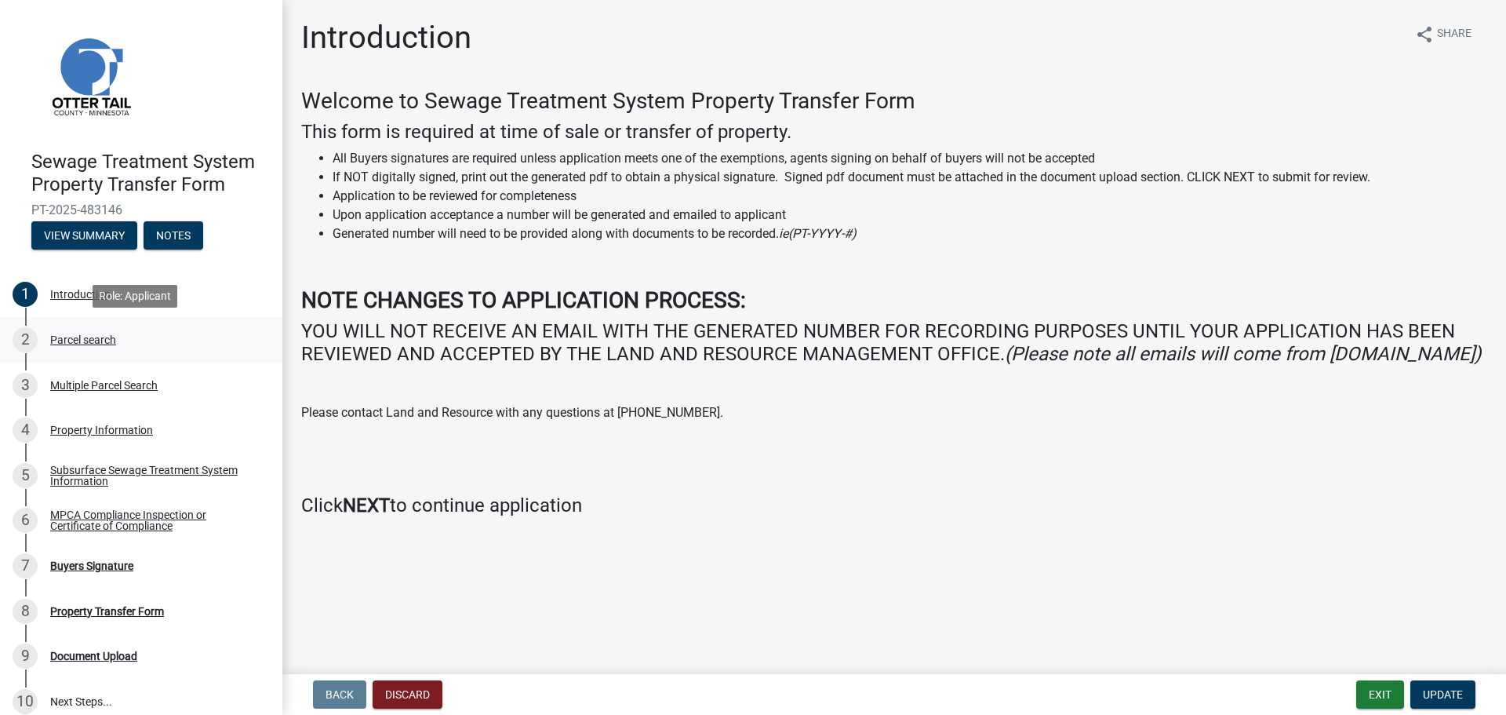
click at [86, 342] on div "Parcel search" at bounding box center [83, 339] width 66 height 11
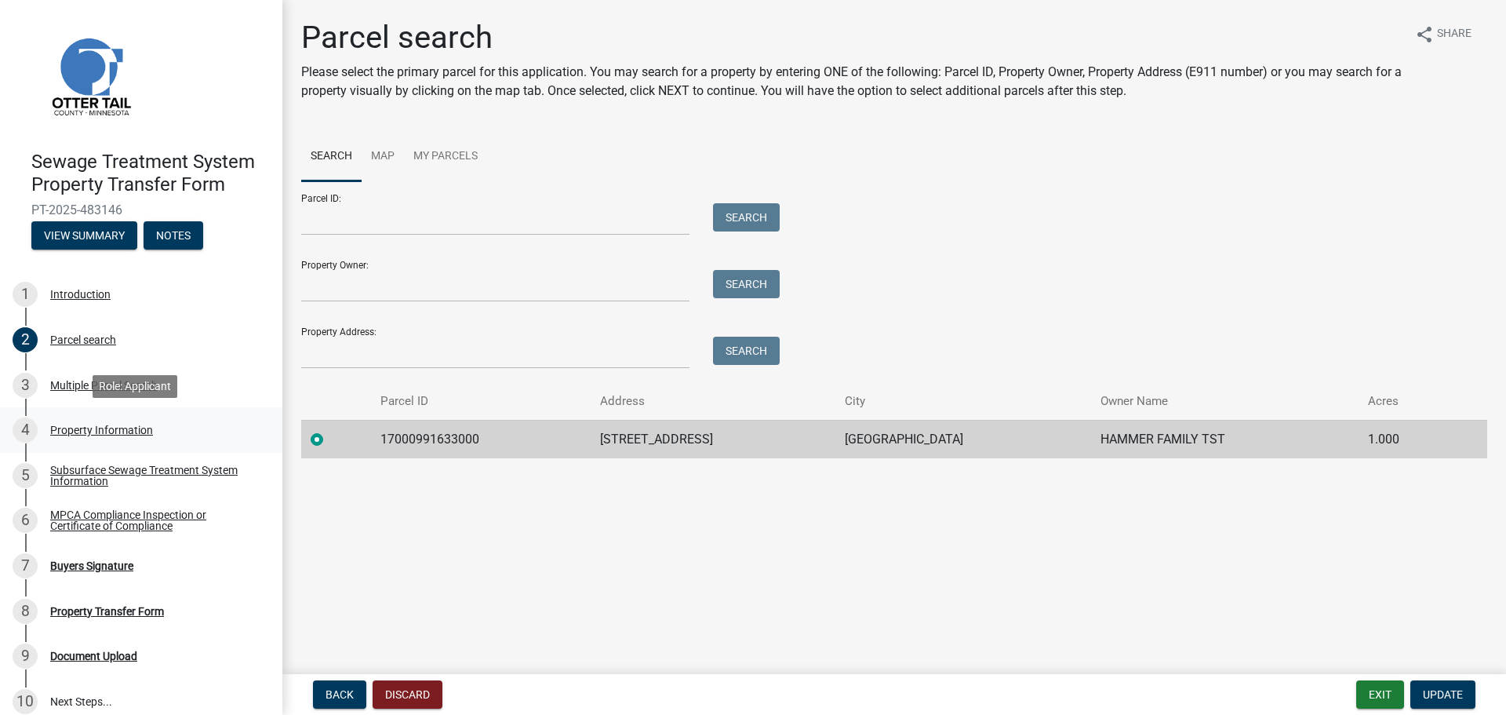
click at [103, 436] on div "4 Property Information" at bounding box center [135, 429] width 245 height 25
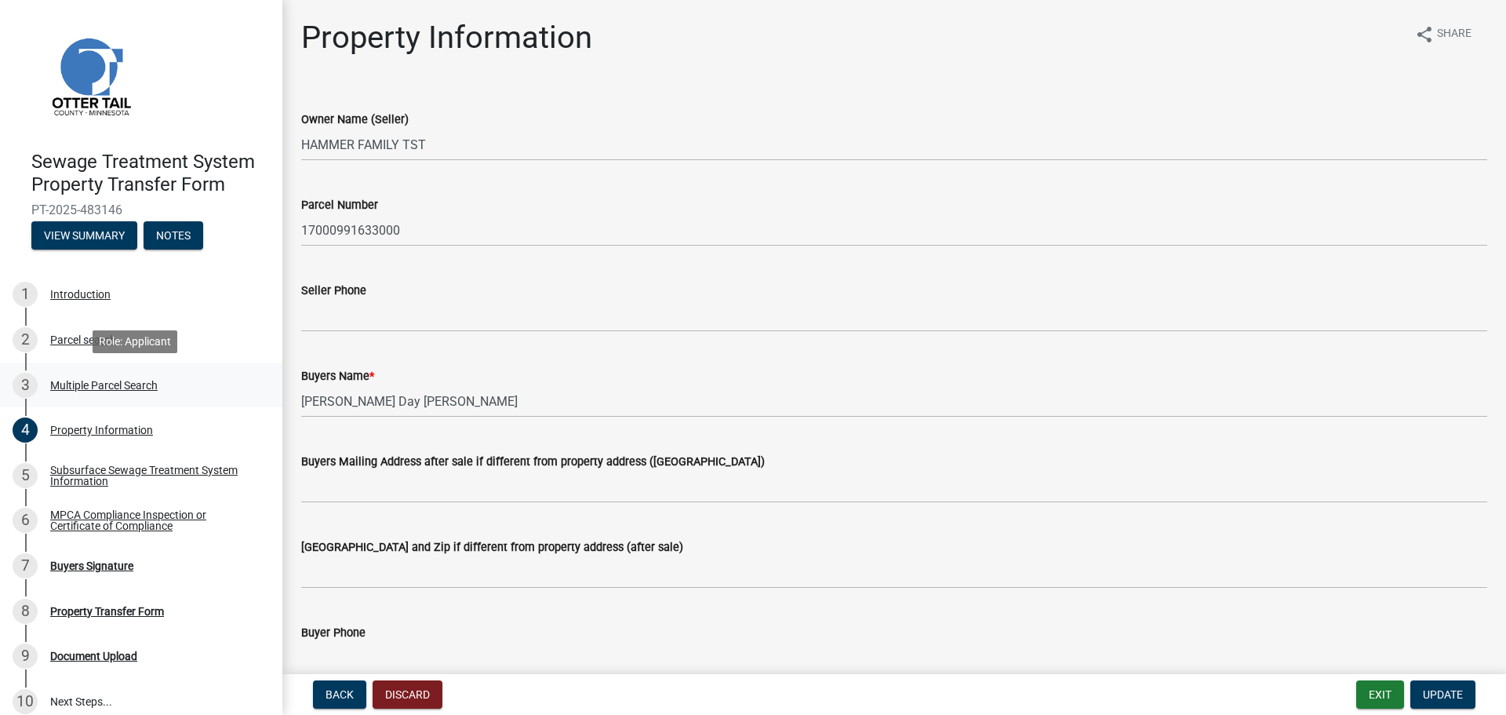
click at [104, 387] on div "Multiple Parcel Search" at bounding box center [103, 385] width 107 height 11
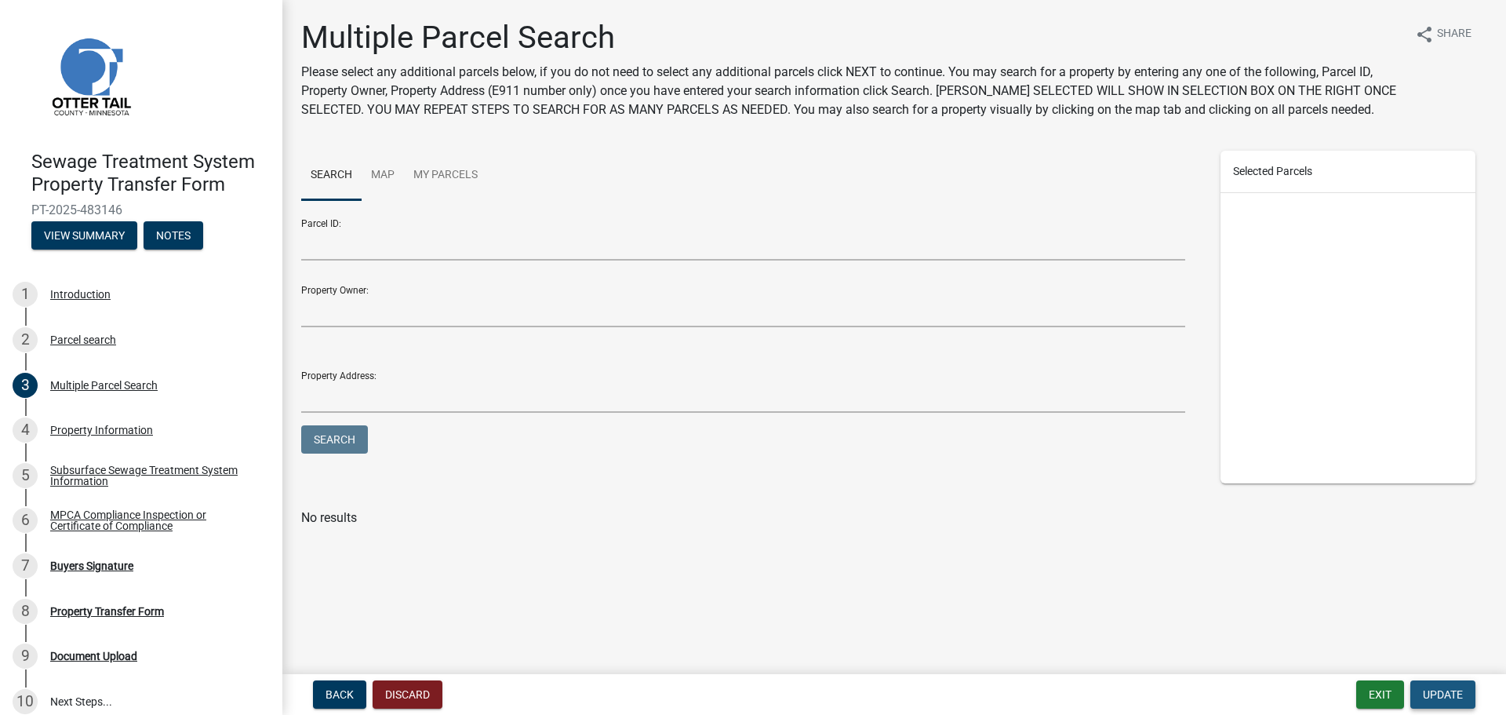
click at [1445, 686] on button "Update" at bounding box center [1443, 694] width 65 height 28
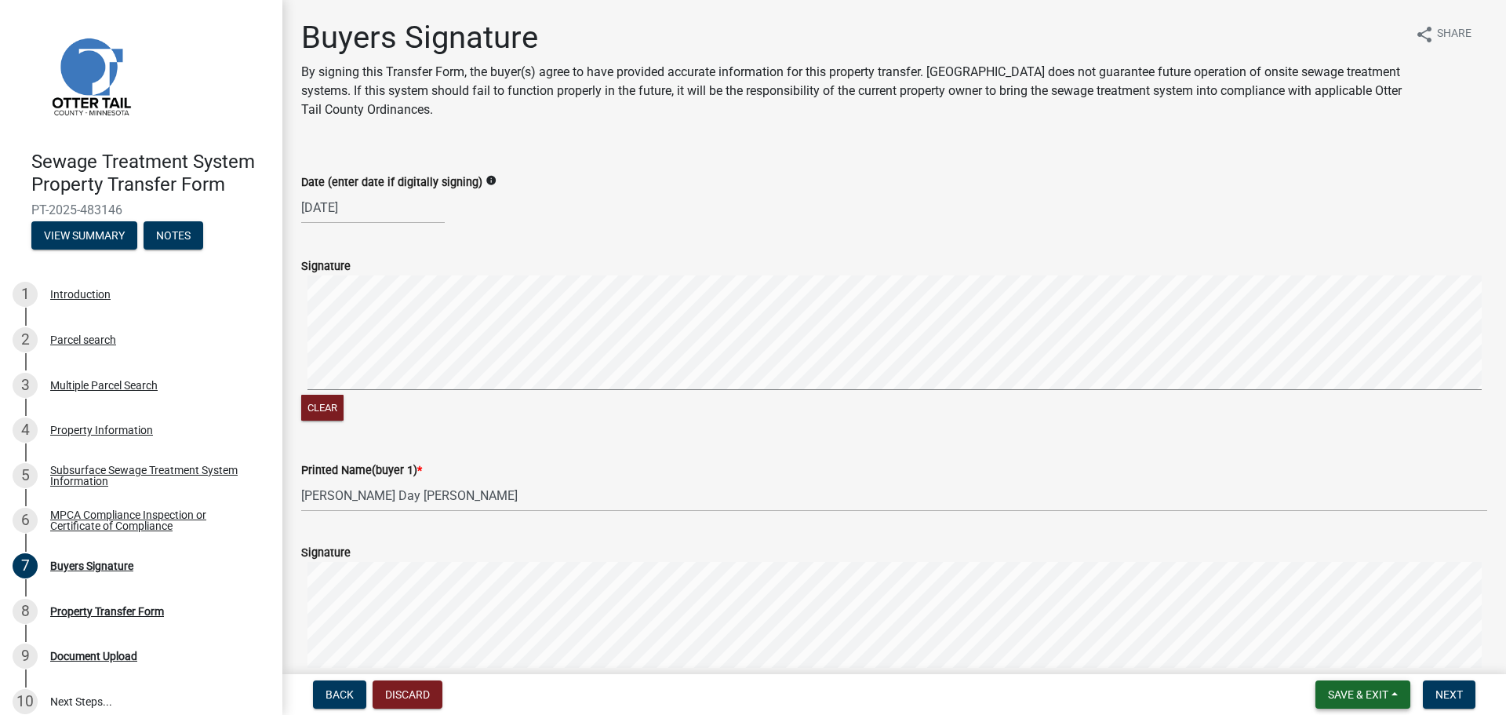
click at [1365, 705] on button "Save & Exit" at bounding box center [1363, 694] width 95 height 28
click at [1321, 653] on button "Save & Exit" at bounding box center [1348, 654] width 126 height 38
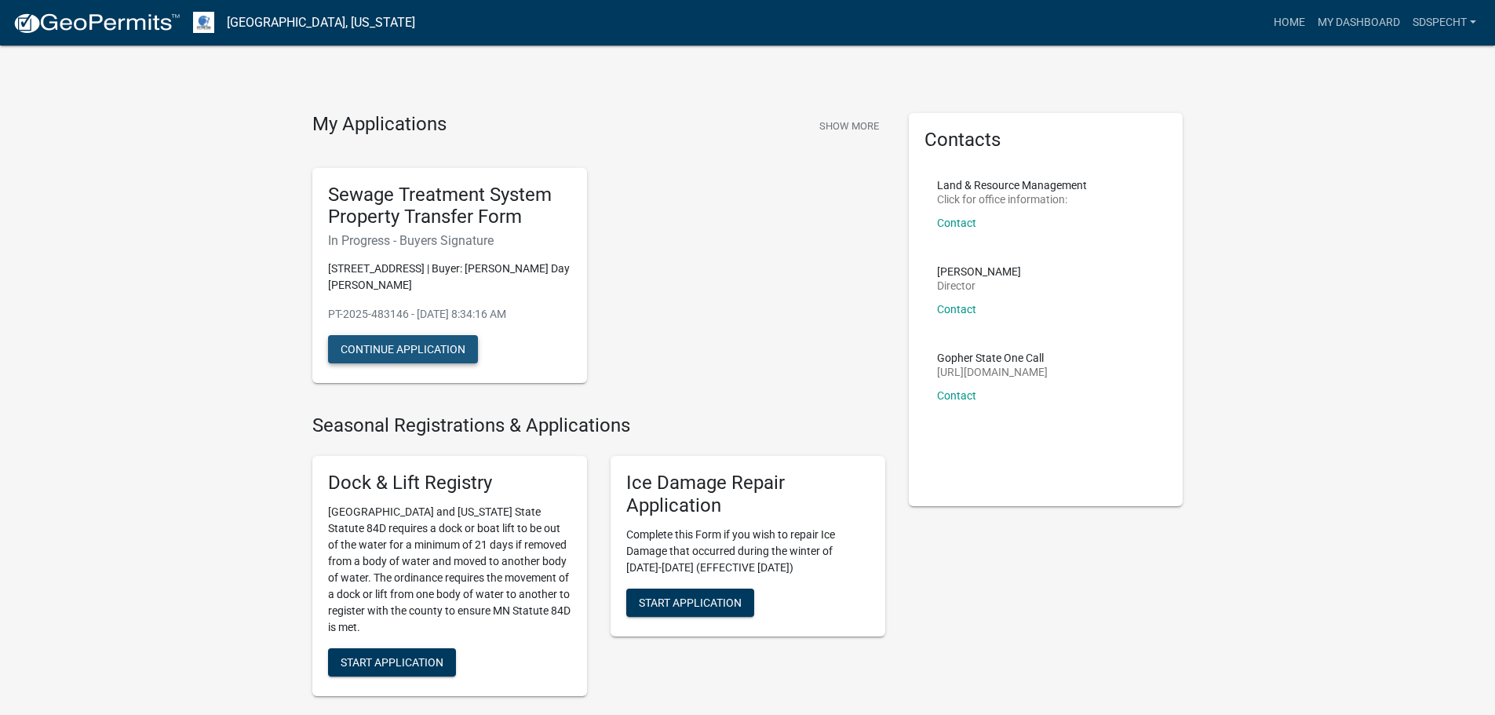
click at [446, 355] on button "Continue Application" at bounding box center [403, 349] width 150 height 28
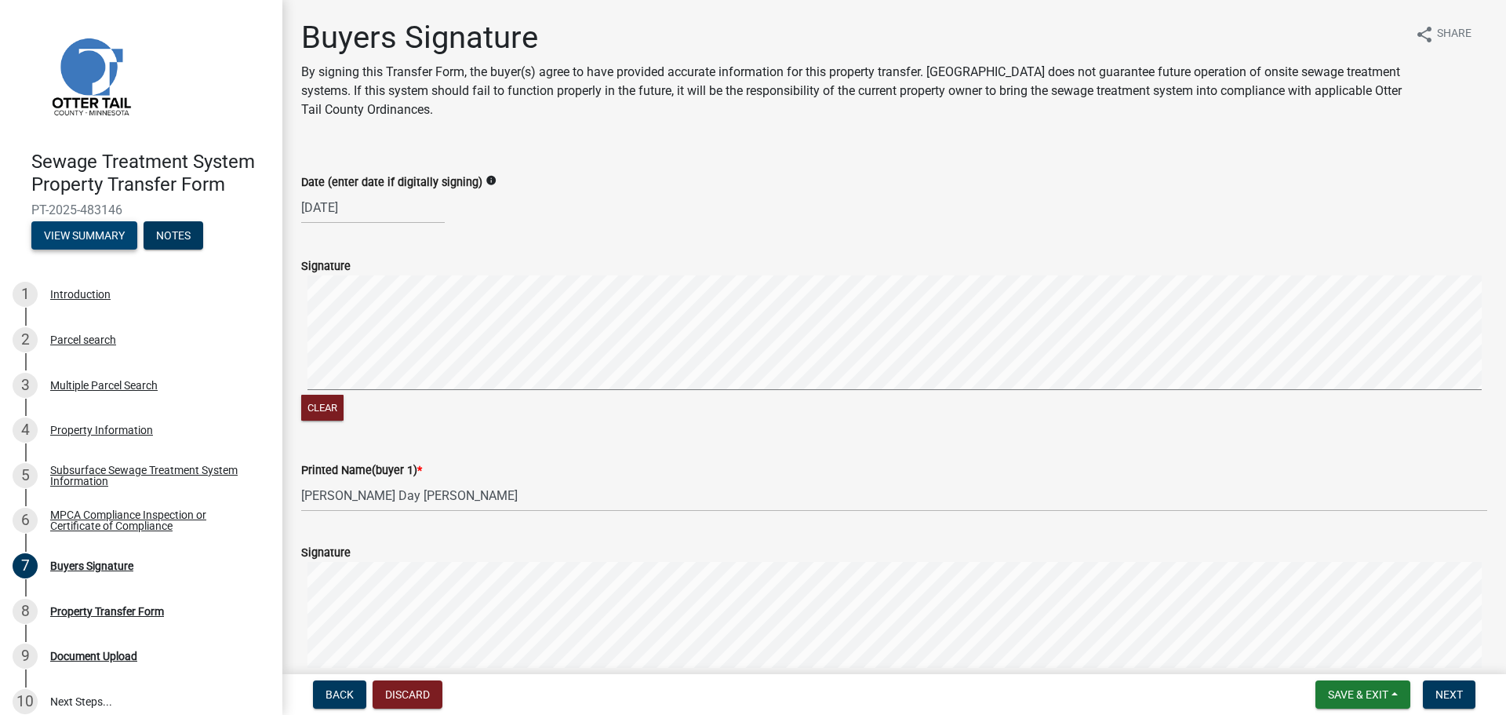
click at [108, 243] on button "View Summary" at bounding box center [84, 235] width 106 height 28
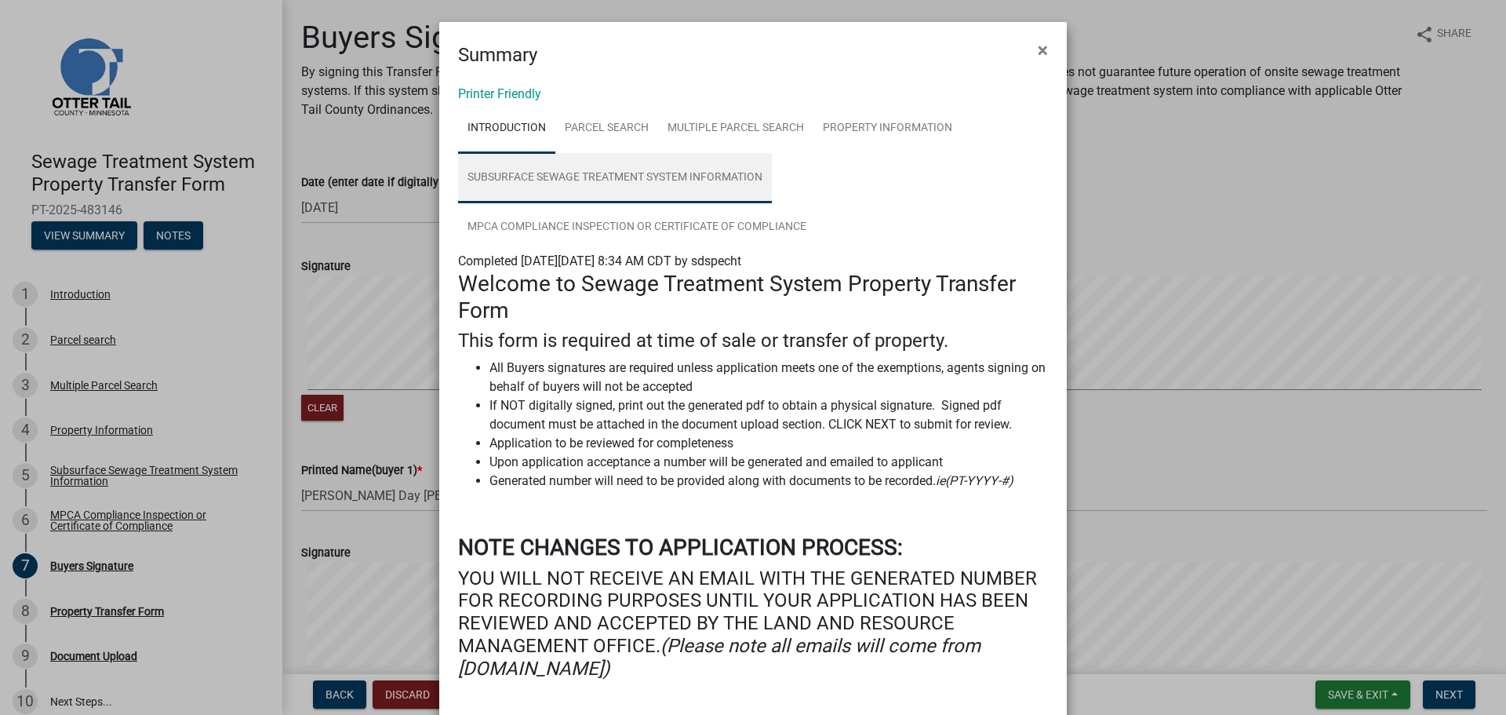
click at [603, 174] on link "Subsurface Sewage Treatment System Information" at bounding box center [615, 178] width 314 height 50
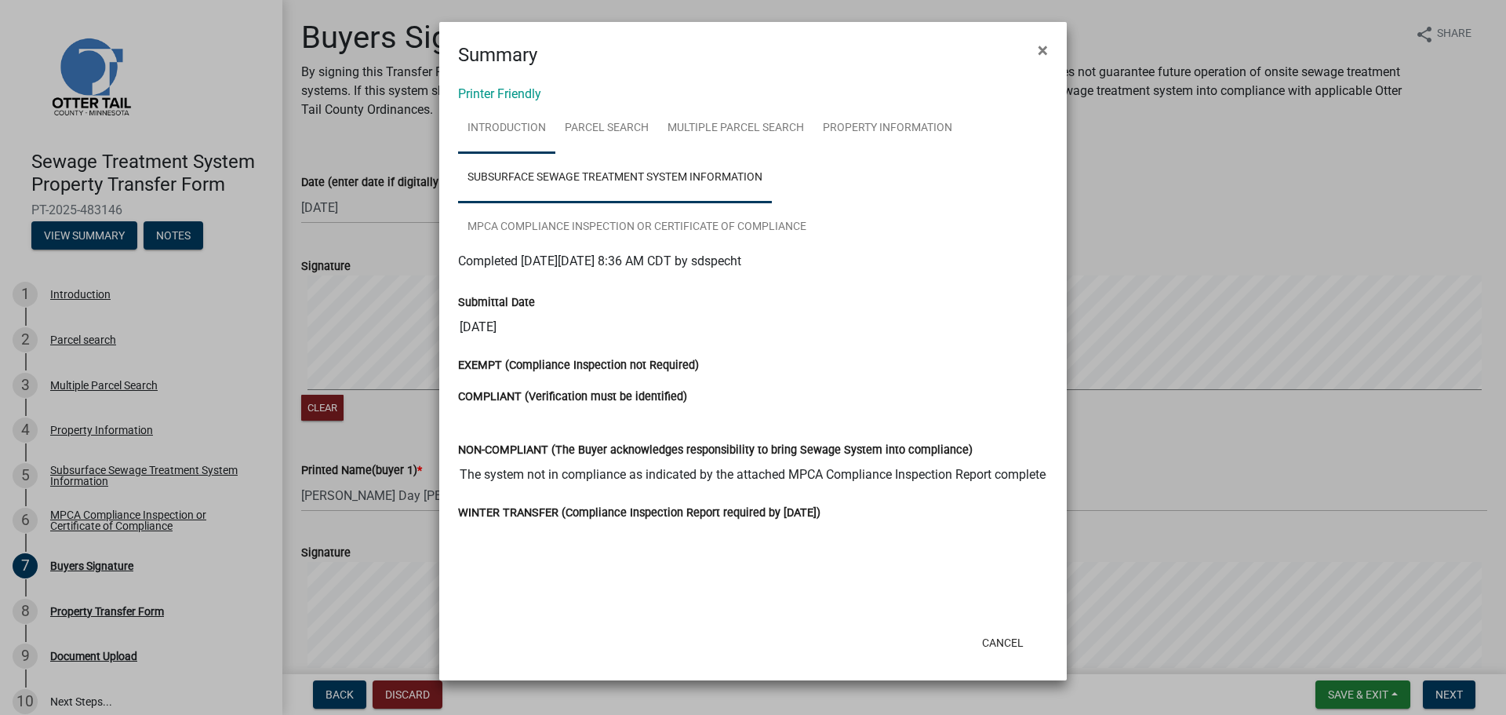
click at [519, 116] on link "Introduction" at bounding box center [506, 129] width 97 height 50
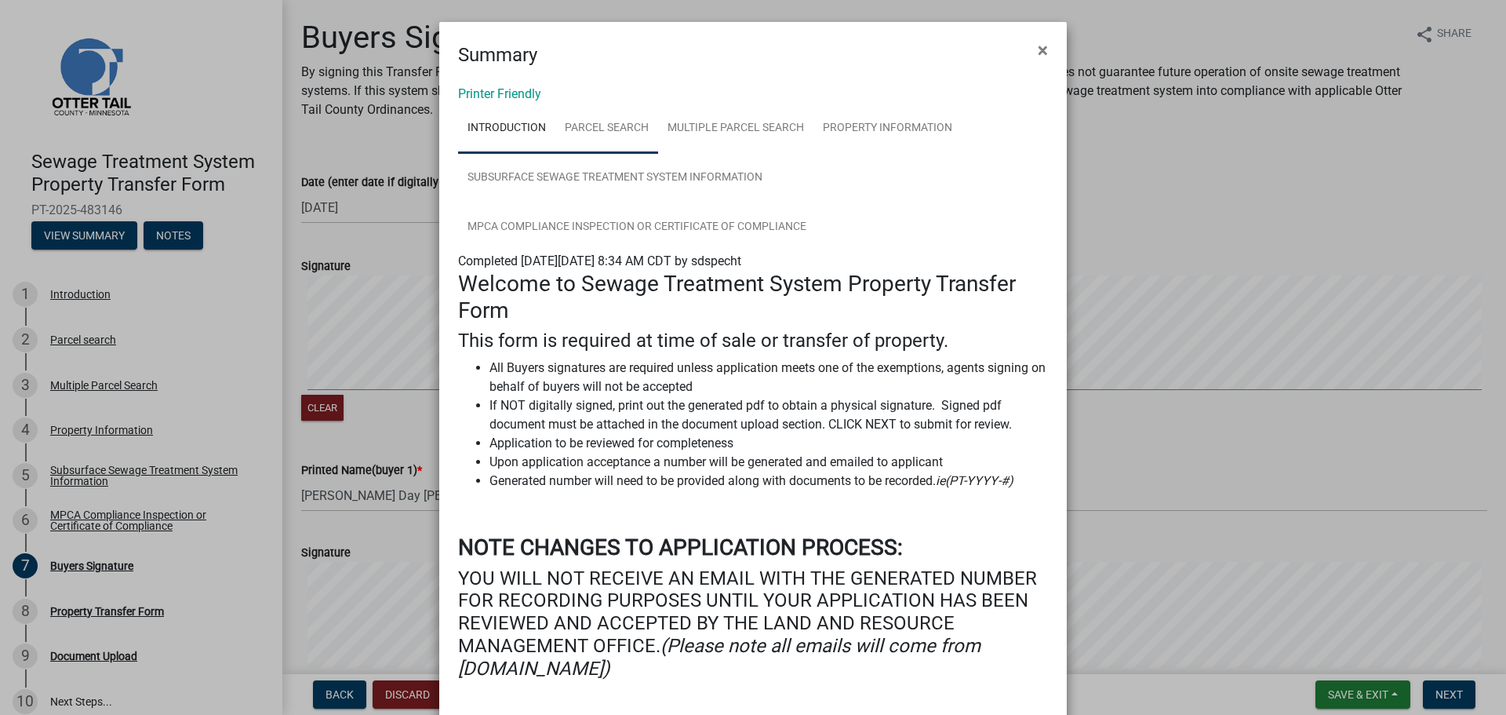
click at [607, 141] on link "Parcel search" at bounding box center [606, 129] width 103 height 50
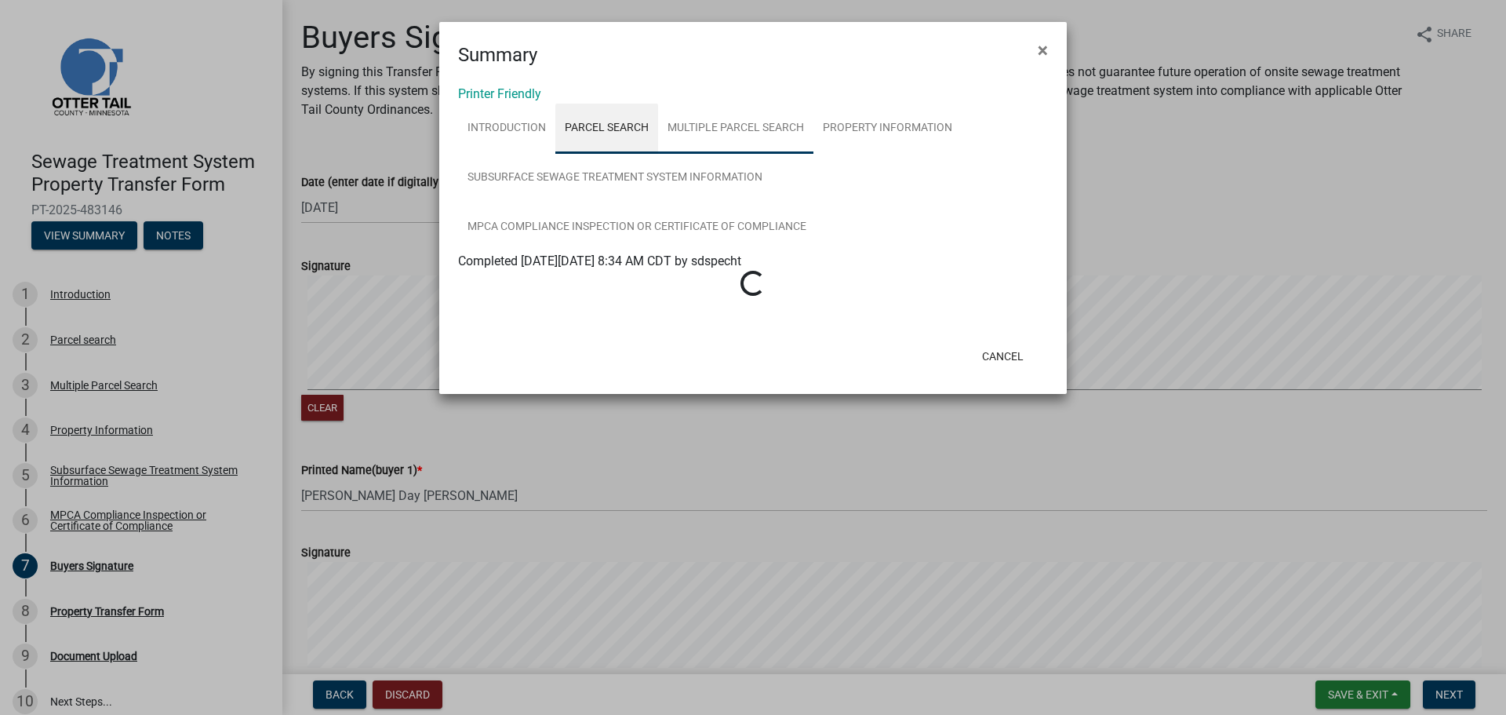
click at [774, 133] on link "Multiple Parcel Search" at bounding box center [735, 129] width 155 height 50
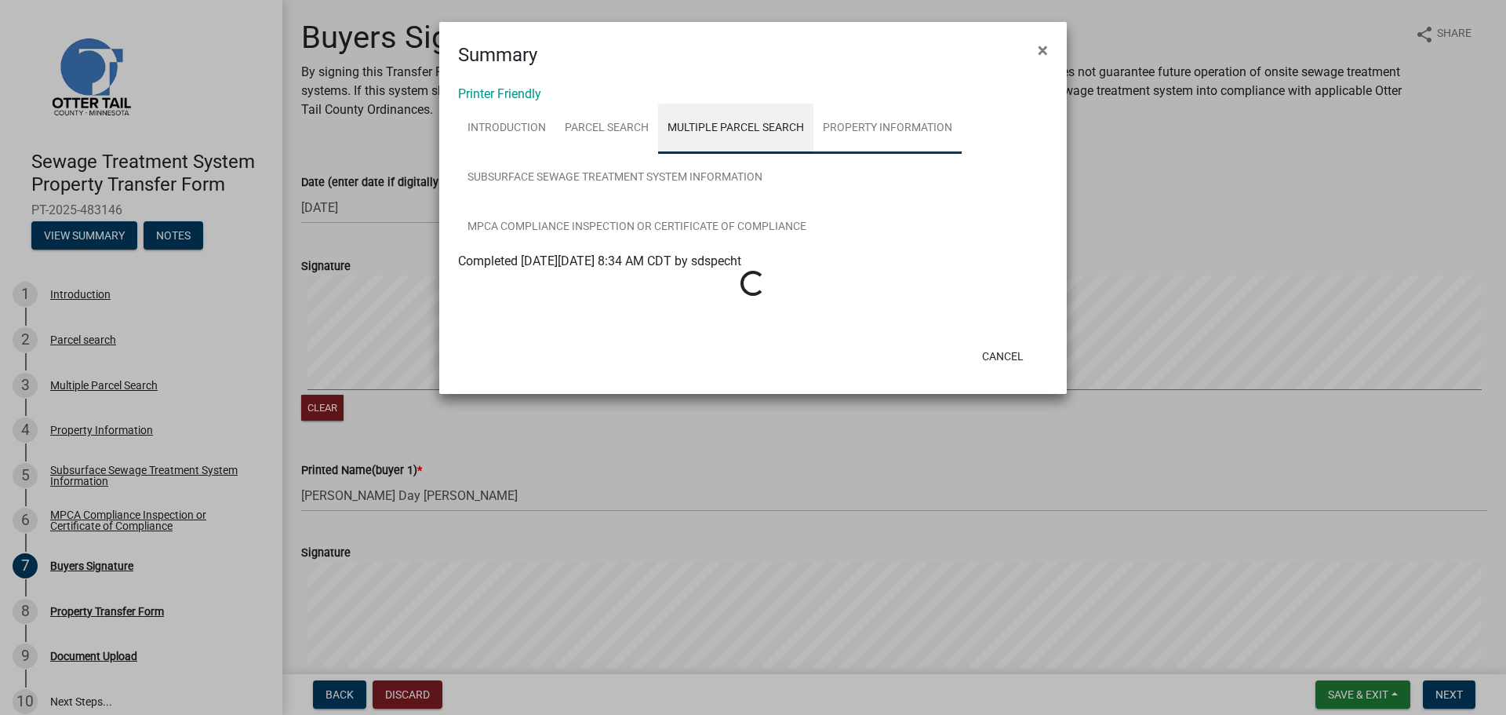
click at [873, 135] on link "Property Information" at bounding box center [888, 129] width 148 height 50
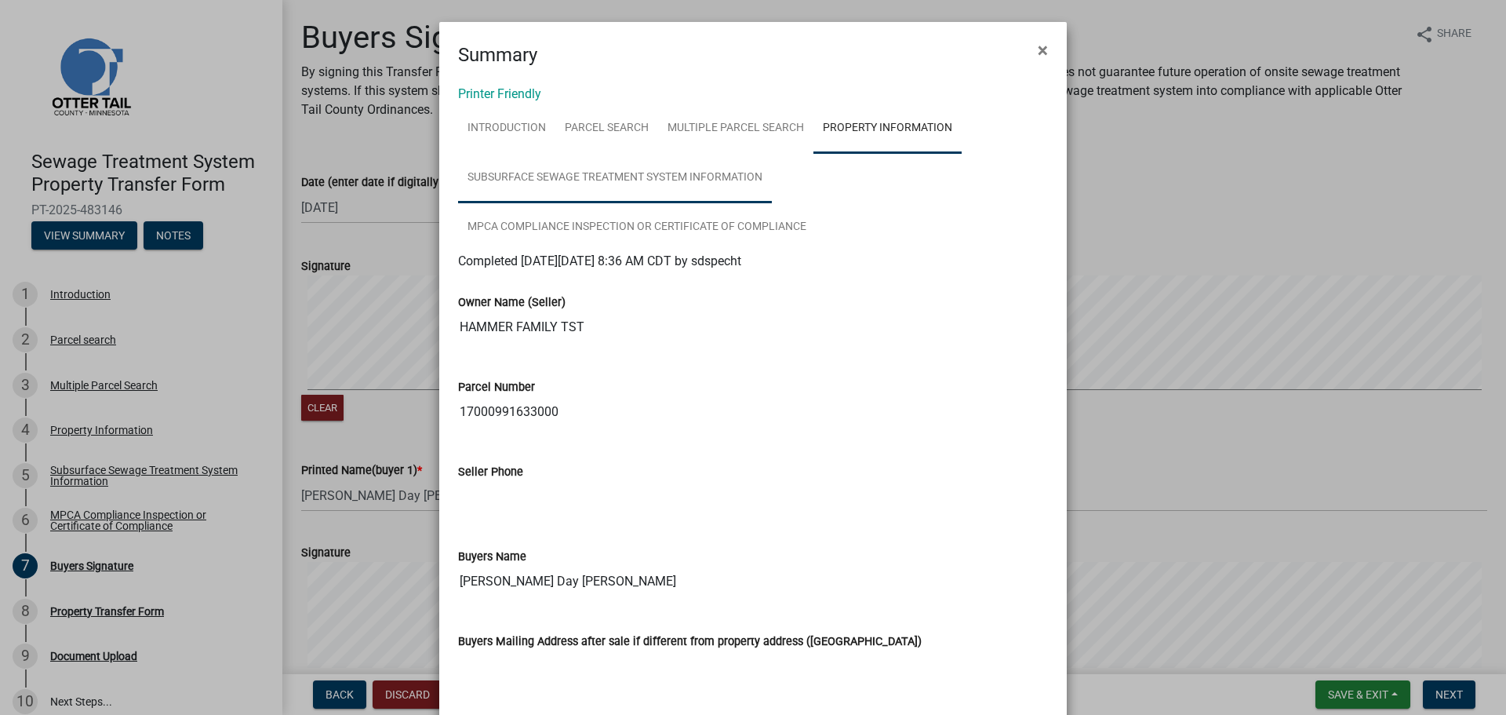
click at [531, 168] on link "Subsurface Sewage Treatment System Information" at bounding box center [615, 178] width 314 height 50
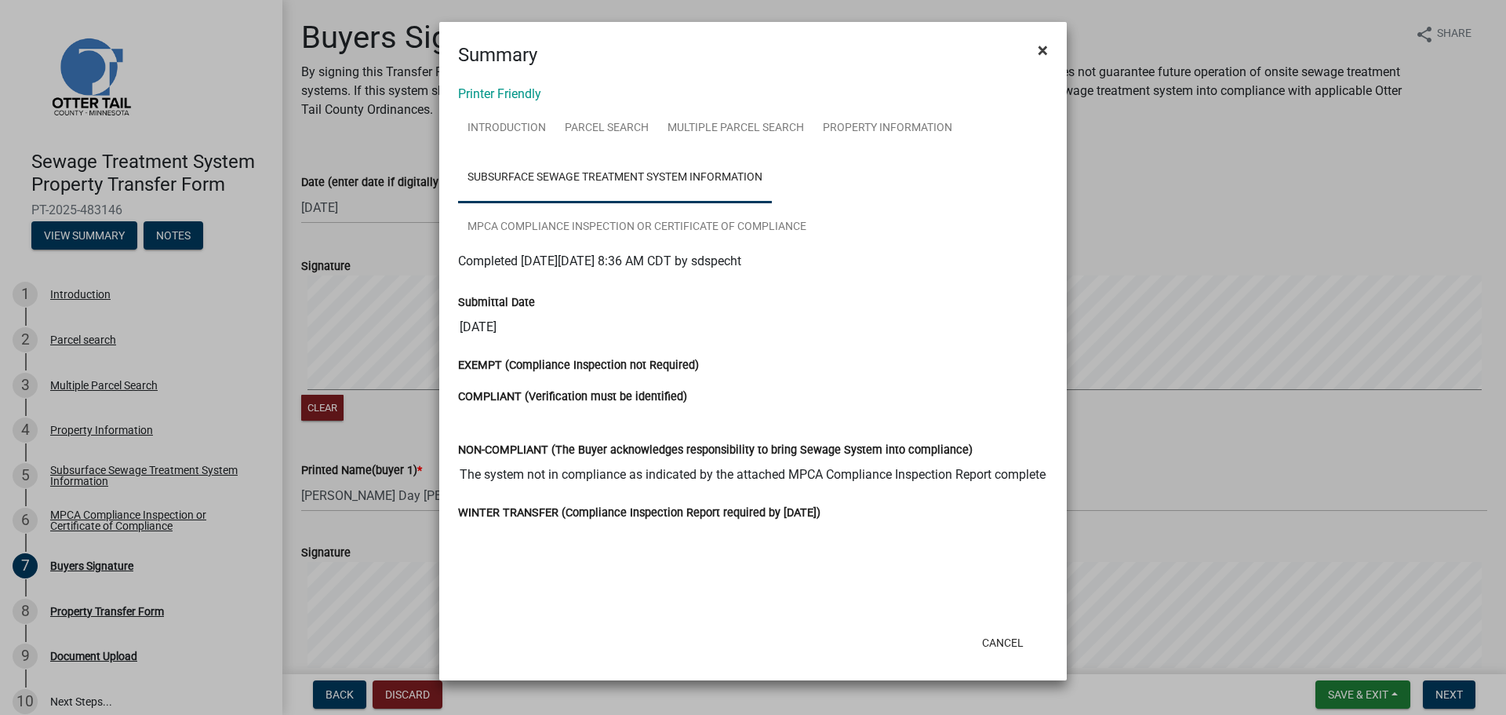
click at [1046, 56] on span "×" at bounding box center [1043, 50] width 10 height 22
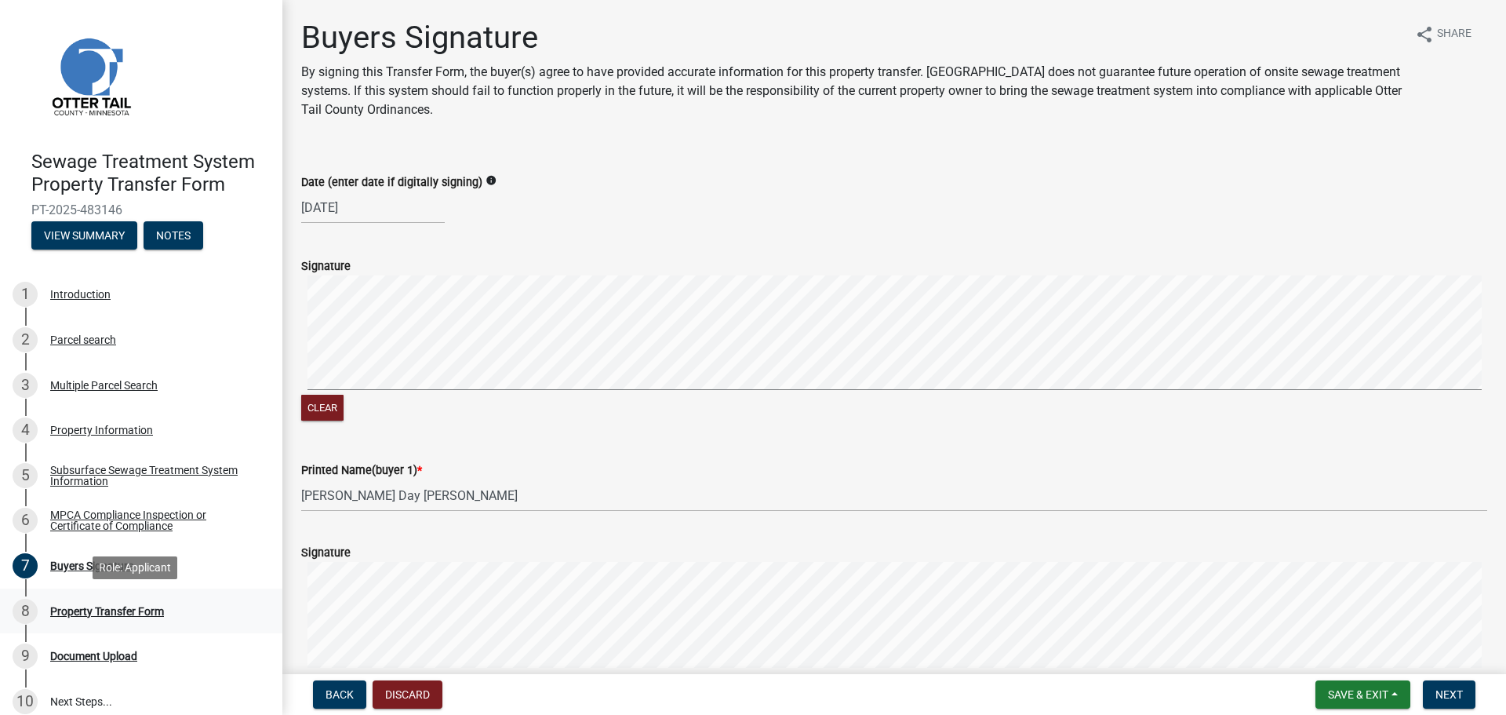
click at [105, 617] on div "Property Transfer Form" at bounding box center [107, 611] width 114 height 11
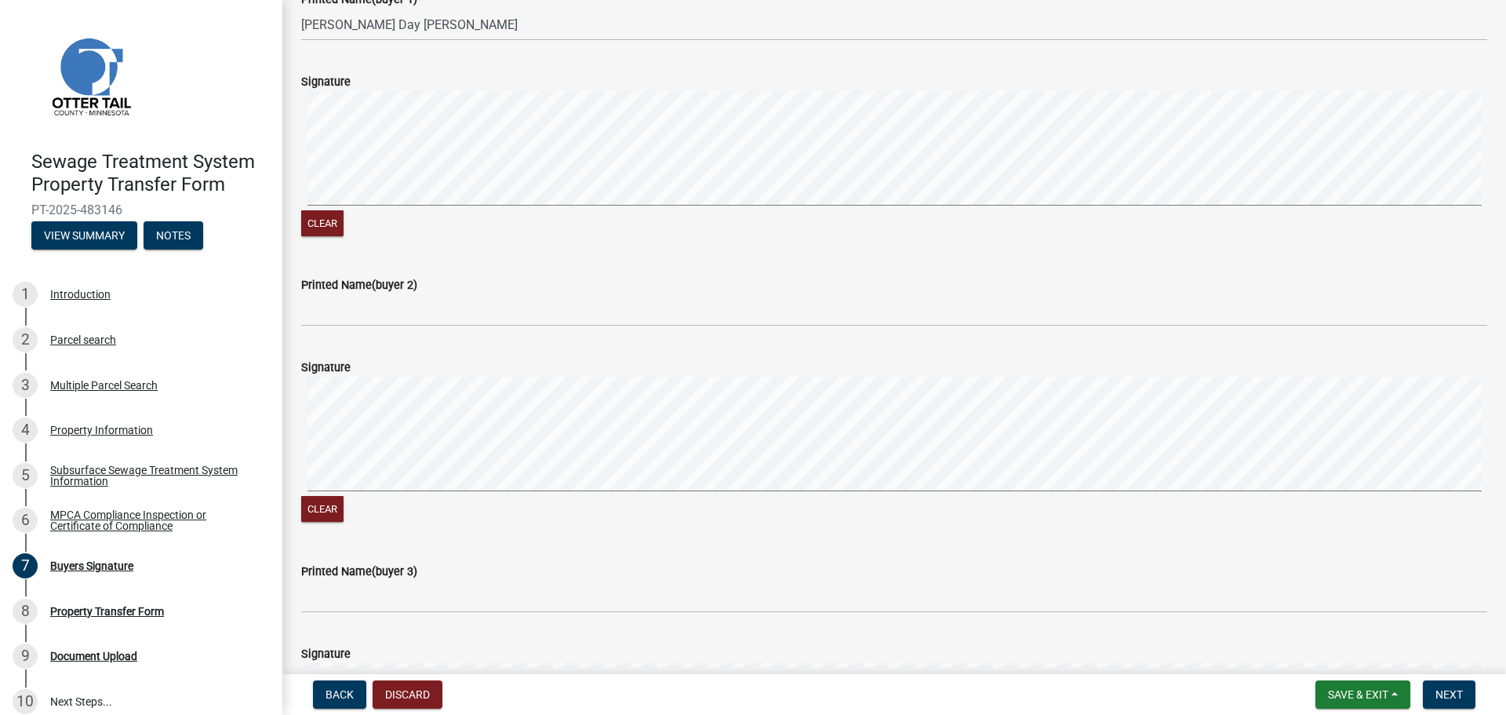
click at [1477, 684] on form "Save & Exit Save Save & Exit Next" at bounding box center [1395, 694] width 173 height 28
click at [1452, 690] on span "Next" at bounding box center [1449, 694] width 27 height 13
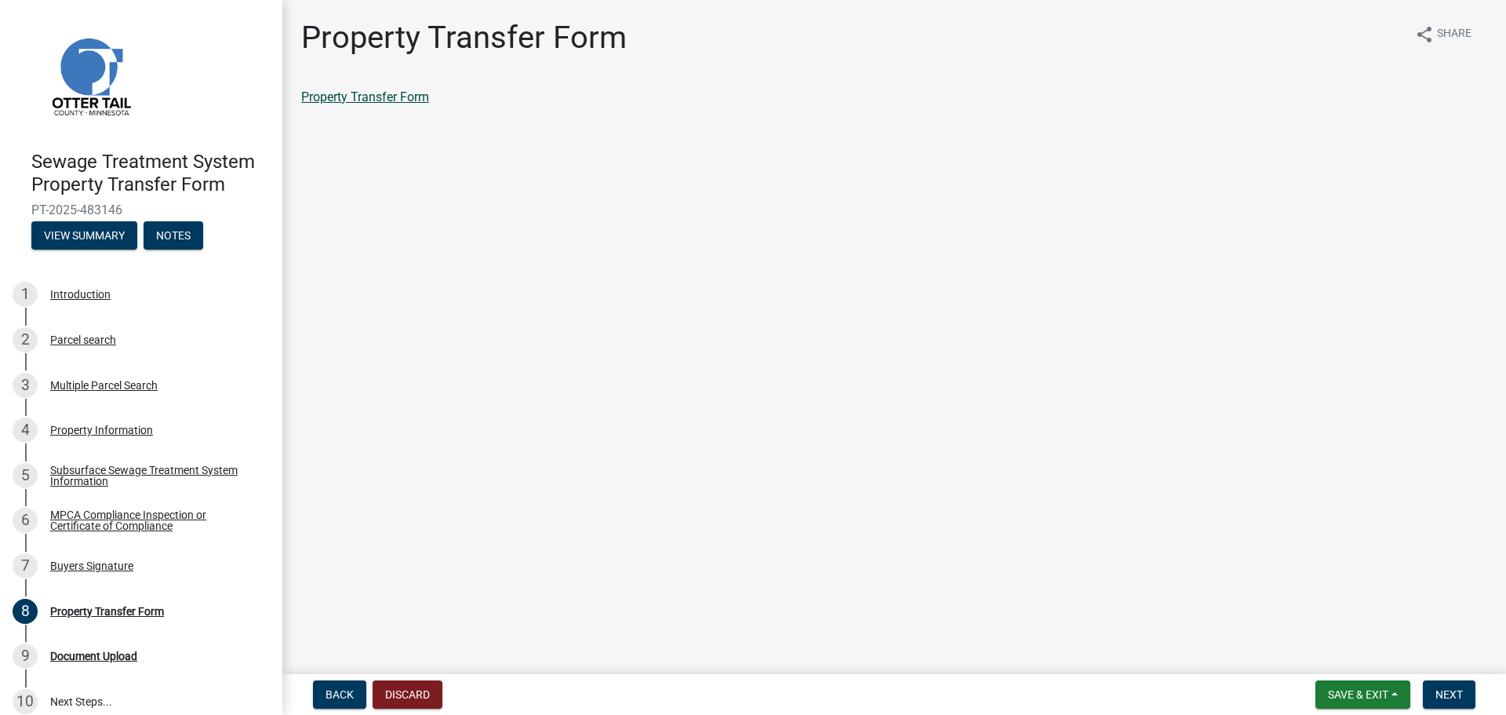
click at [391, 100] on link "Property Transfer Form" at bounding box center [365, 96] width 128 height 15
click at [1426, 39] on icon "share" at bounding box center [1424, 34] width 19 height 19
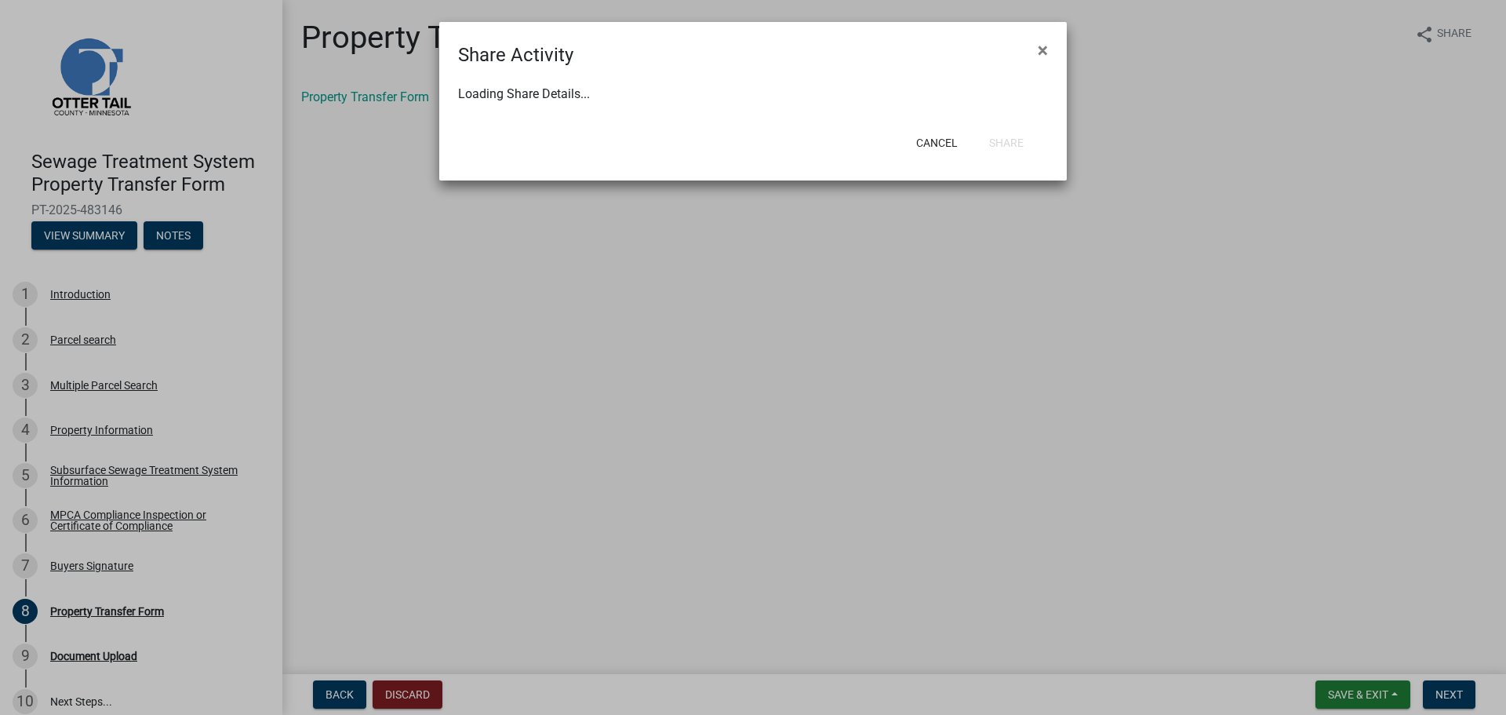
select select "1"
select select "0"
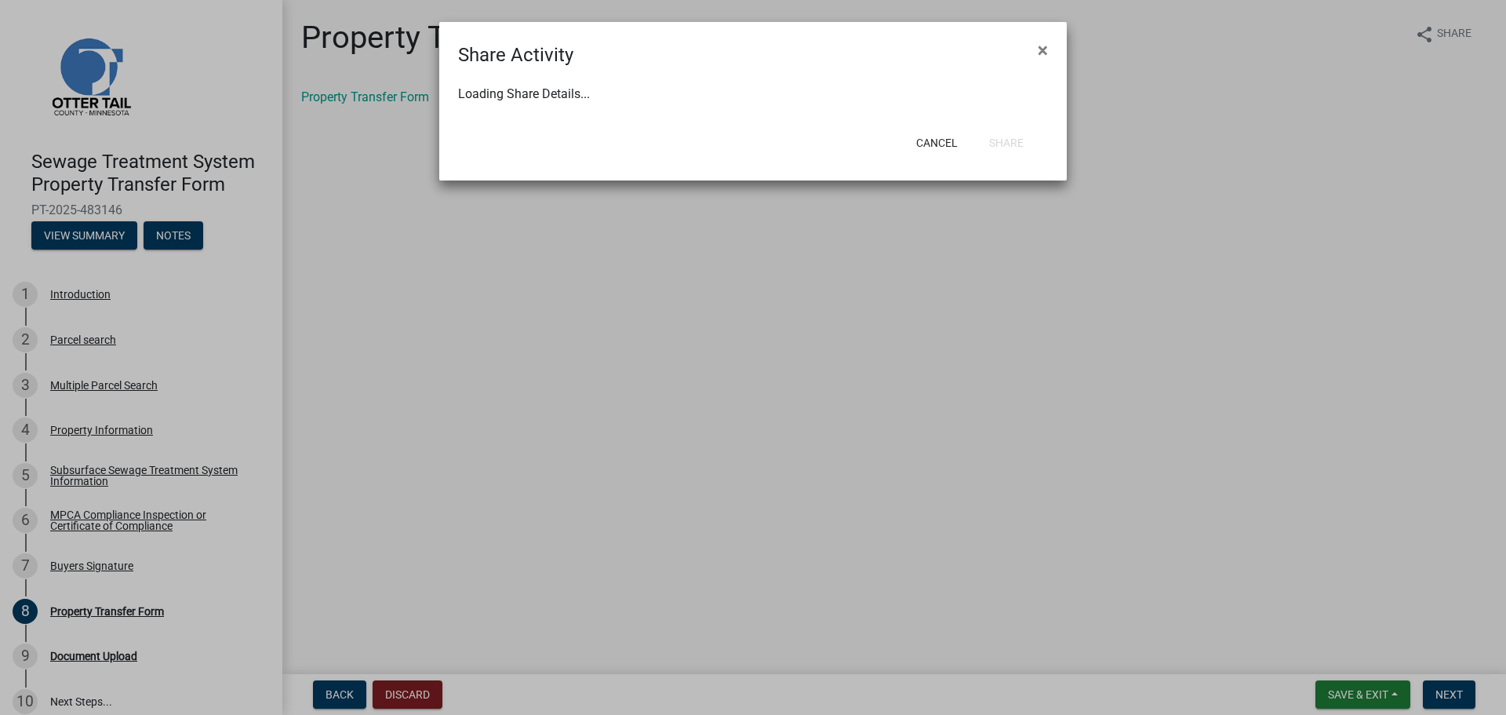
select select "0"
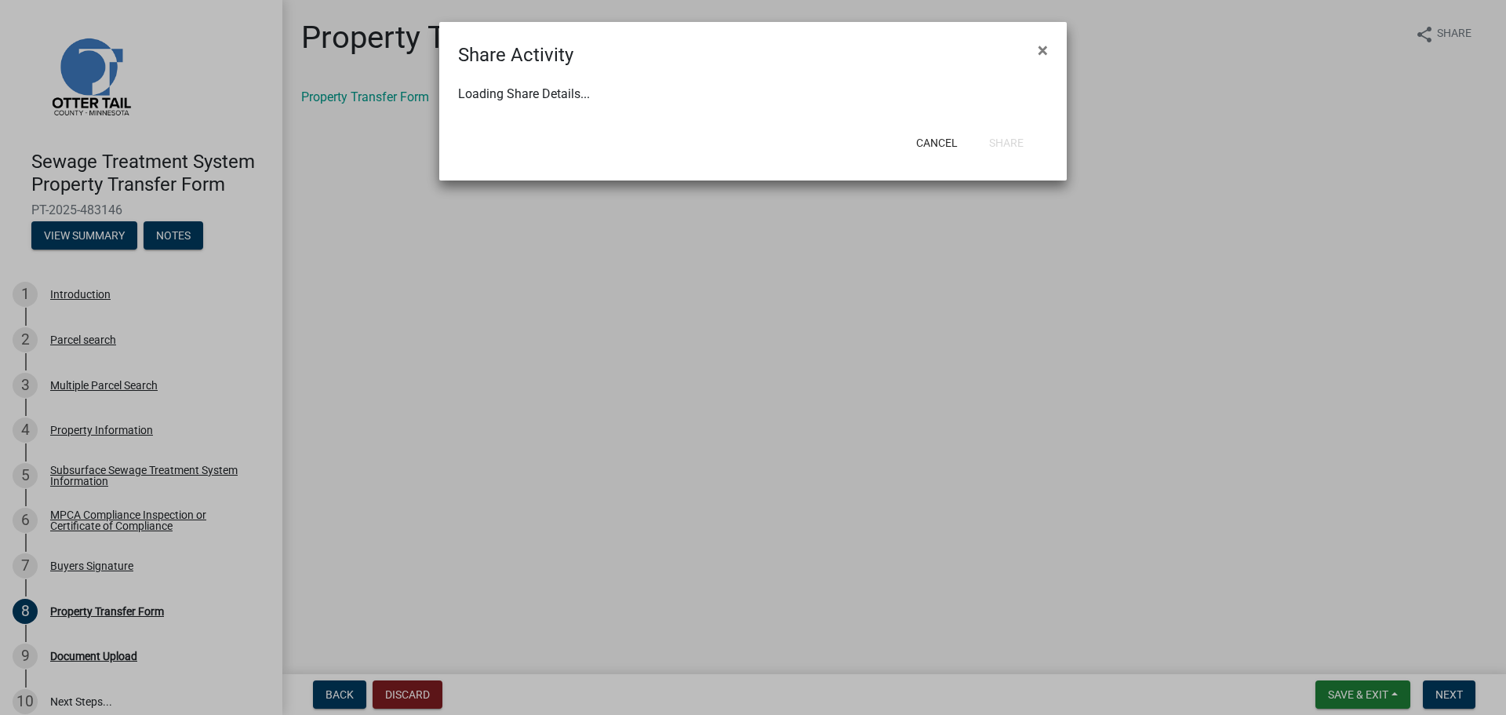
select select "0"
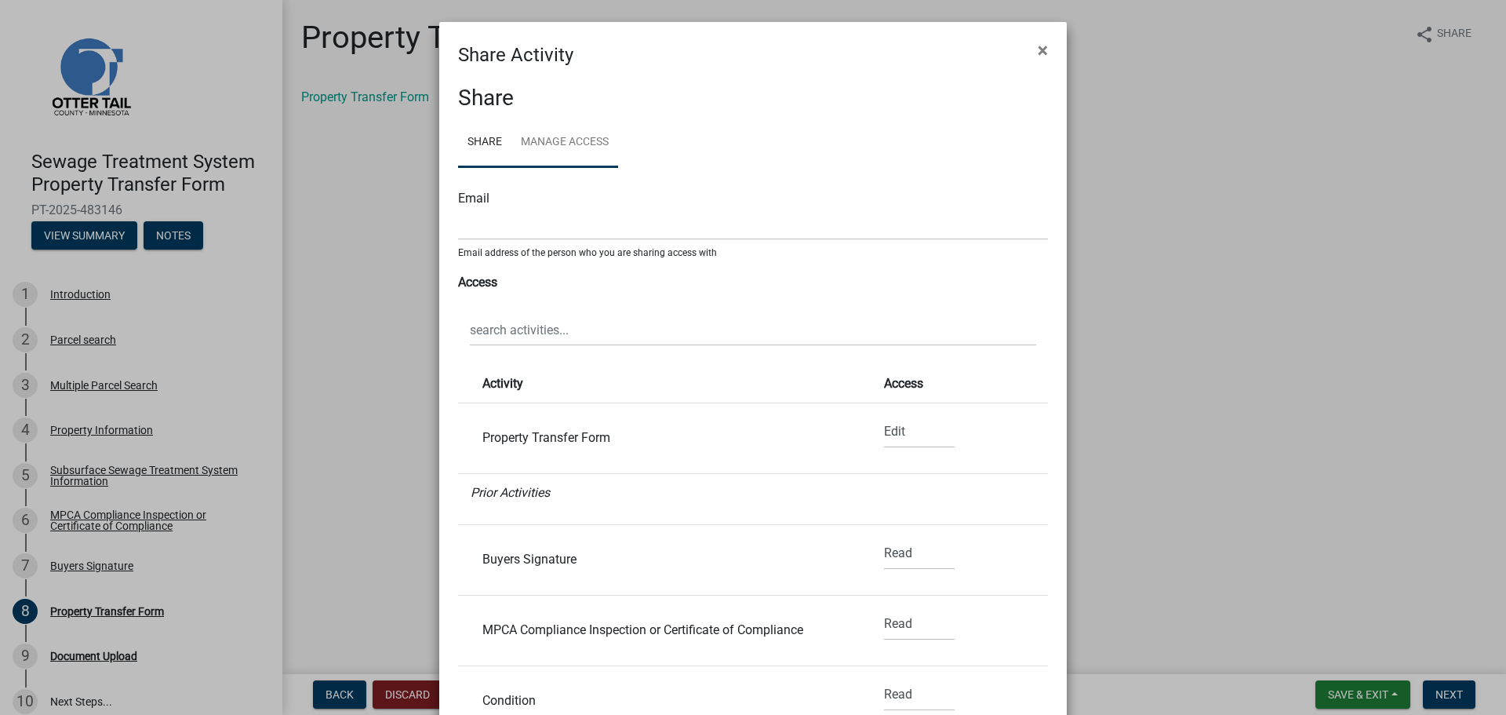
click at [551, 139] on link "Manage Access" at bounding box center [565, 143] width 107 height 50
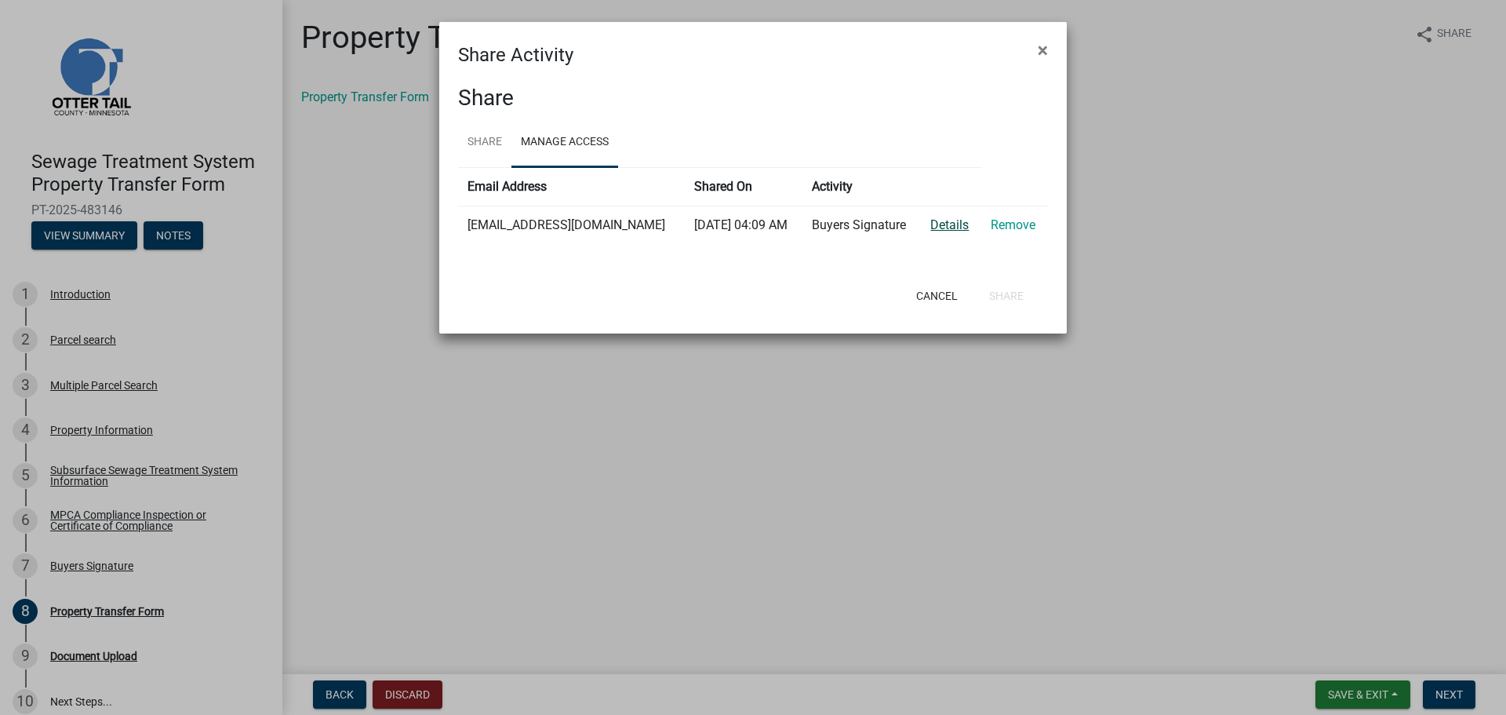
click at [957, 229] on link "Details" at bounding box center [949, 224] width 38 height 15
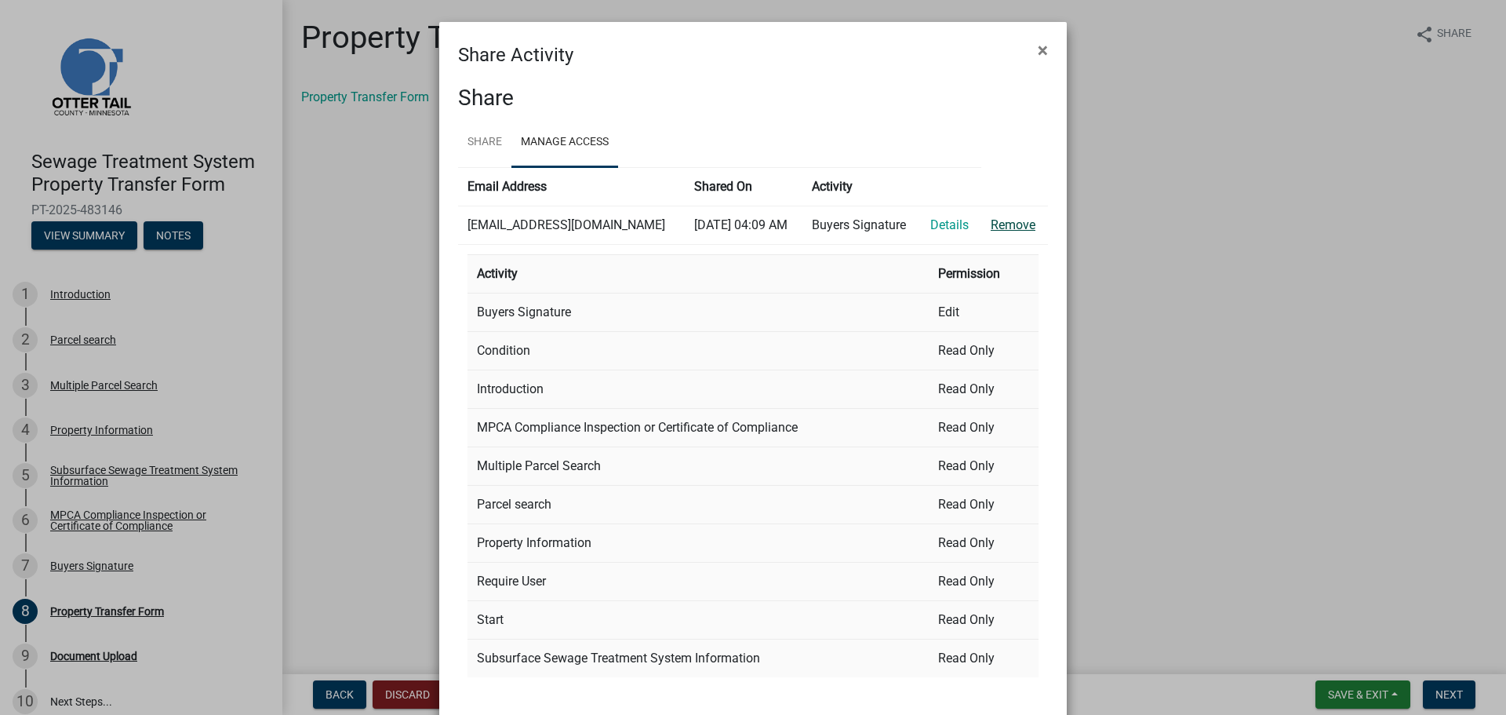
click at [1020, 220] on link "Remove" at bounding box center [1013, 224] width 45 height 15
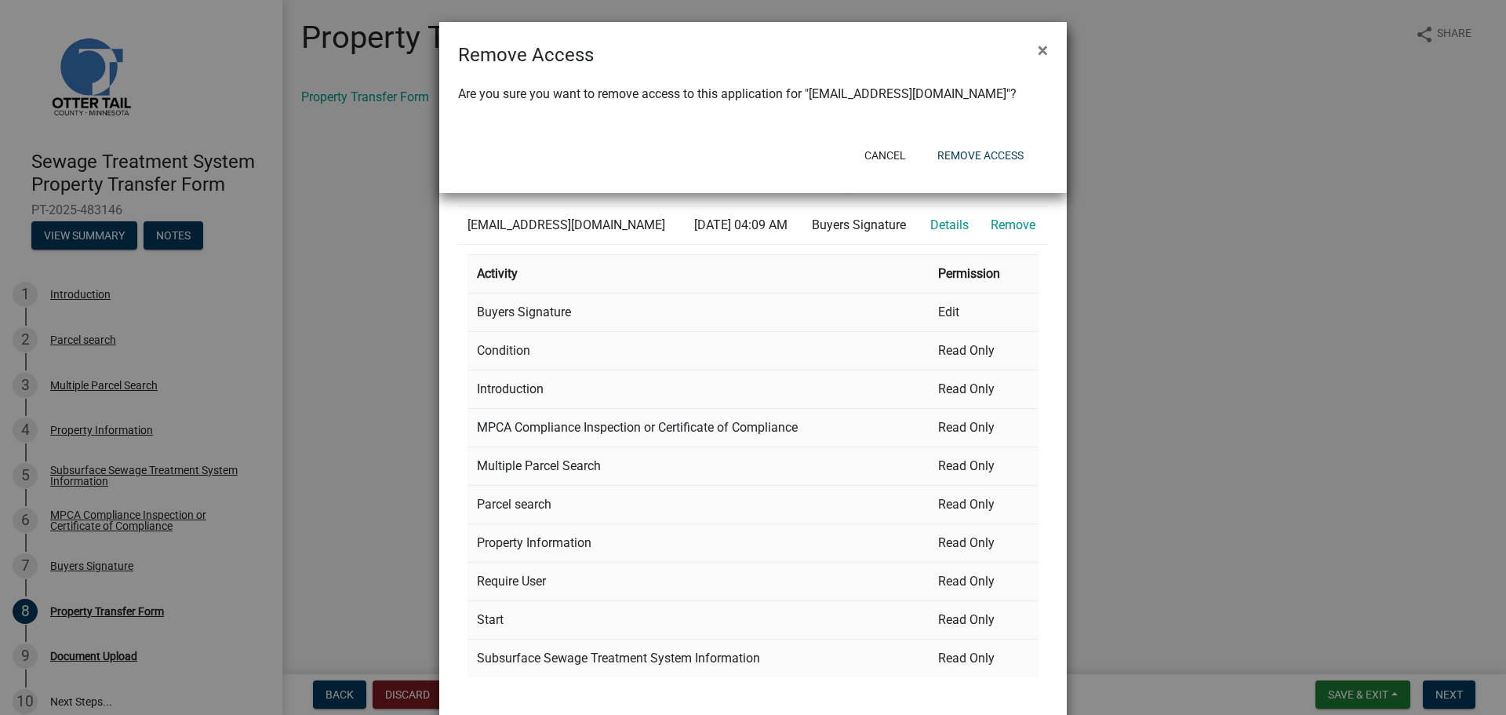
click at [995, 169] on div "Cancel Remove Access" at bounding box center [855, 155] width 387 height 41
click at [995, 161] on button "Remove Access" at bounding box center [980, 155] width 111 height 28
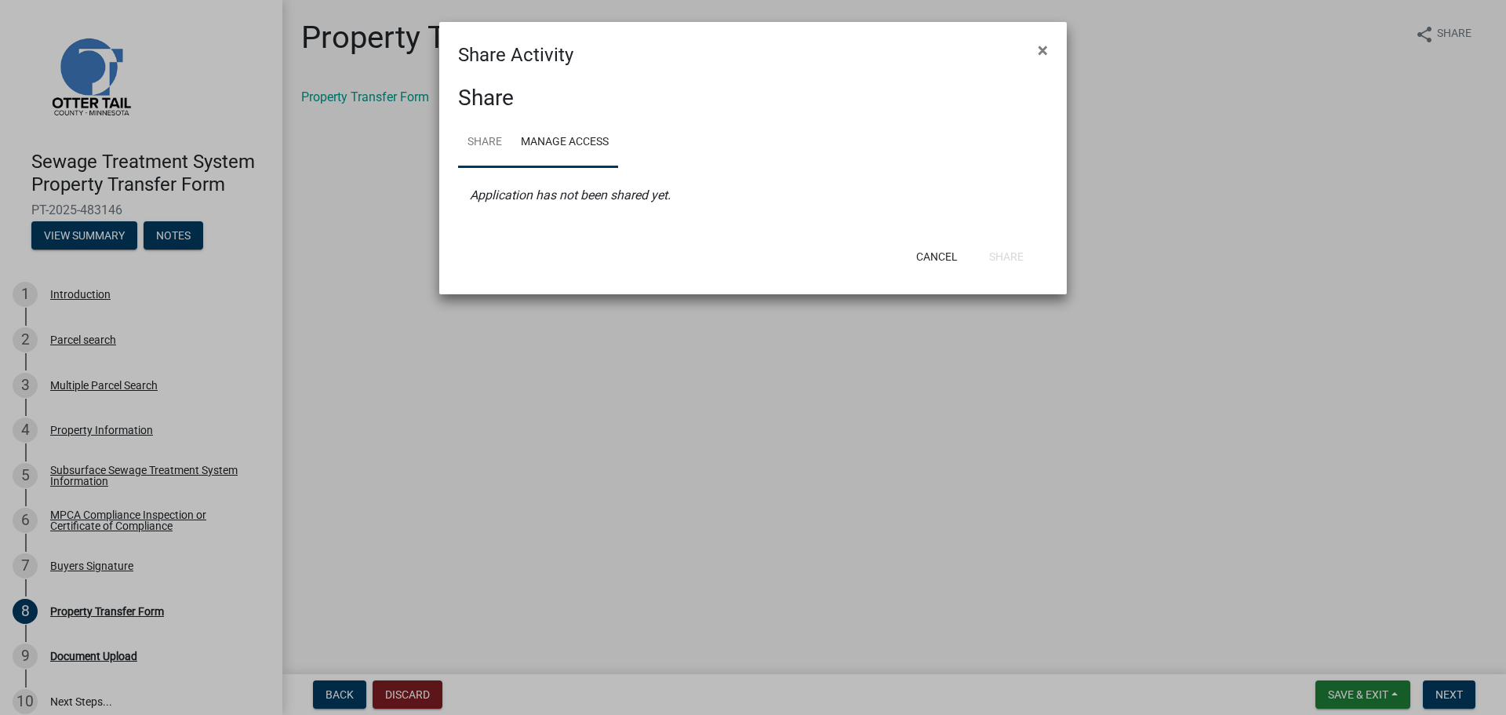
click at [471, 140] on link "Share" at bounding box center [484, 143] width 53 height 50
select select "1"
select select "0"
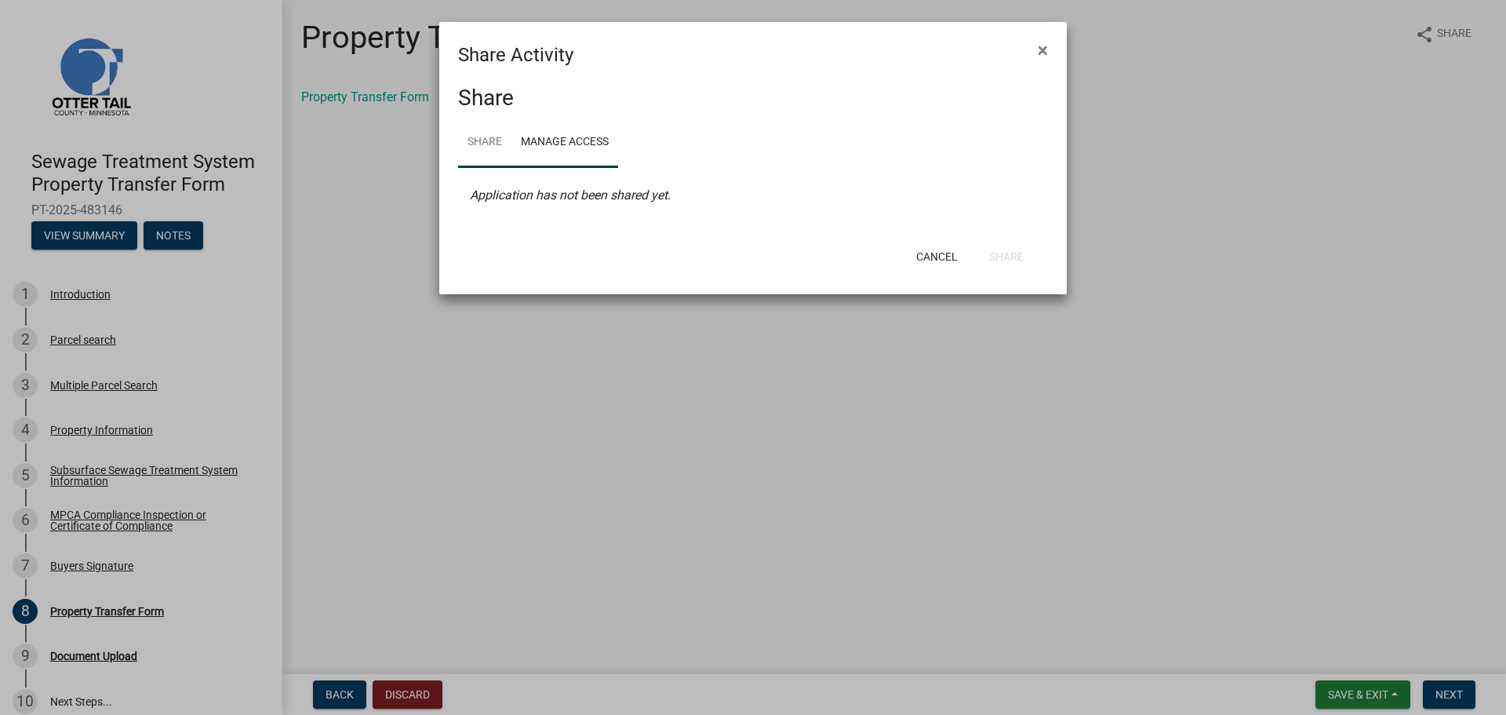
select select "0"
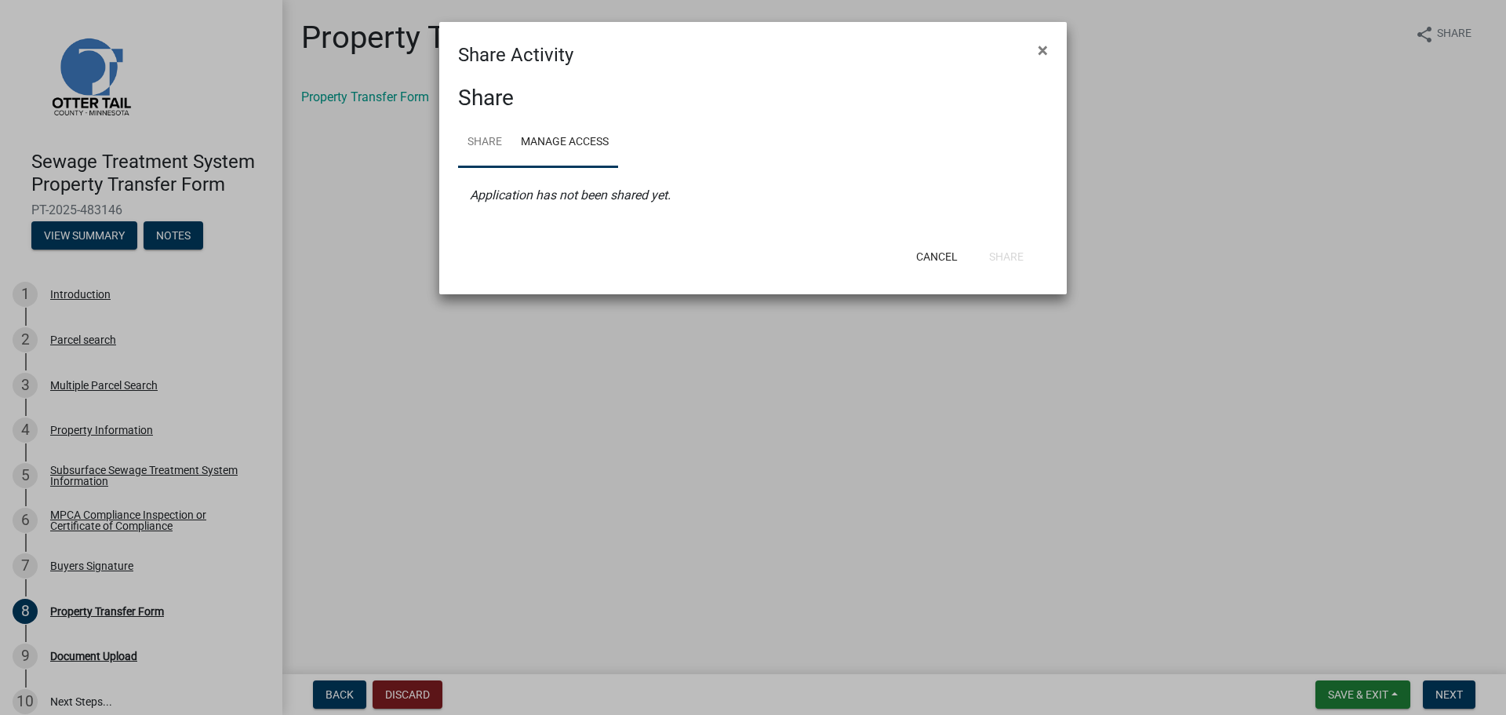
select select "0"
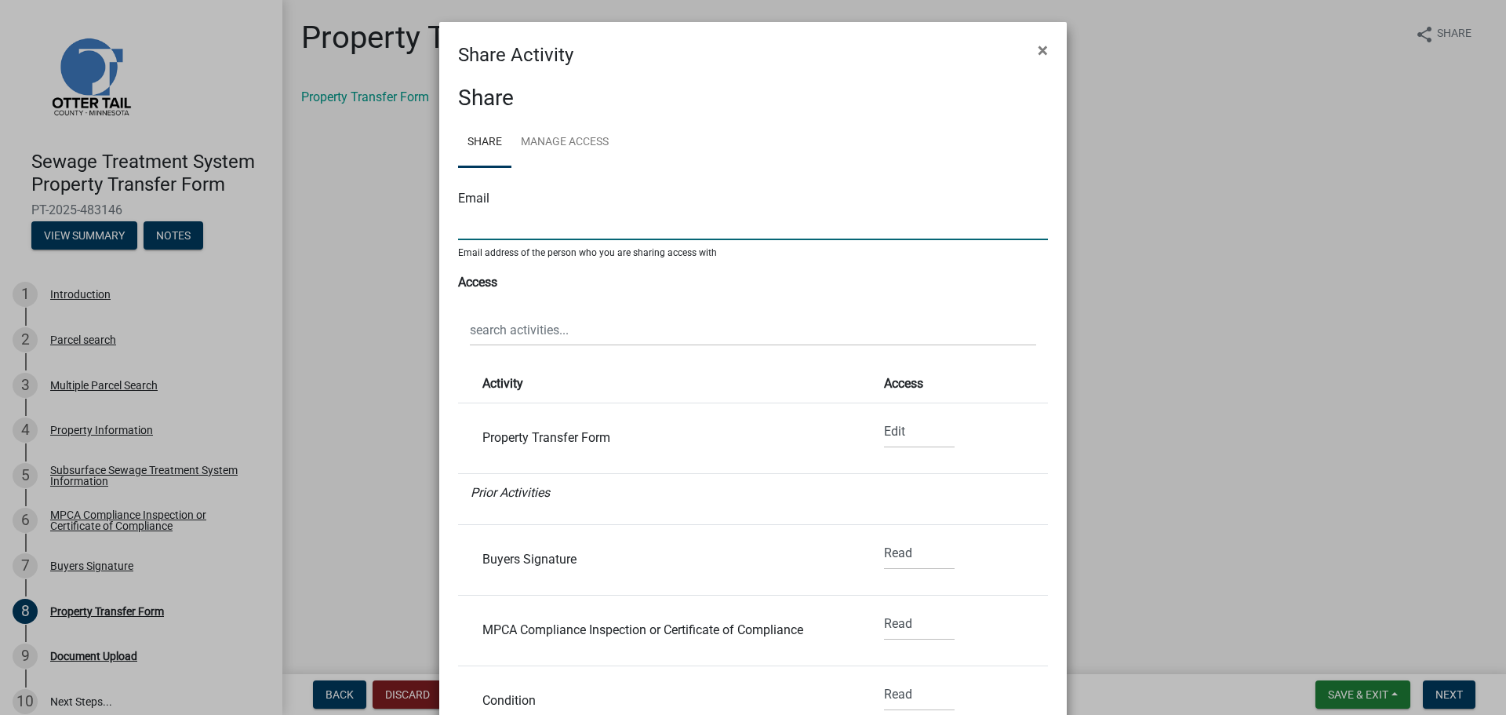
click at [543, 229] on input "text" at bounding box center [753, 224] width 590 height 32
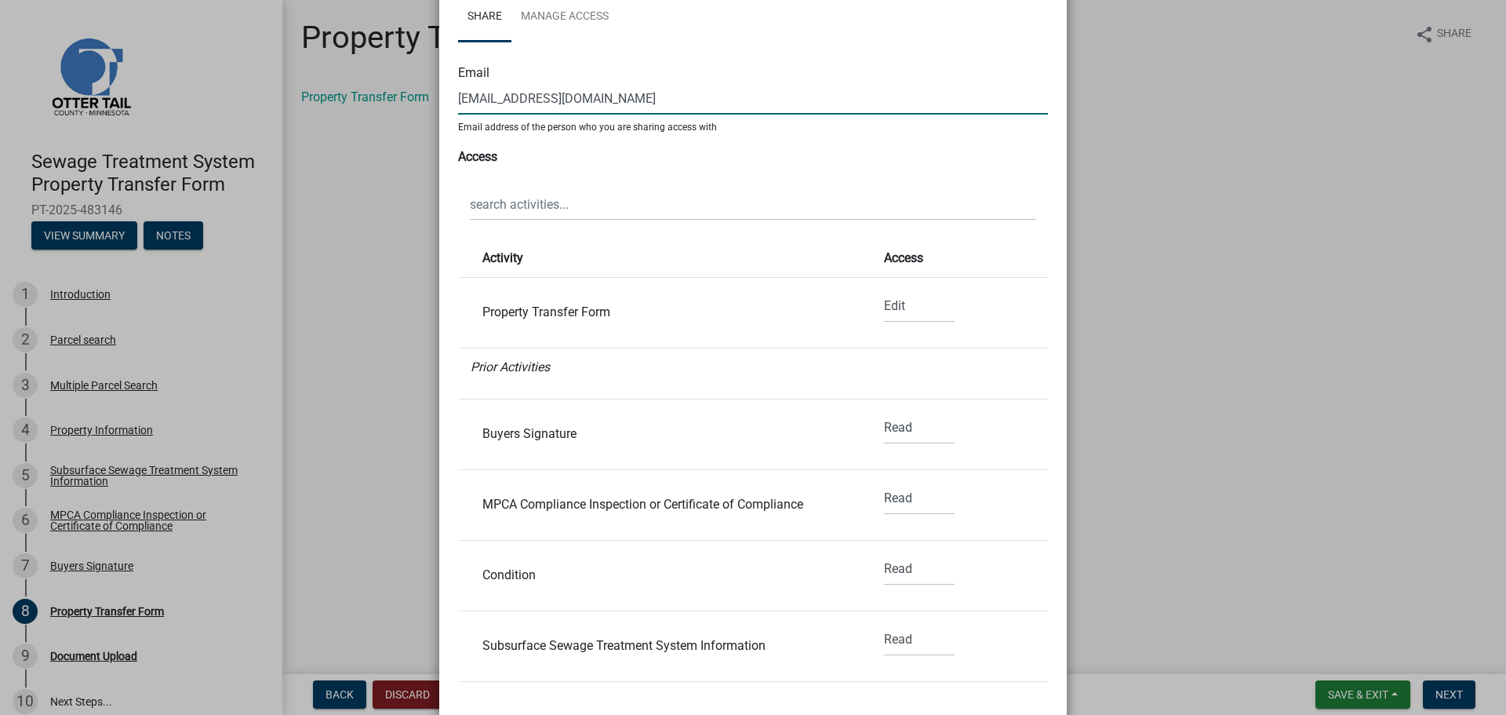
scroll to position [213, 0]
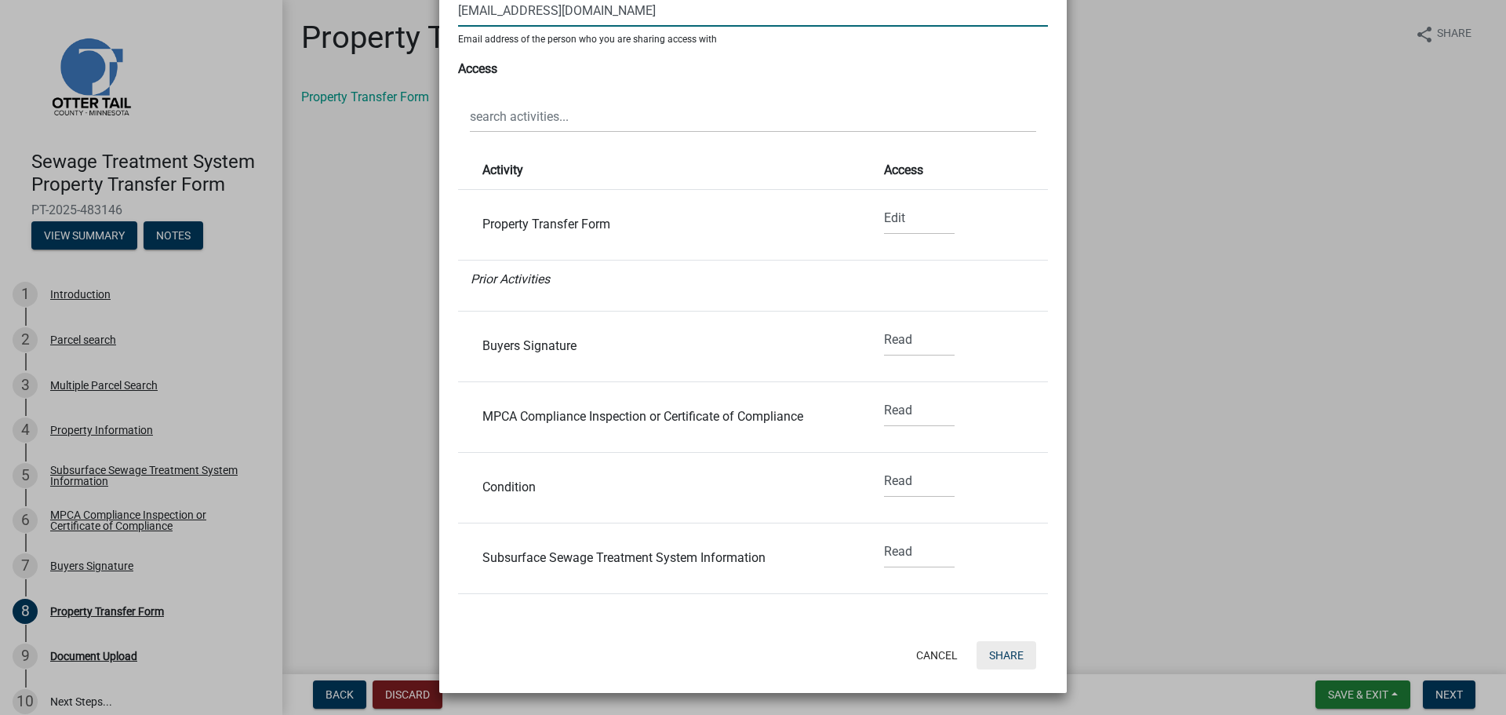
type input "marendaywoods@gmail.com"
click at [1003, 656] on button "Share" at bounding box center [1007, 655] width 60 height 28
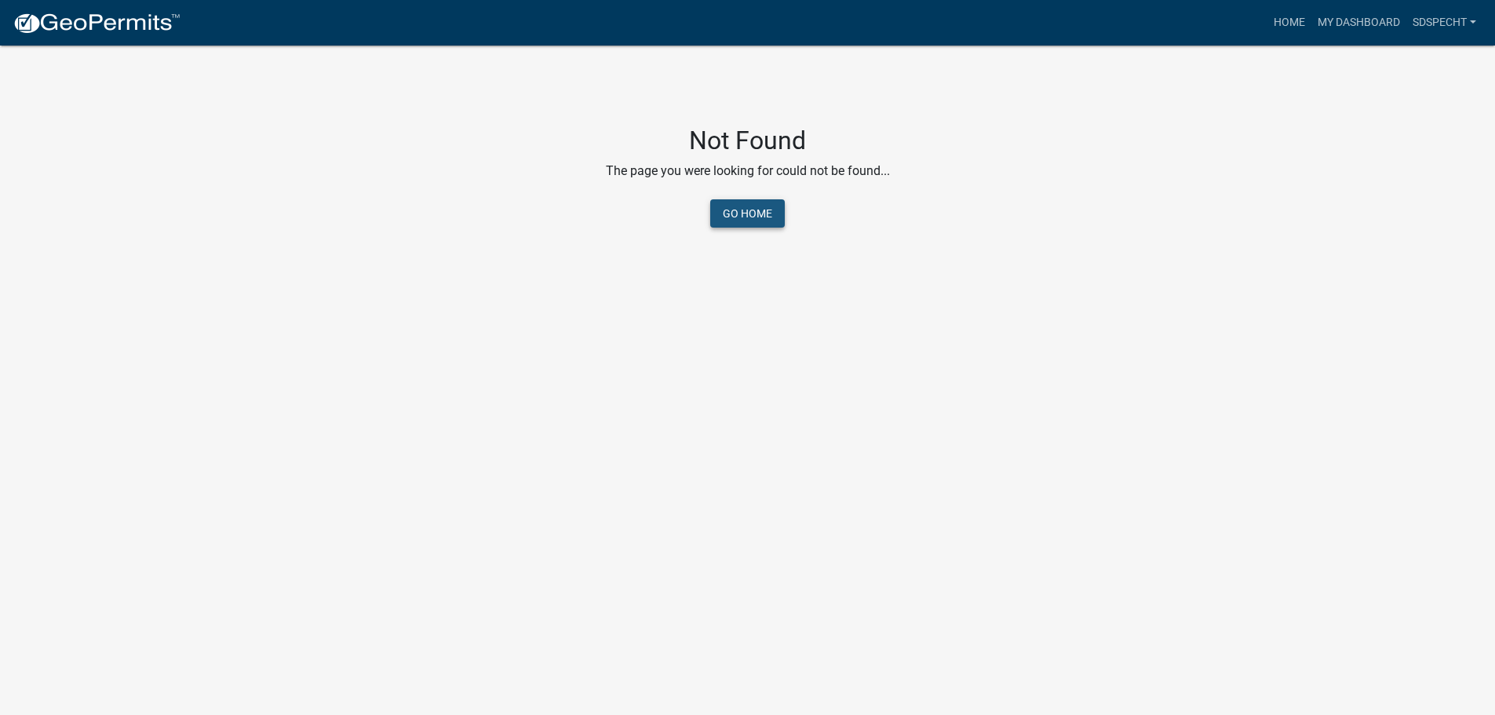
click at [734, 203] on link "Go Home" at bounding box center [747, 213] width 75 height 28
